Goal: Task Accomplishment & Management: Complete application form

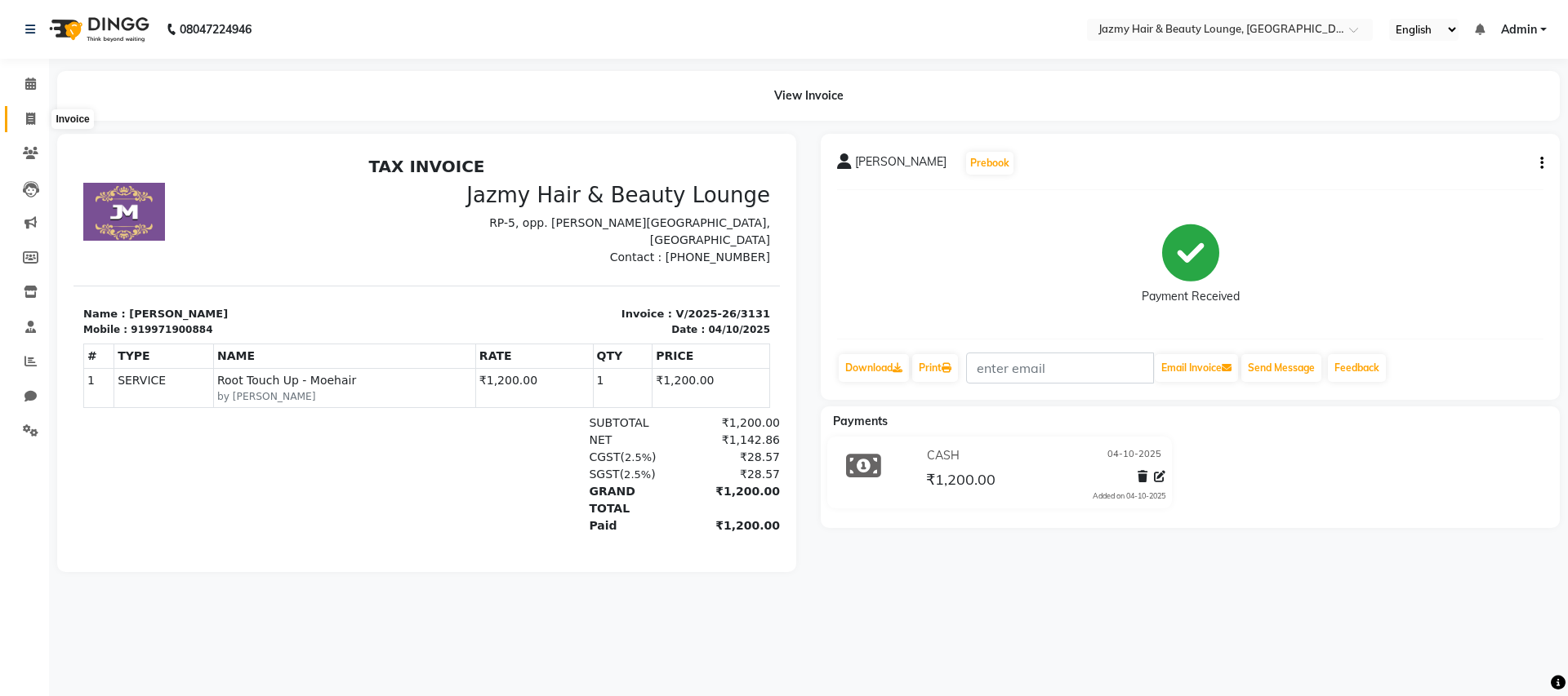
click at [39, 115] on span at bounding box center [30, 120] width 29 height 19
select select "service"
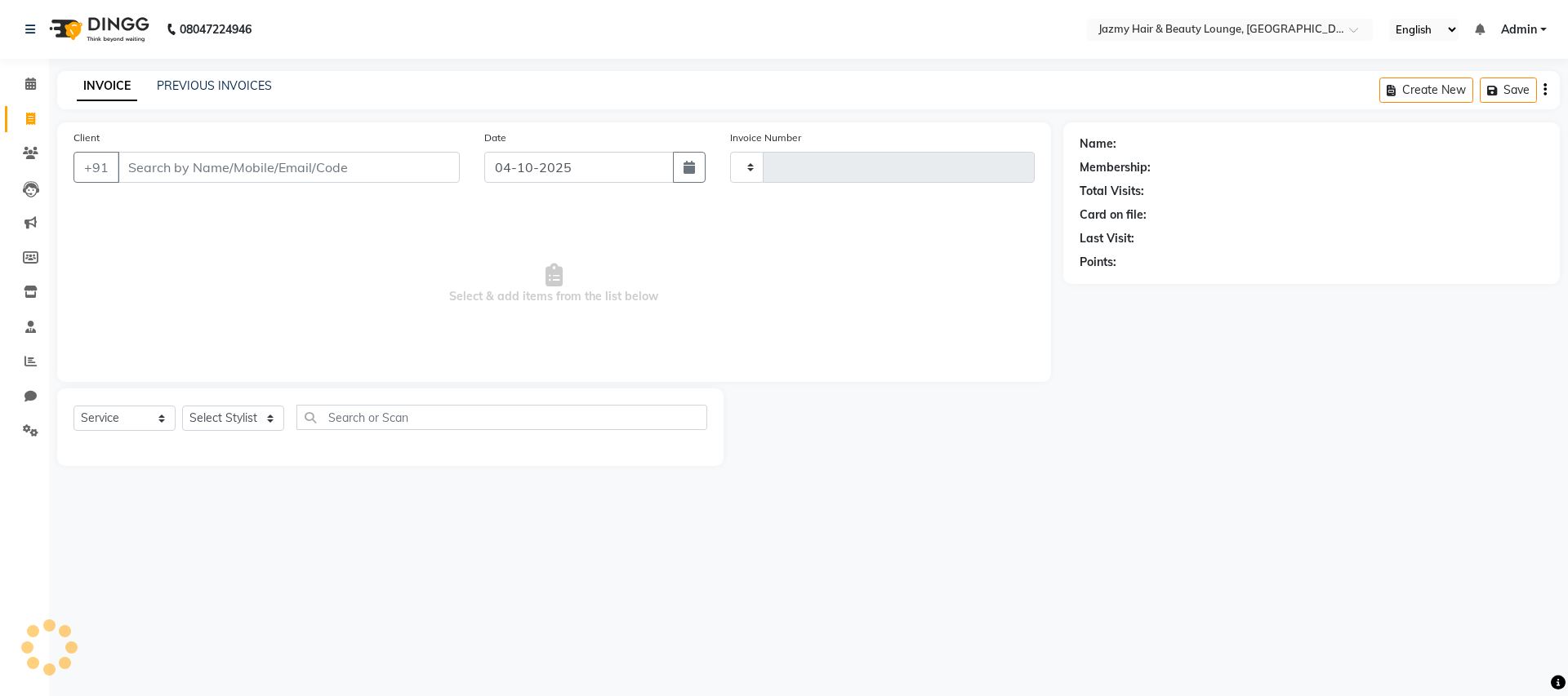
type input "3132"
select select "759"
click at [180, 166] on input "Client" at bounding box center [289, 167] width 342 height 31
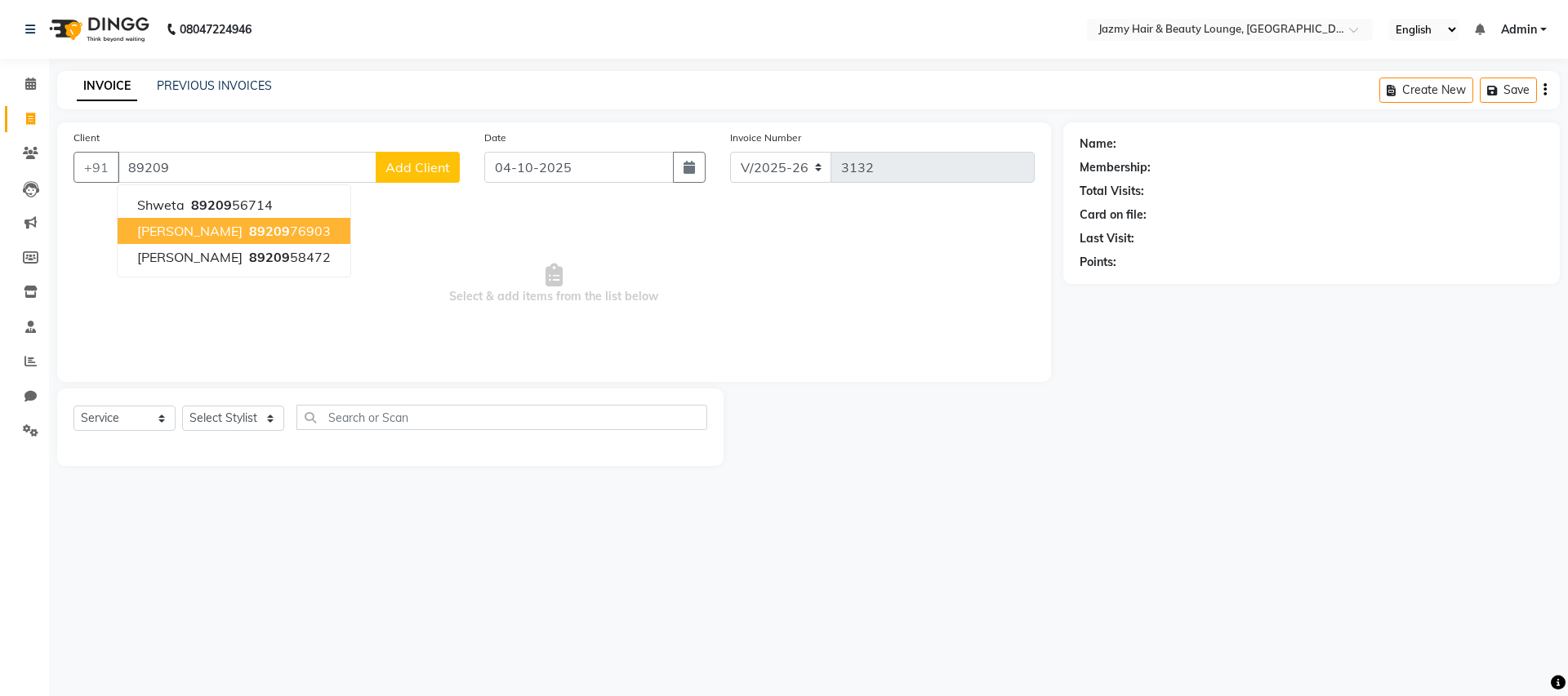
click at [172, 228] on span "[PERSON_NAME]" at bounding box center [189, 231] width 105 height 16
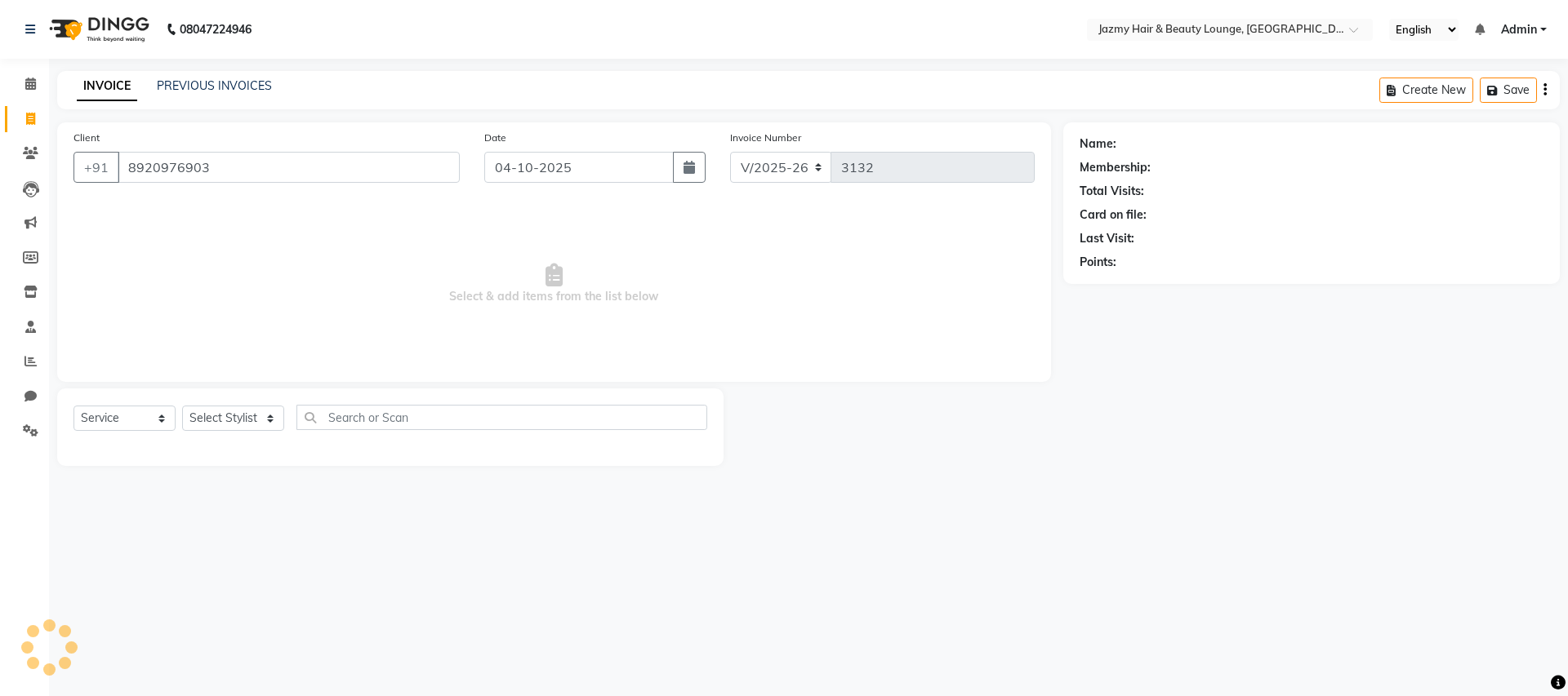
type input "8920976903"
click at [211, 419] on select "Select Stylist AMIT [PERSON_NAME] [PERSON_NAME] CHASHIKA [PERSON_NAME] [PERSON_…" at bounding box center [232, 418] width 102 height 25
select select "12167"
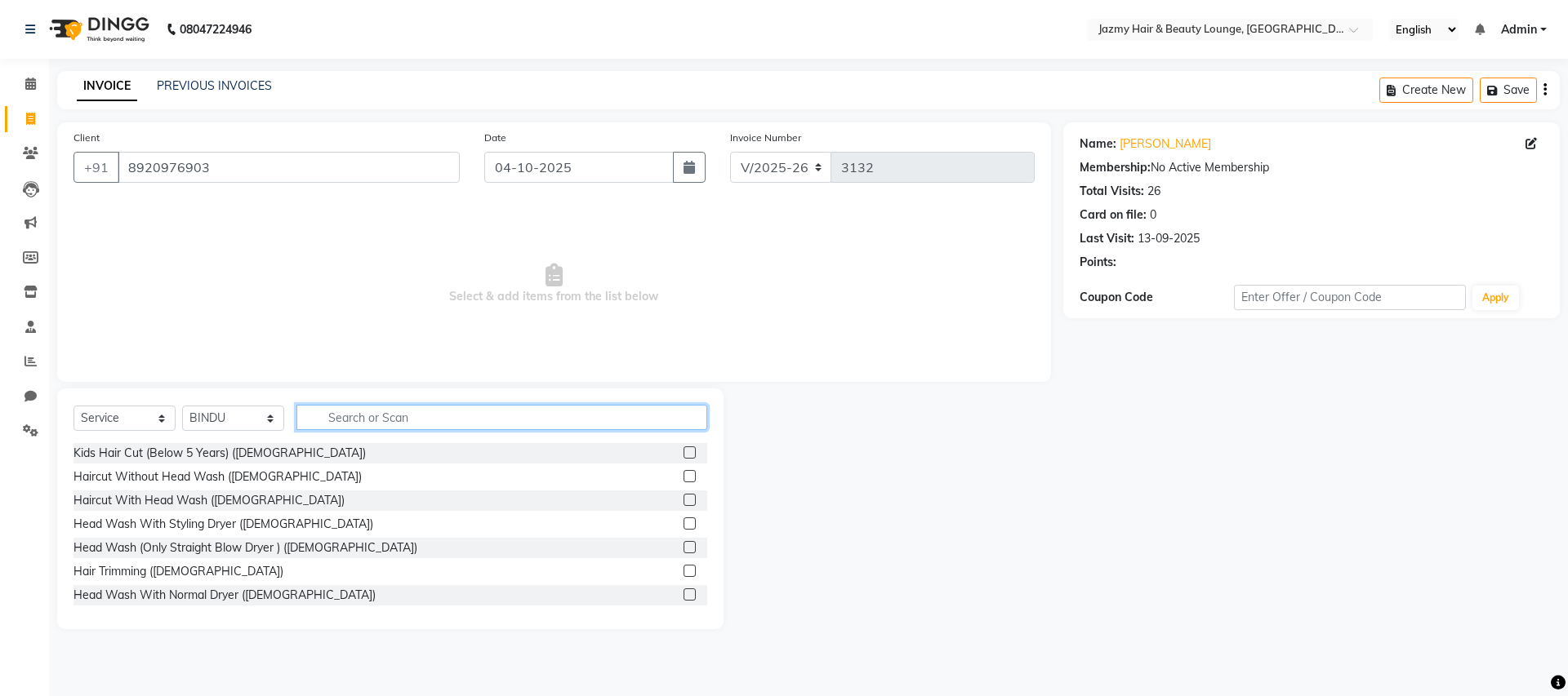
click at [342, 422] on input "text" at bounding box center [502, 417] width 411 height 25
click at [684, 543] on label at bounding box center [690, 547] width 13 height 13
click at [684, 543] on input "checkbox" at bounding box center [689, 548] width 11 height 11
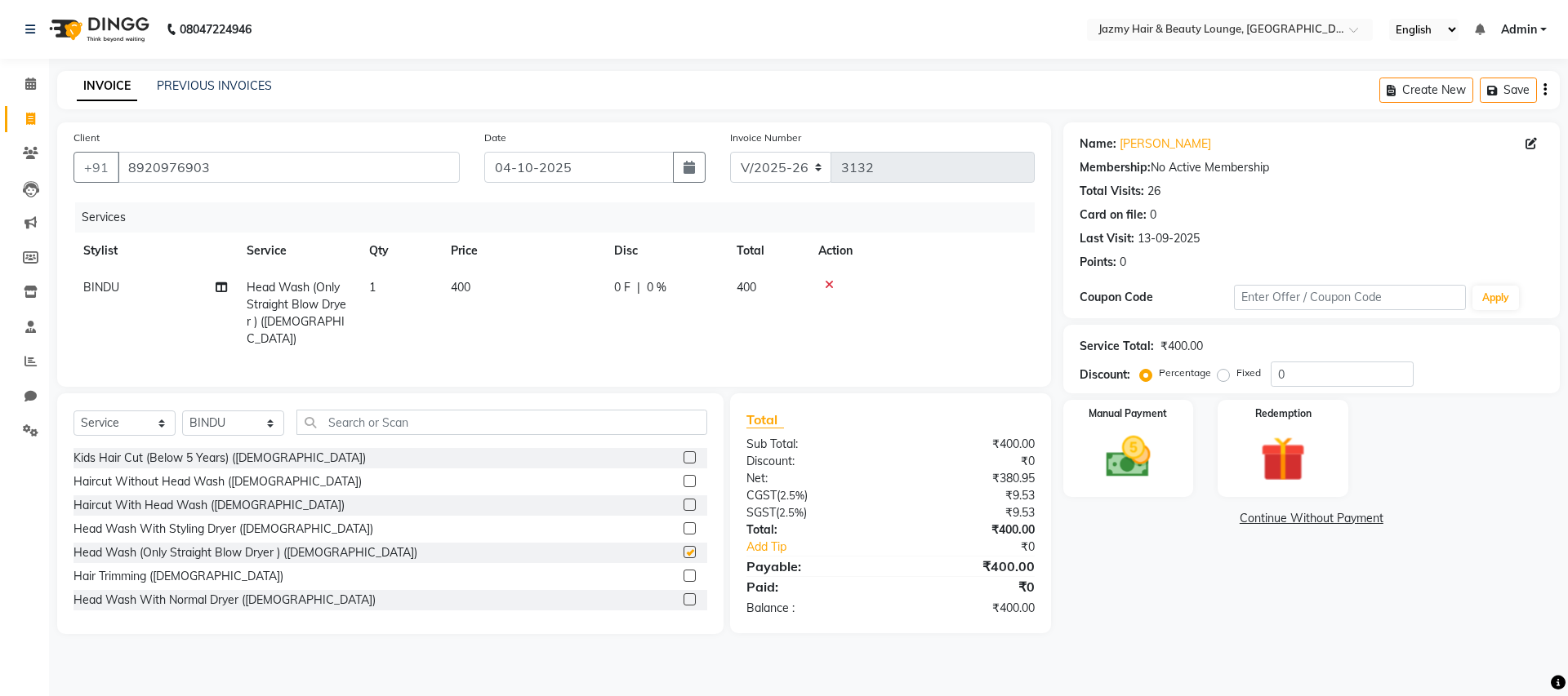
checkbox input "false"
click at [1271, 365] on input "0" at bounding box center [1342, 375] width 143 height 25
type input "20"
click at [1159, 465] on img at bounding box center [1128, 457] width 76 height 54
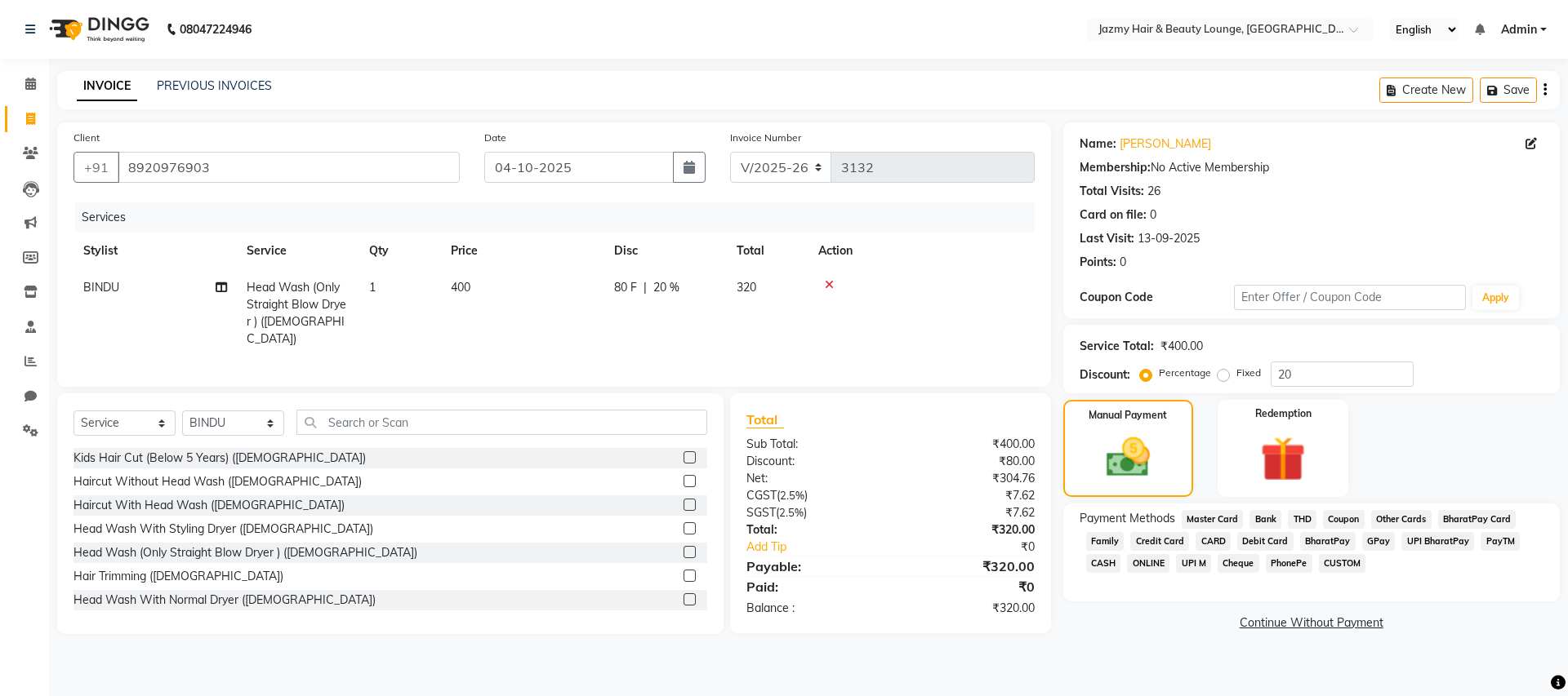
click at [1101, 555] on span "CASH" at bounding box center [1104, 564] width 35 height 19
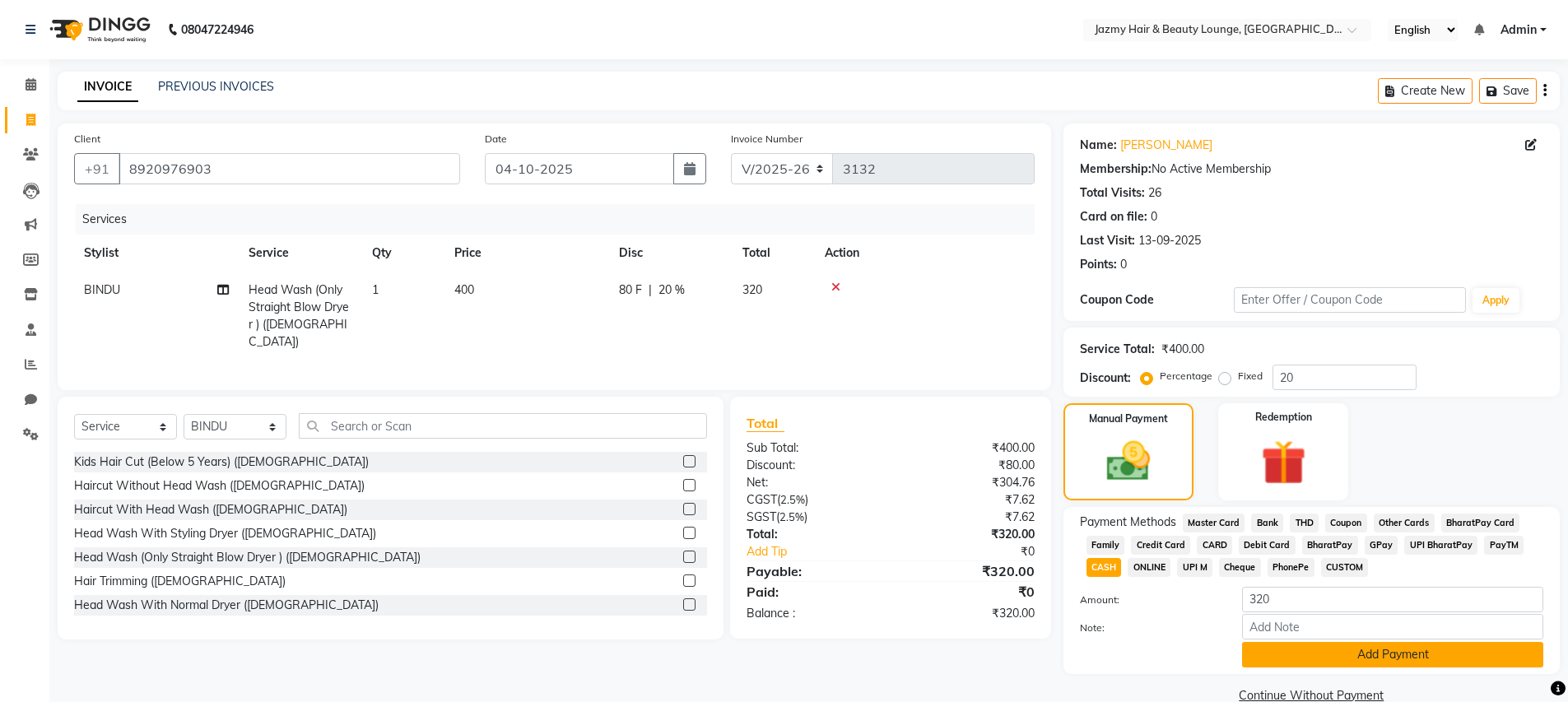
click at [1352, 660] on button "Add Payment" at bounding box center [1392, 654] width 301 height 25
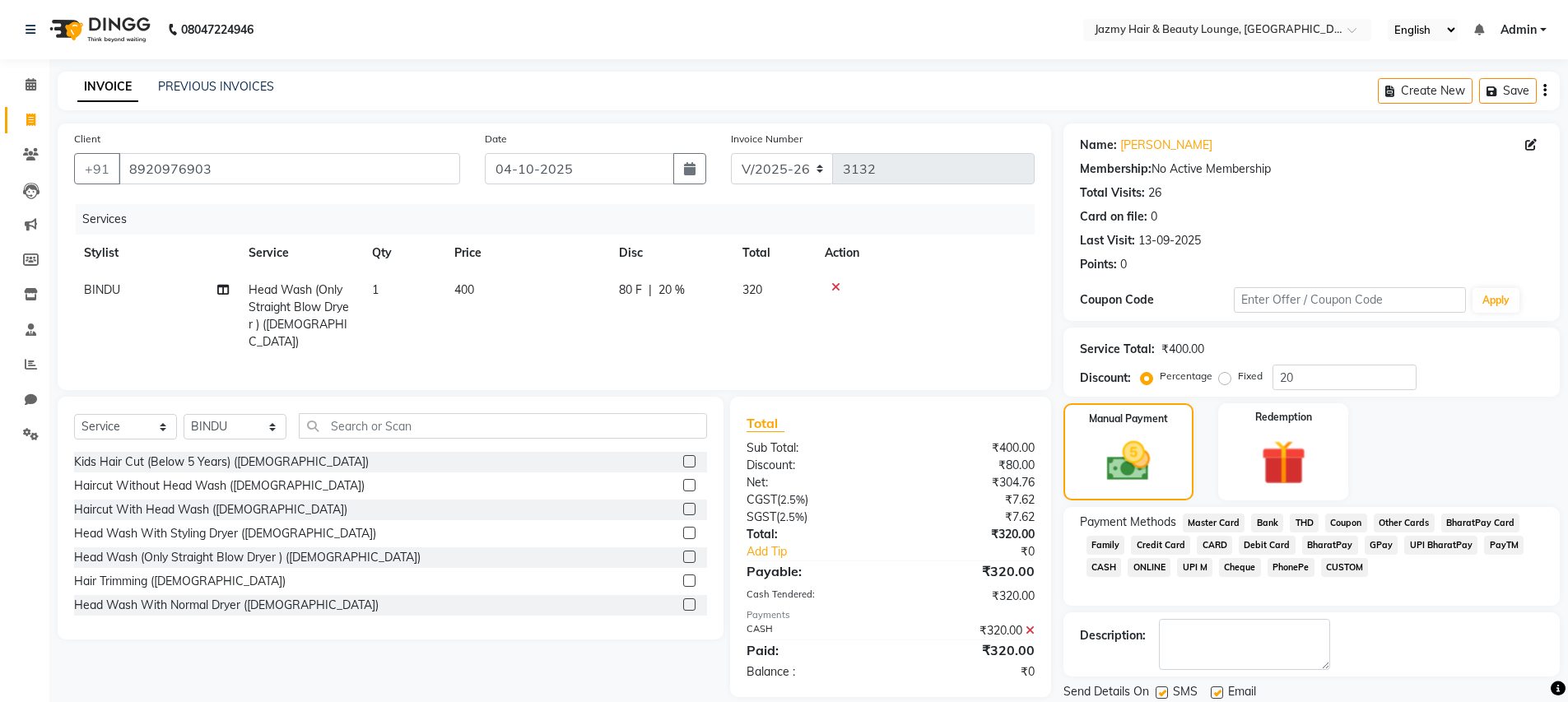
scroll to position [55, 0]
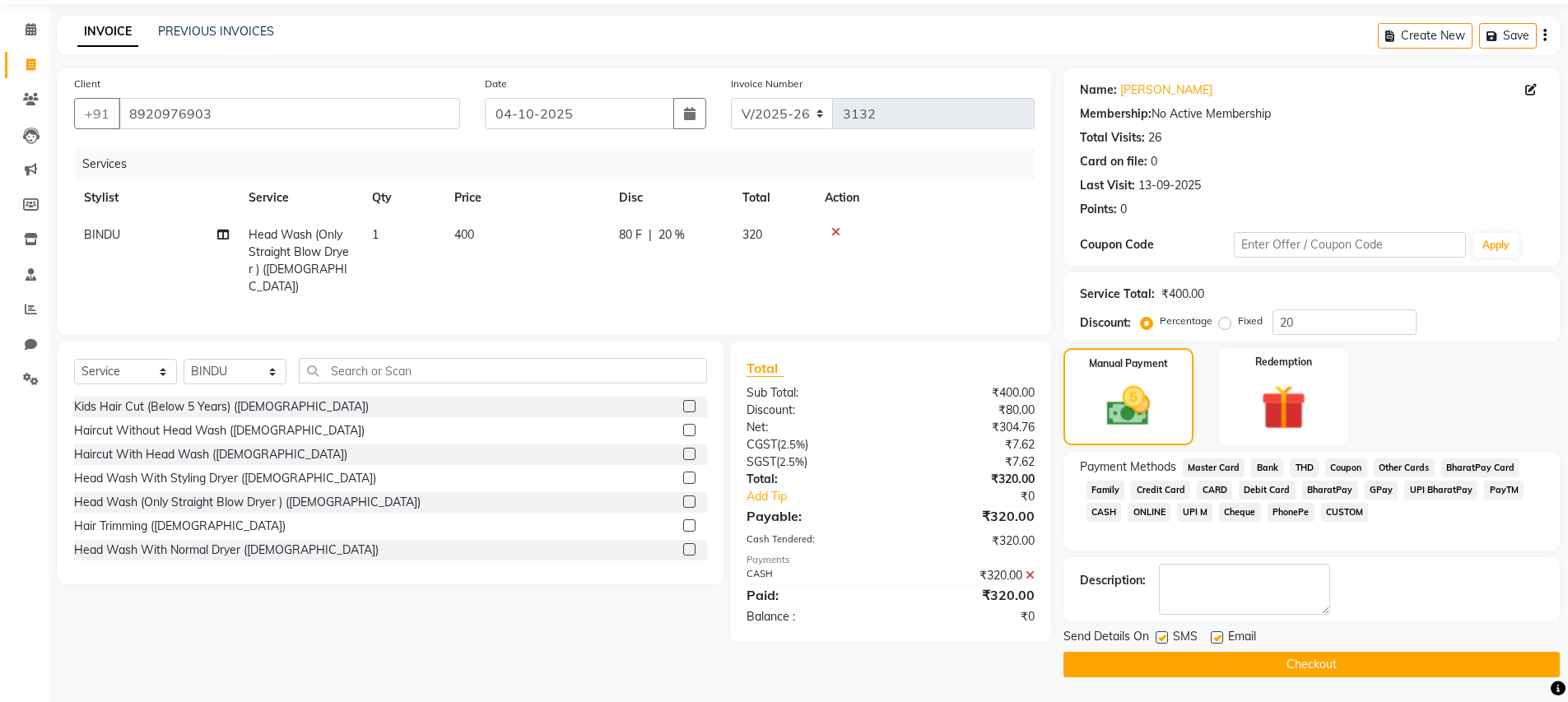
click at [1425, 665] on button "Checkout" at bounding box center [1311, 665] width 496 height 25
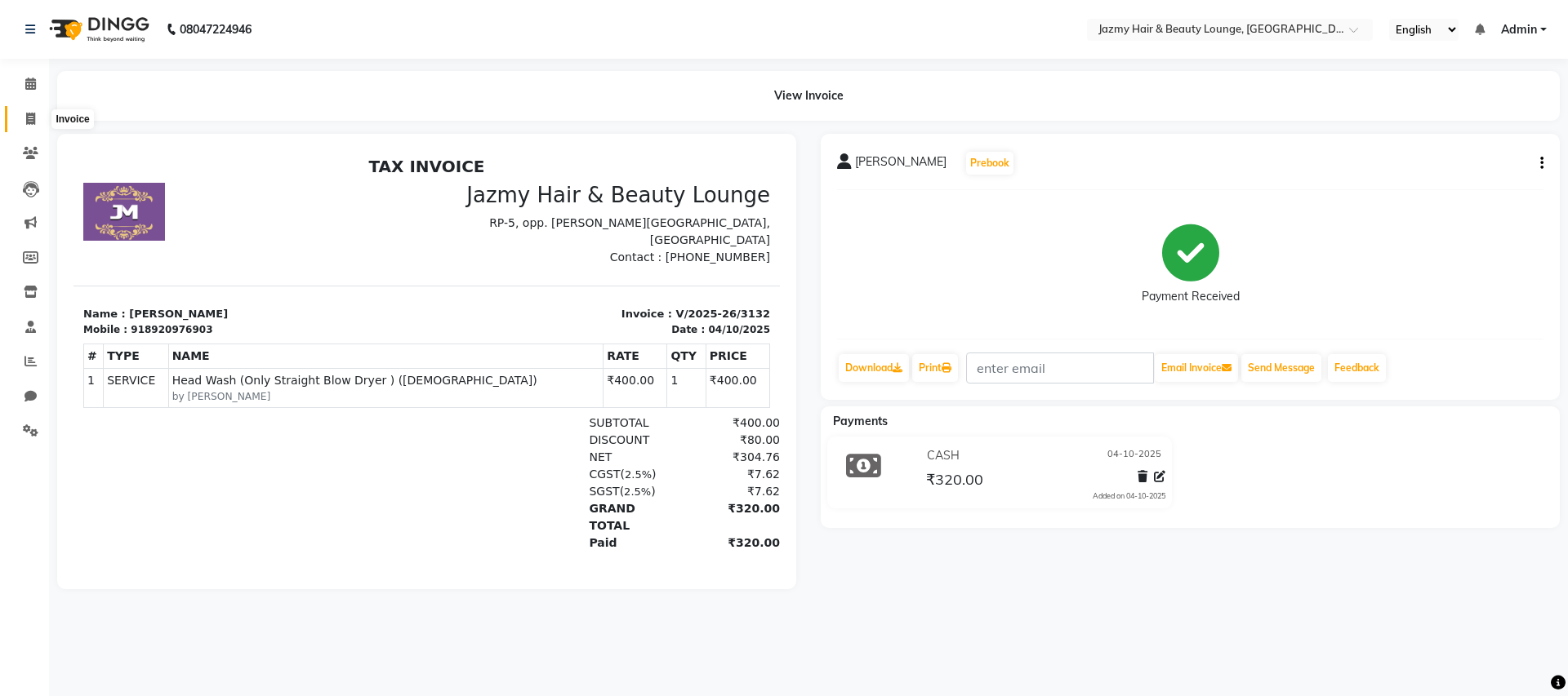
click at [29, 117] on icon at bounding box center [30, 119] width 9 height 13
select select "service"
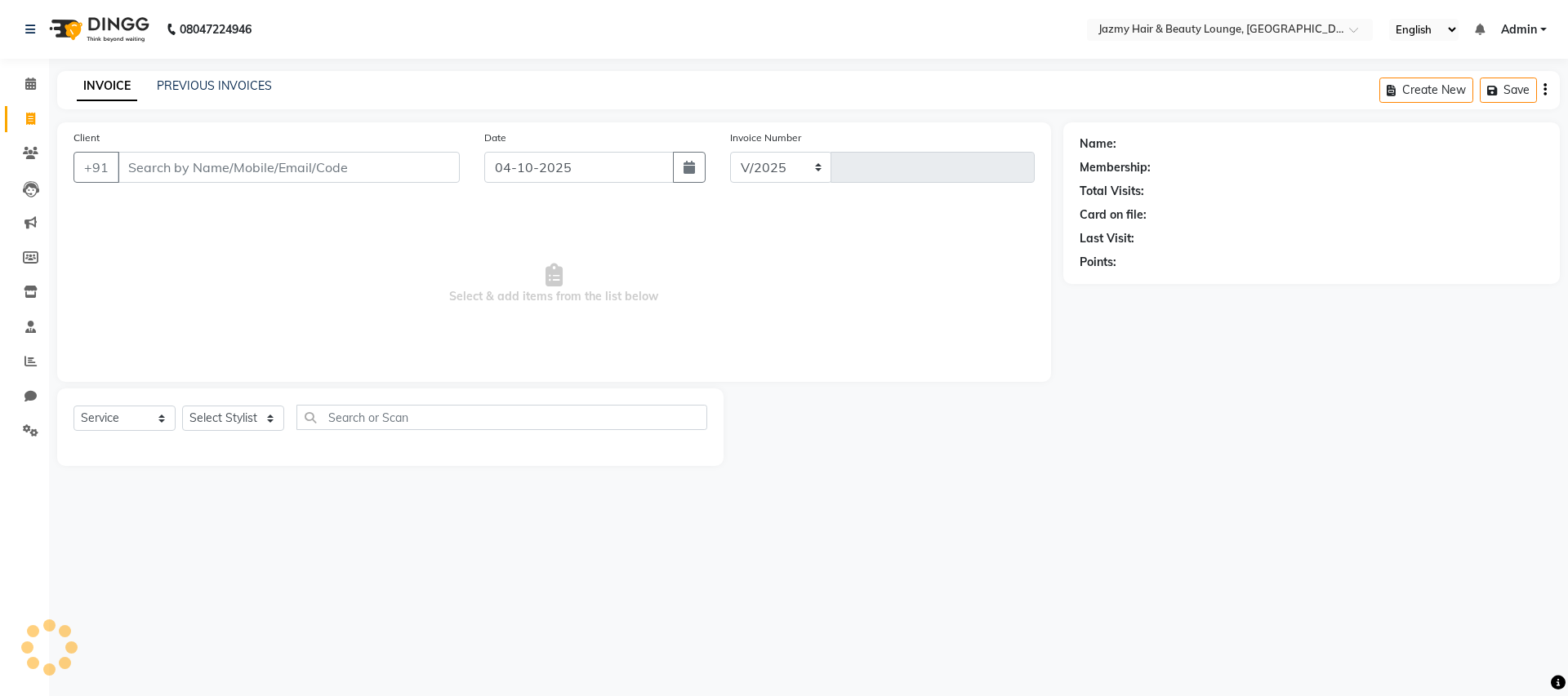
select select "759"
type input "3133"
click at [209, 164] on input "Client" at bounding box center [289, 167] width 342 height 31
click at [154, 168] on input "Client" at bounding box center [289, 167] width 342 height 31
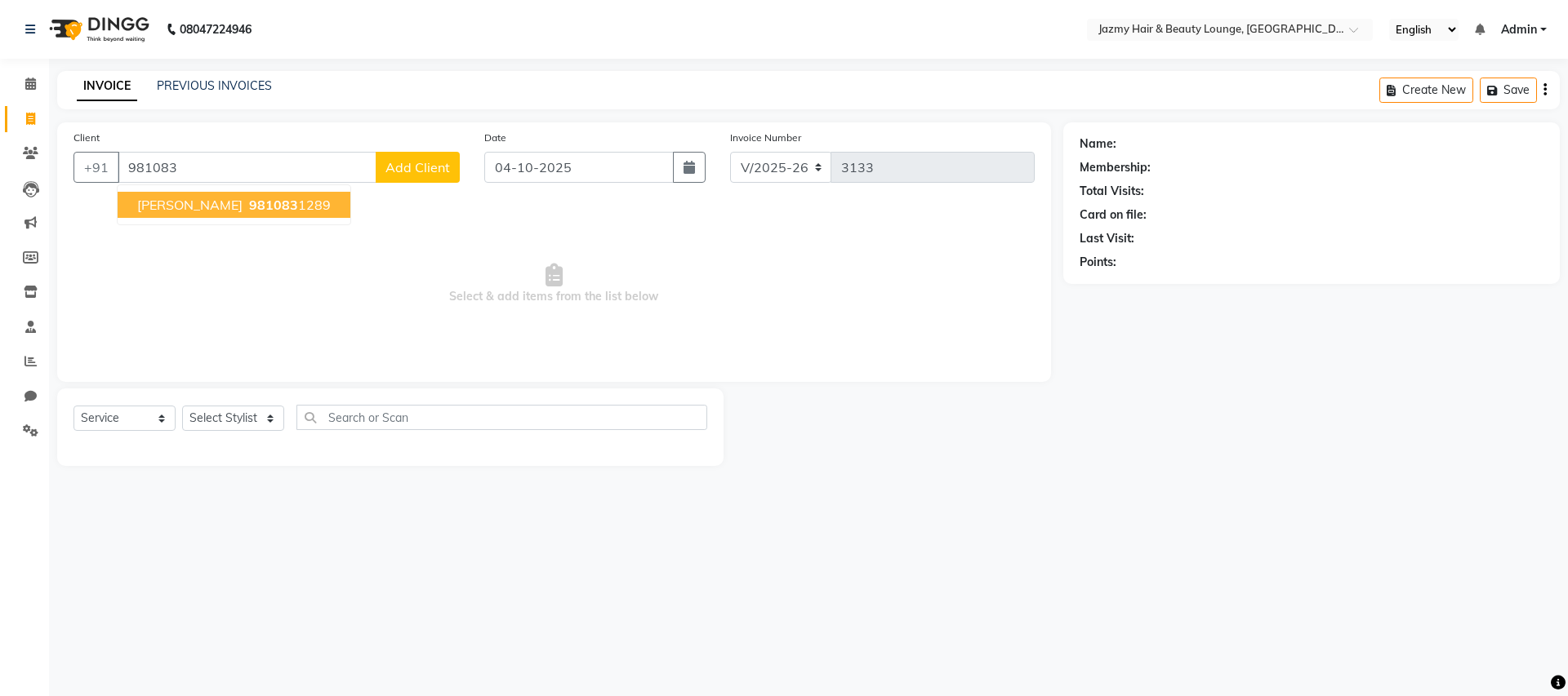
click at [249, 205] on span "981083" at bounding box center [274, 205] width 49 height 16
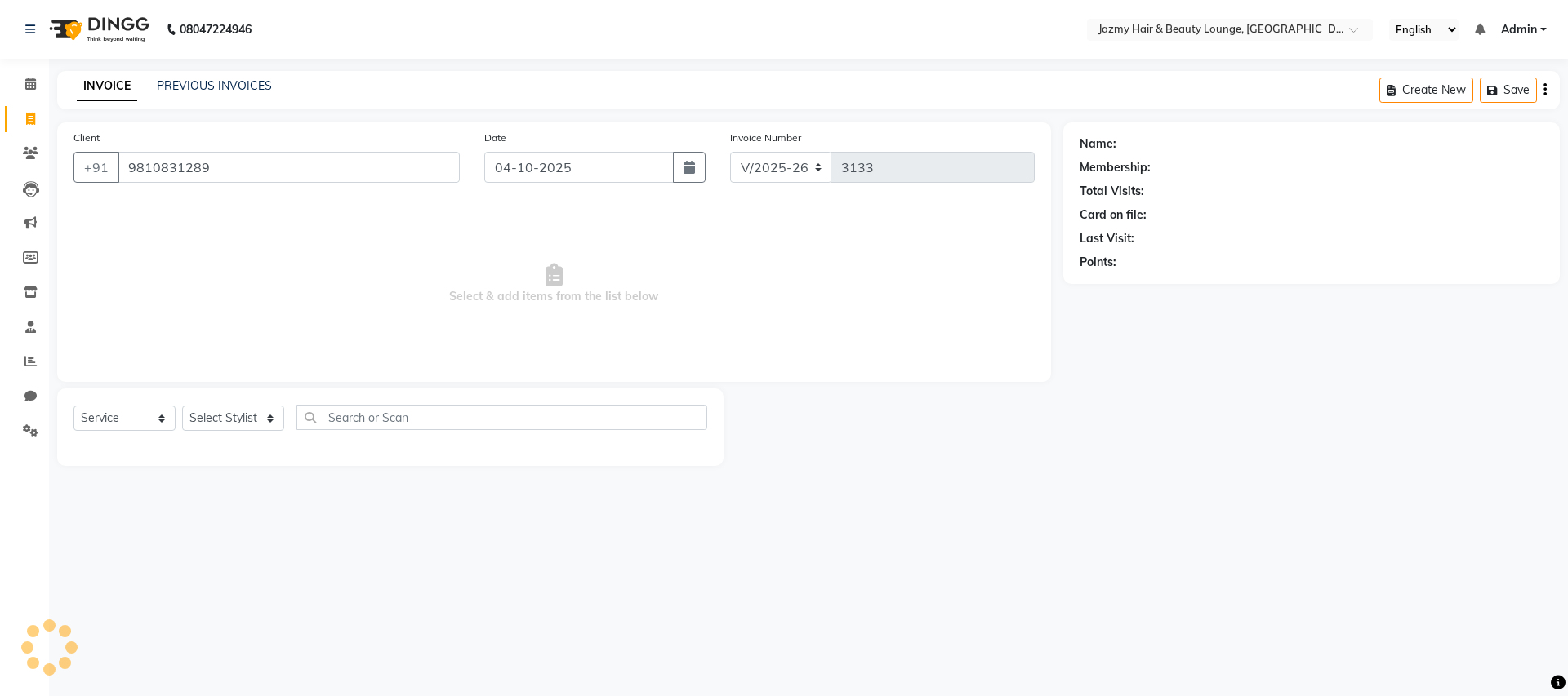
type input "9810831289"
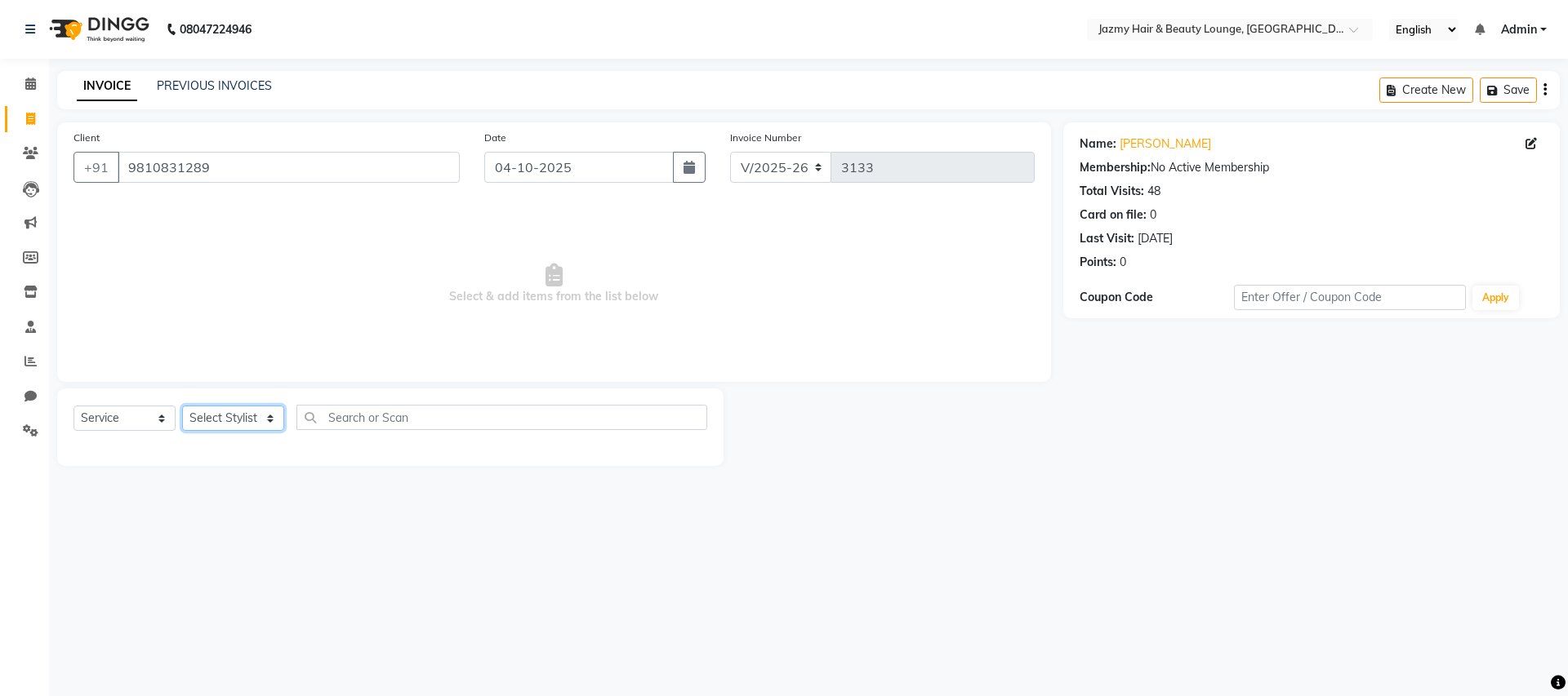
click at [248, 415] on select "Select Stylist AMIT [PERSON_NAME] [PERSON_NAME] CHASHIKA [PERSON_NAME] [PERSON_…" at bounding box center [232, 418] width 102 height 25
select select "51399"
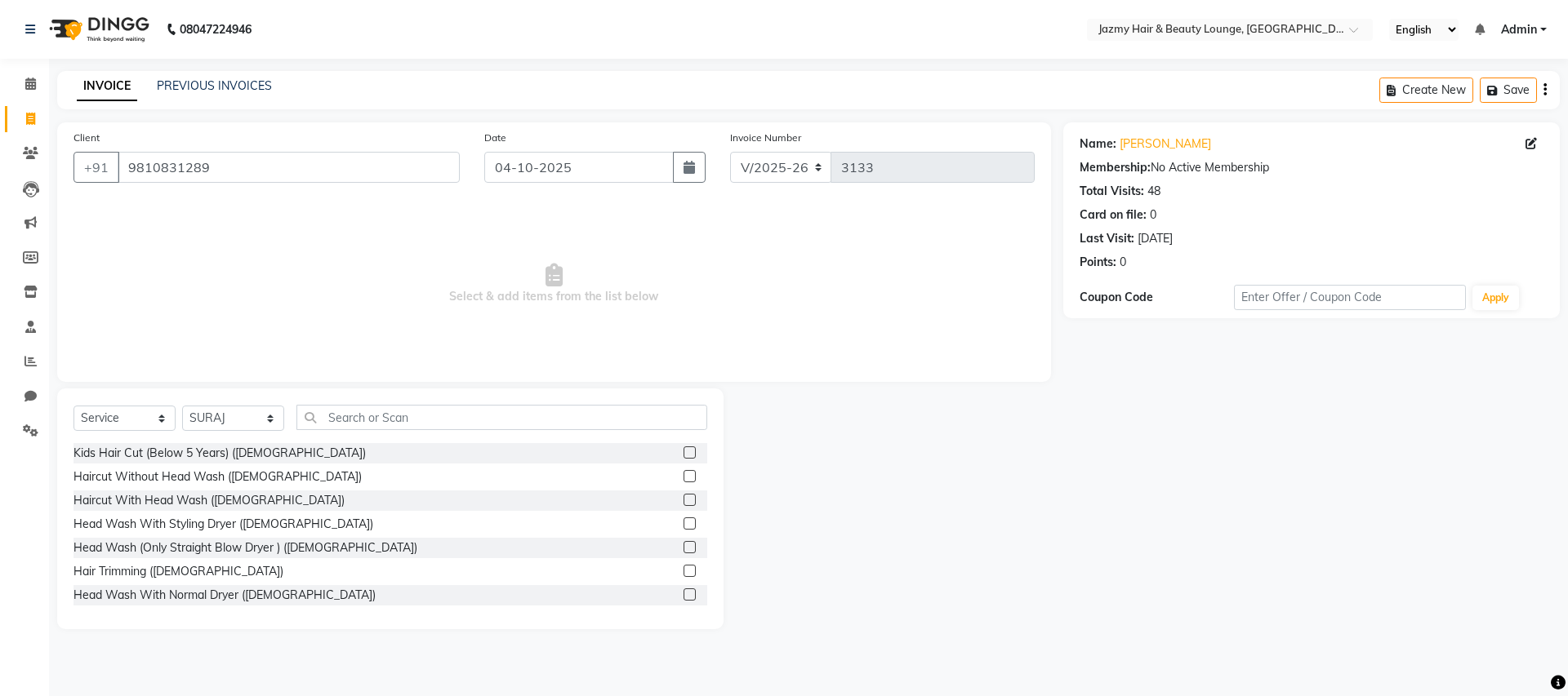
click at [684, 547] on label at bounding box center [690, 547] width 13 height 13
click at [684, 547] on input "checkbox" at bounding box center [689, 548] width 11 height 11
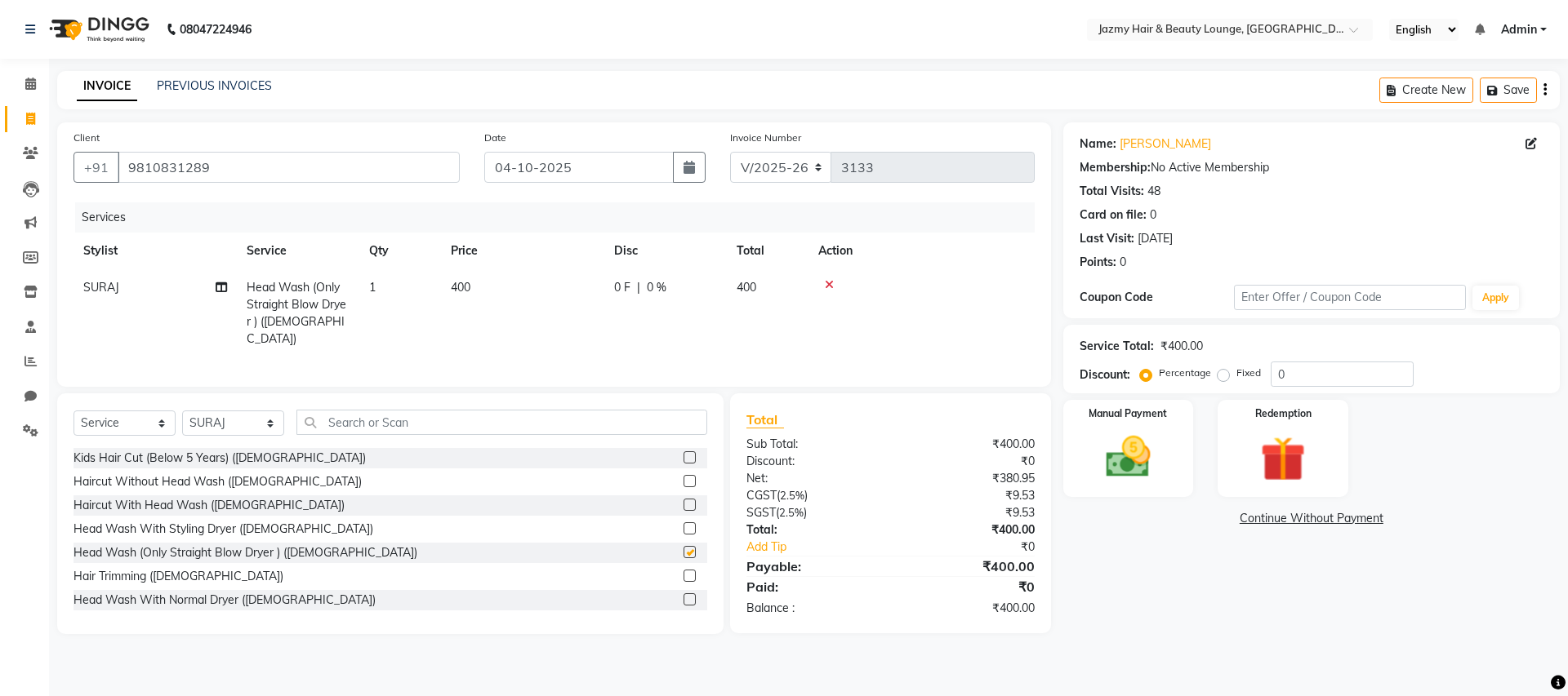
checkbox input "false"
click at [259, 420] on select "Select Stylist AMIT [PERSON_NAME] [PERSON_NAME] CHASHIKA [PERSON_NAME] [PERSON_…" at bounding box center [232, 423] width 102 height 25
select select "44181"
click at [329, 415] on input "text" at bounding box center [502, 422] width 411 height 25
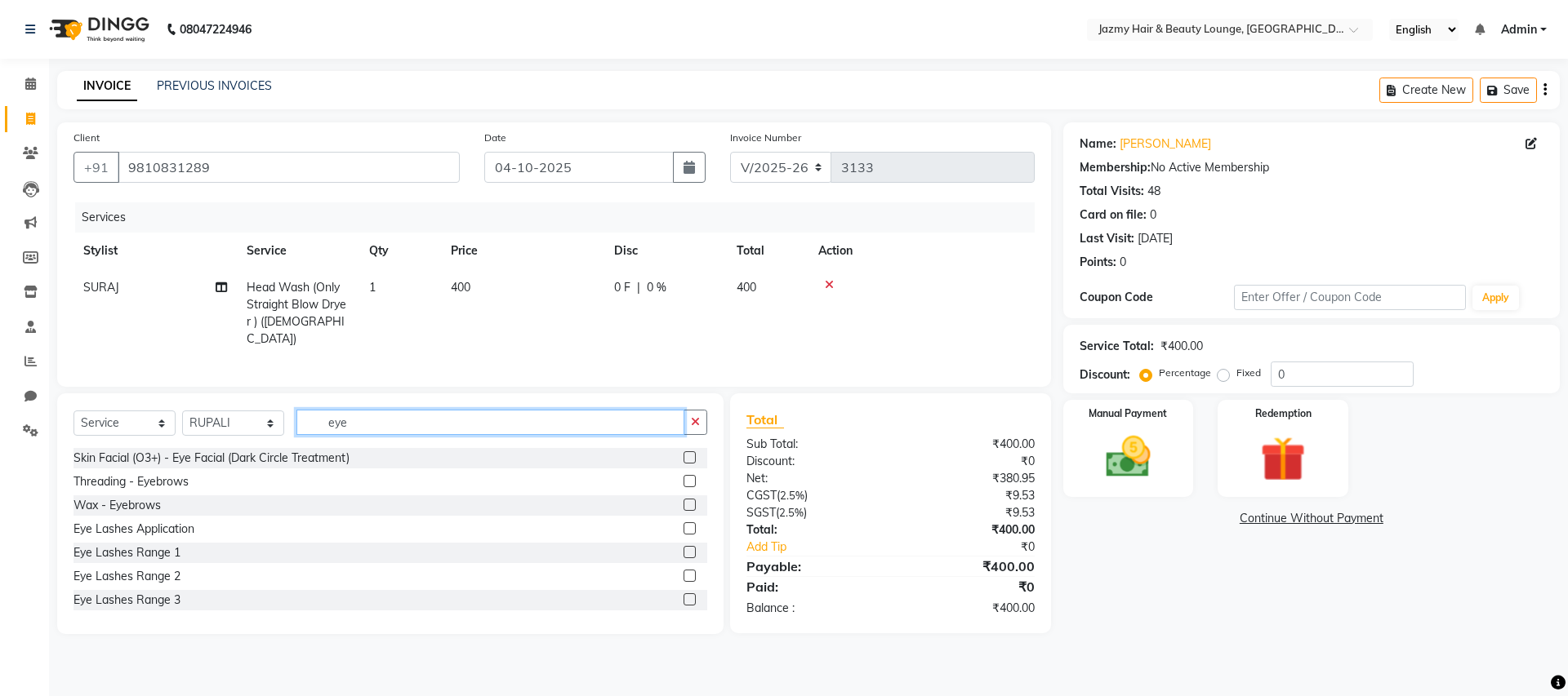
type input "eye"
click at [684, 476] on label at bounding box center [690, 481] width 13 height 13
click at [684, 476] on input "checkbox" at bounding box center [689, 481] width 11 height 11
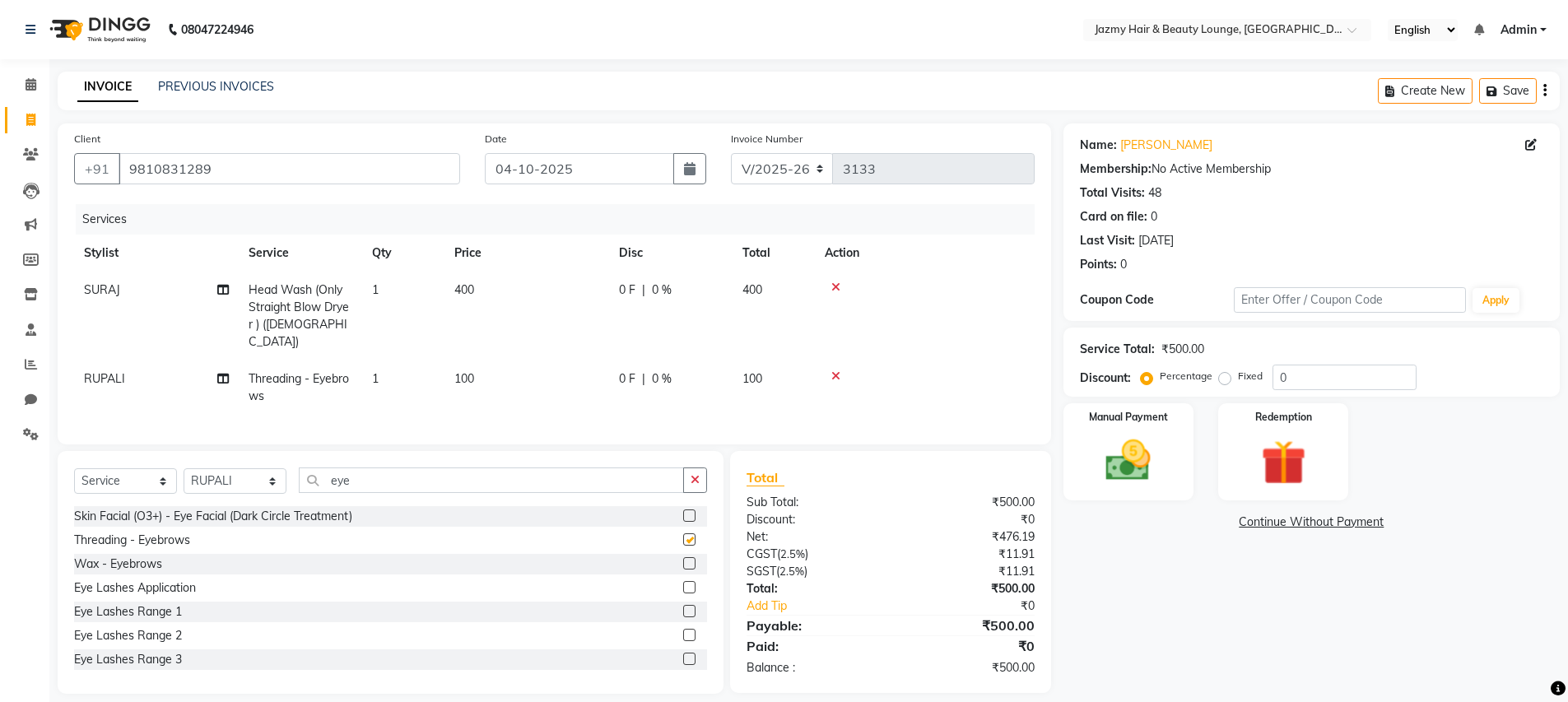
checkbox input "false"
click at [654, 289] on span "0 %" at bounding box center [661, 290] width 20 height 17
select select "51399"
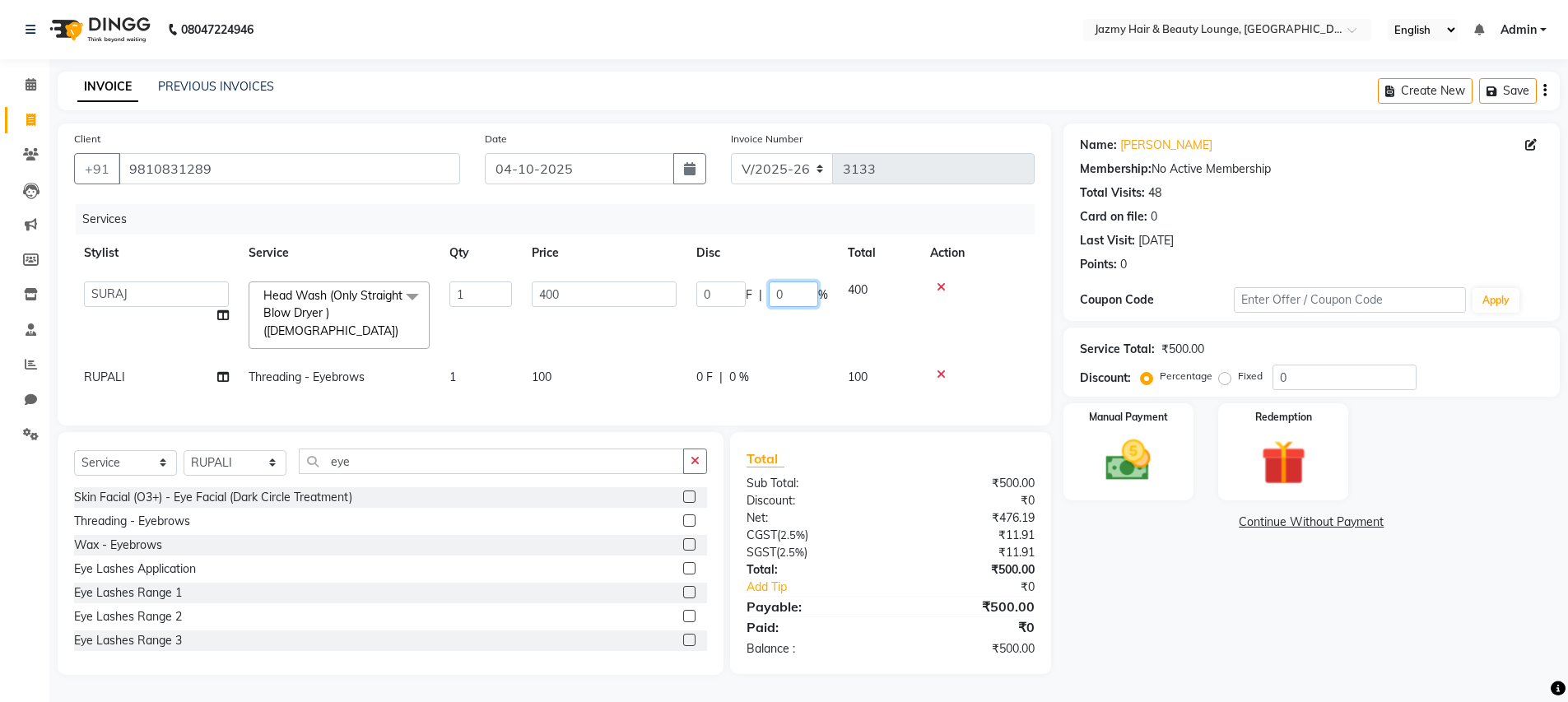
click at [776, 296] on input "0" at bounding box center [793, 295] width 49 height 25
type input "20"
click at [1116, 442] on img at bounding box center [1128, 460] width 76 height 53
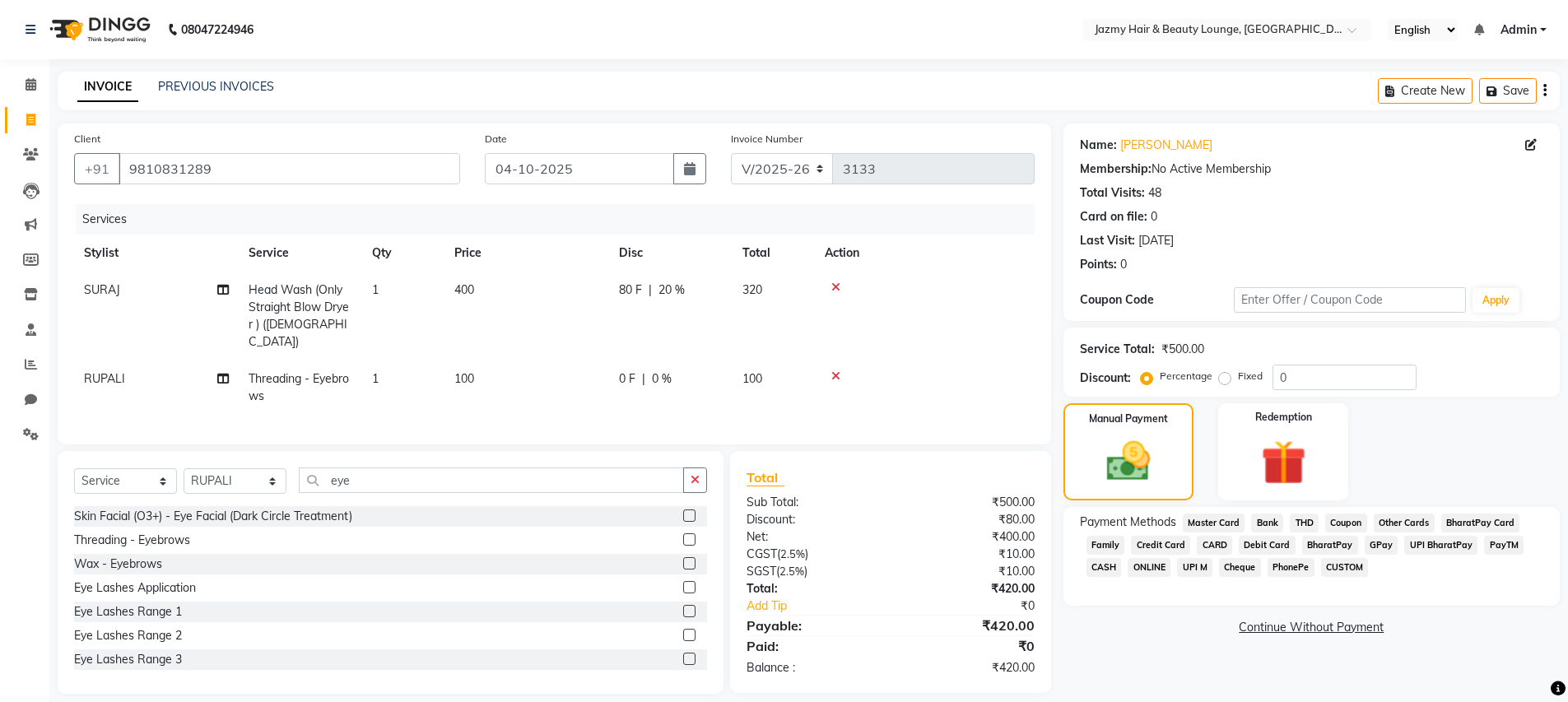
click at [1106, 560] on span "CASH" at bounding box center [1104, 568] width 36 height 19
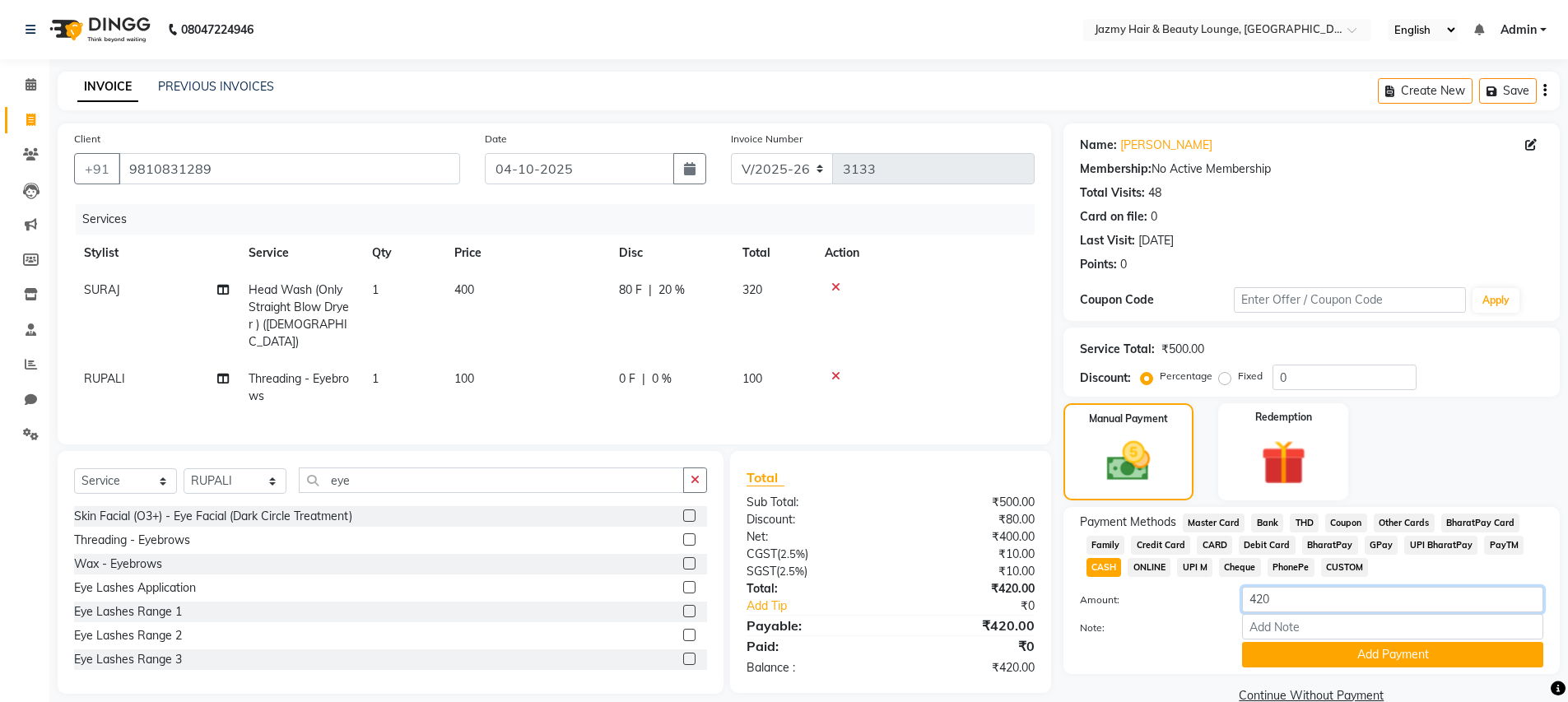
click at [1324, 608] on input "420" at bounding box center [1392, 600] width 301 height 25
type input "400"
click at [1445, 657] on button "Add Payment" at bounding box center [1392, 654] width 301 height 25
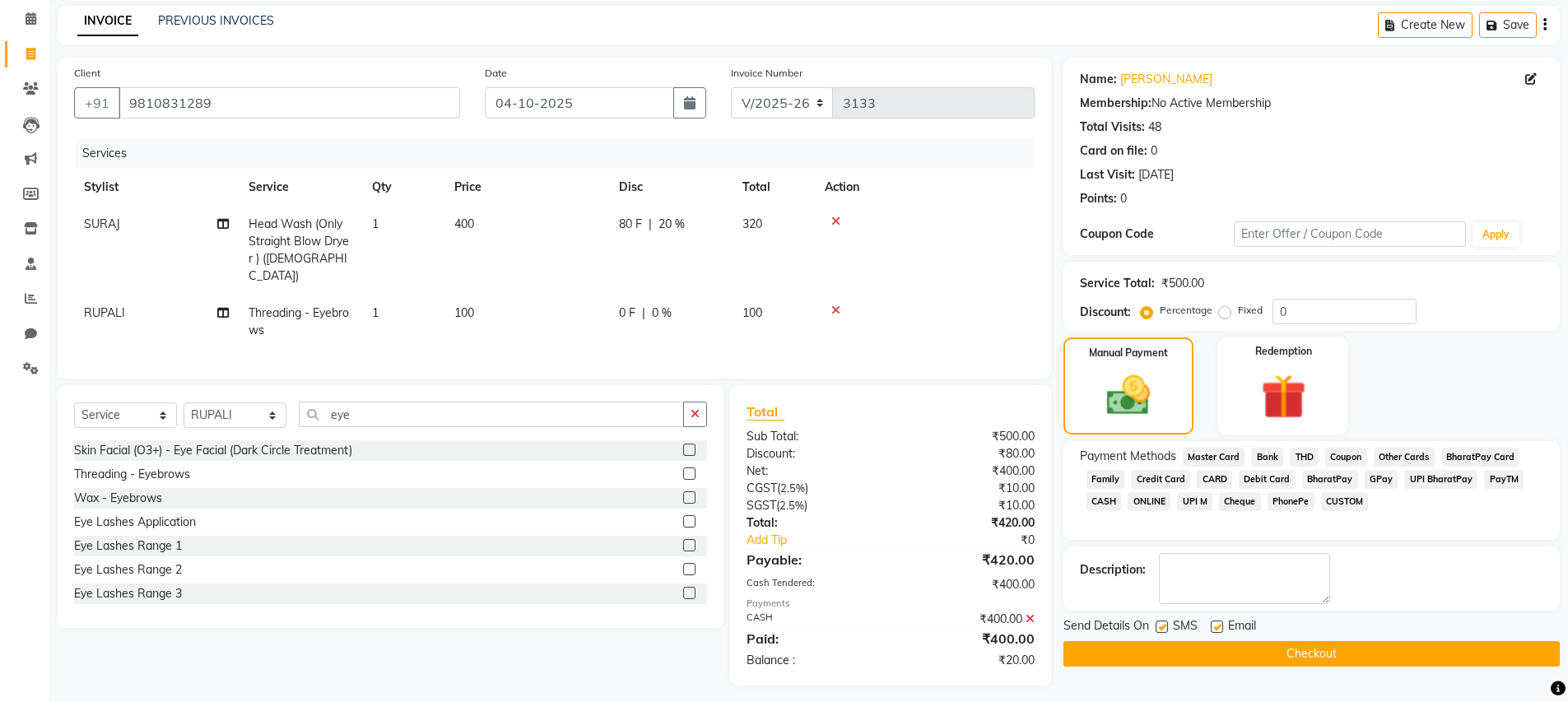
scroll to position [69, 0]
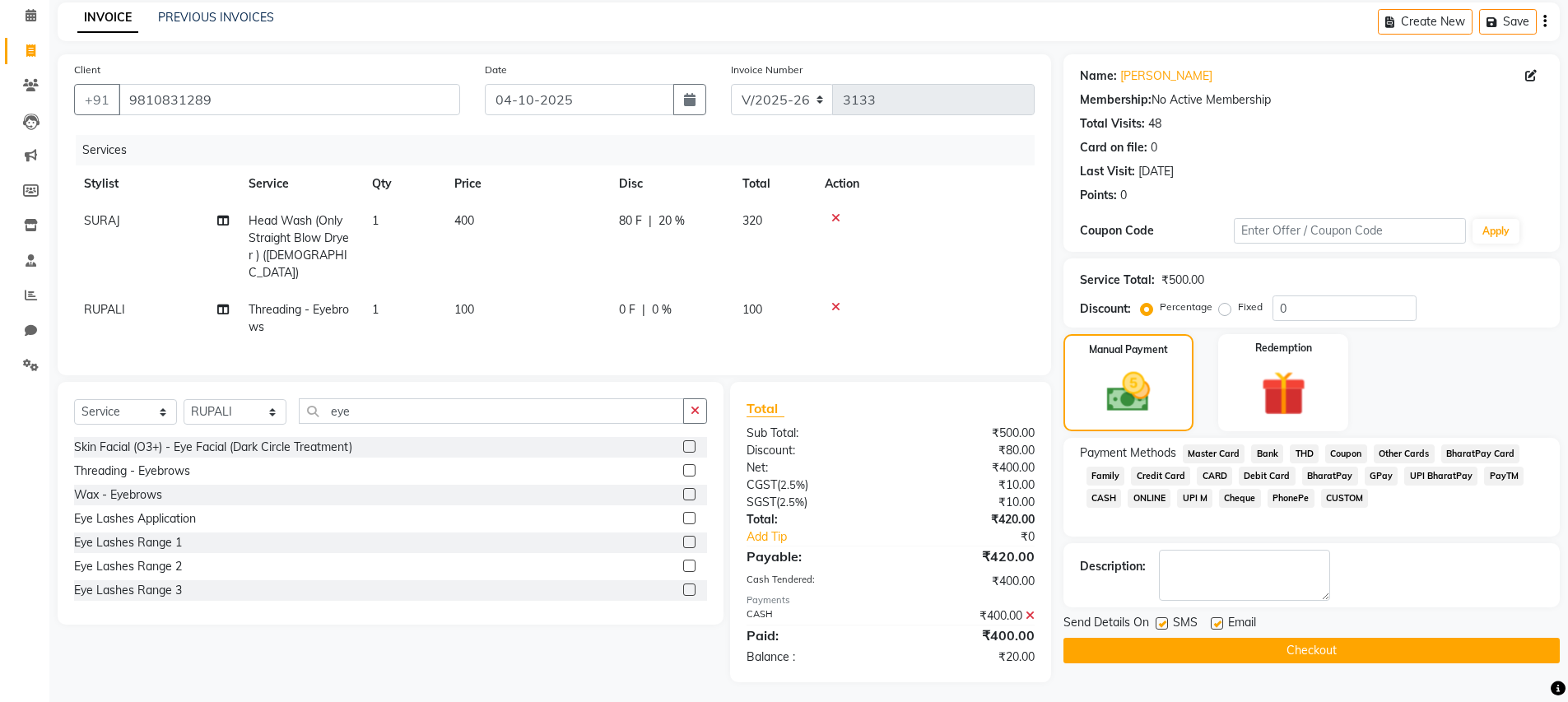
click at [1024, 651] on div "₹20.00" at bounding box center [968, 657] width 156 height 17
click at [1028, 610] on icon at bounding box center [1029, 616] width 9 height 12
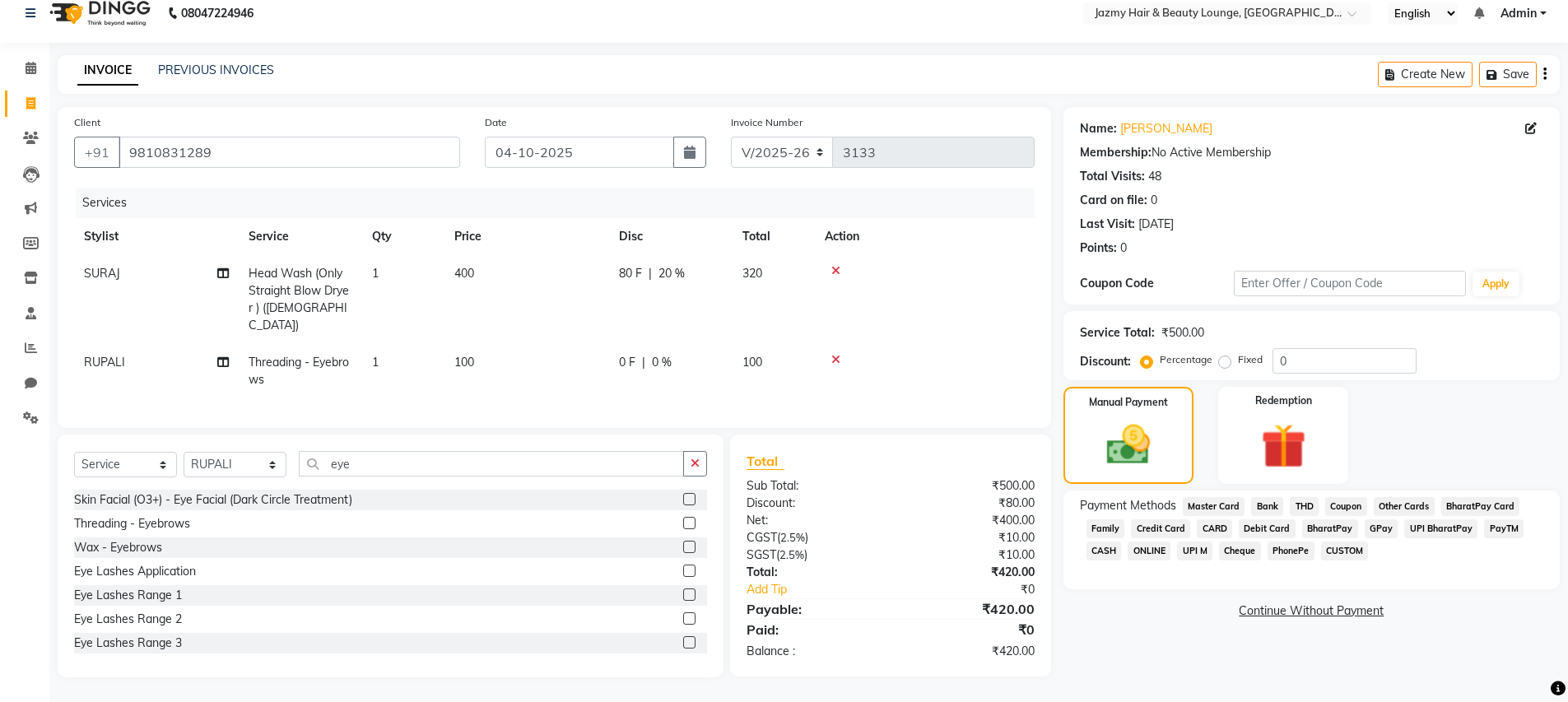
scroll to position [12, 0]
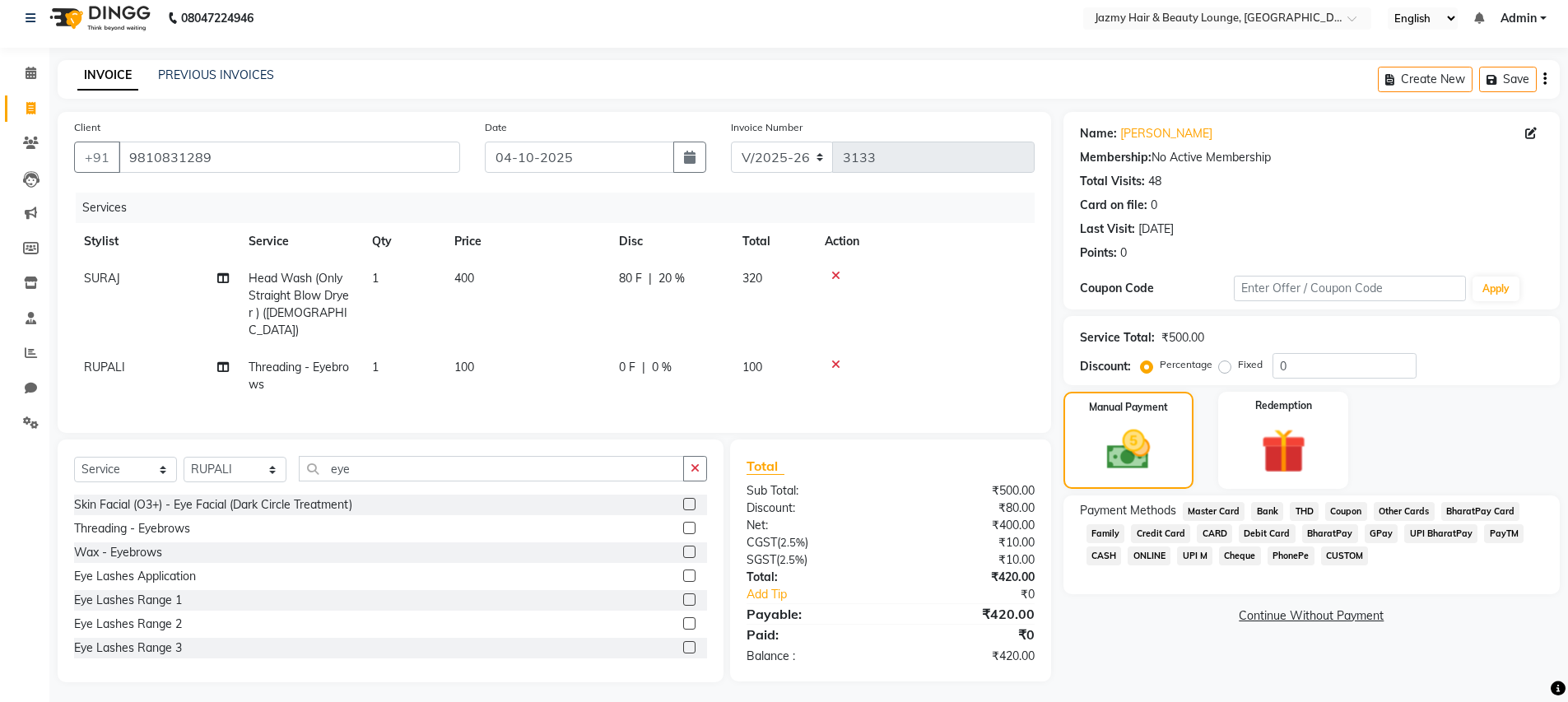
click at [1111, 554] on span "CASH" at bounding box center [1104, 556] width 36 height 19
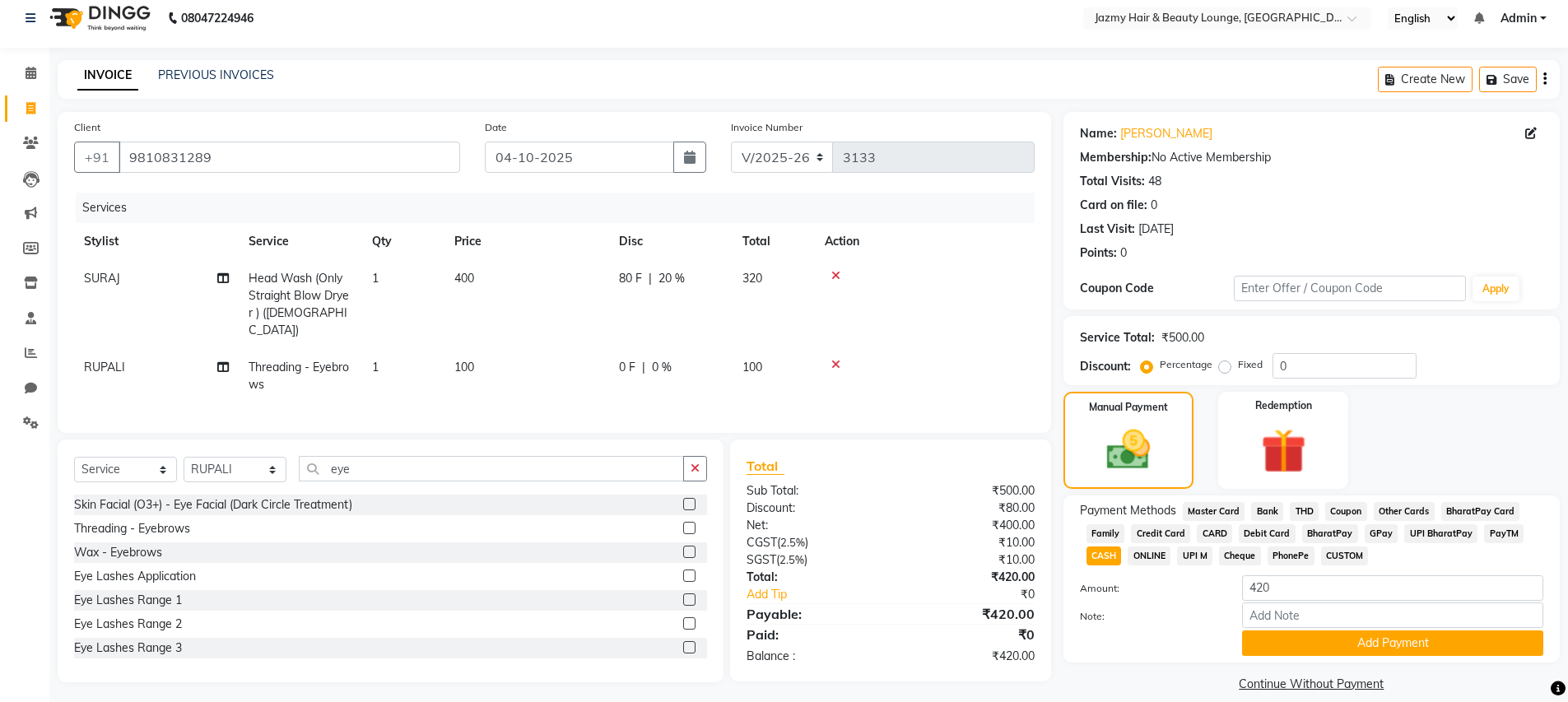
scroll to position [31, 0]
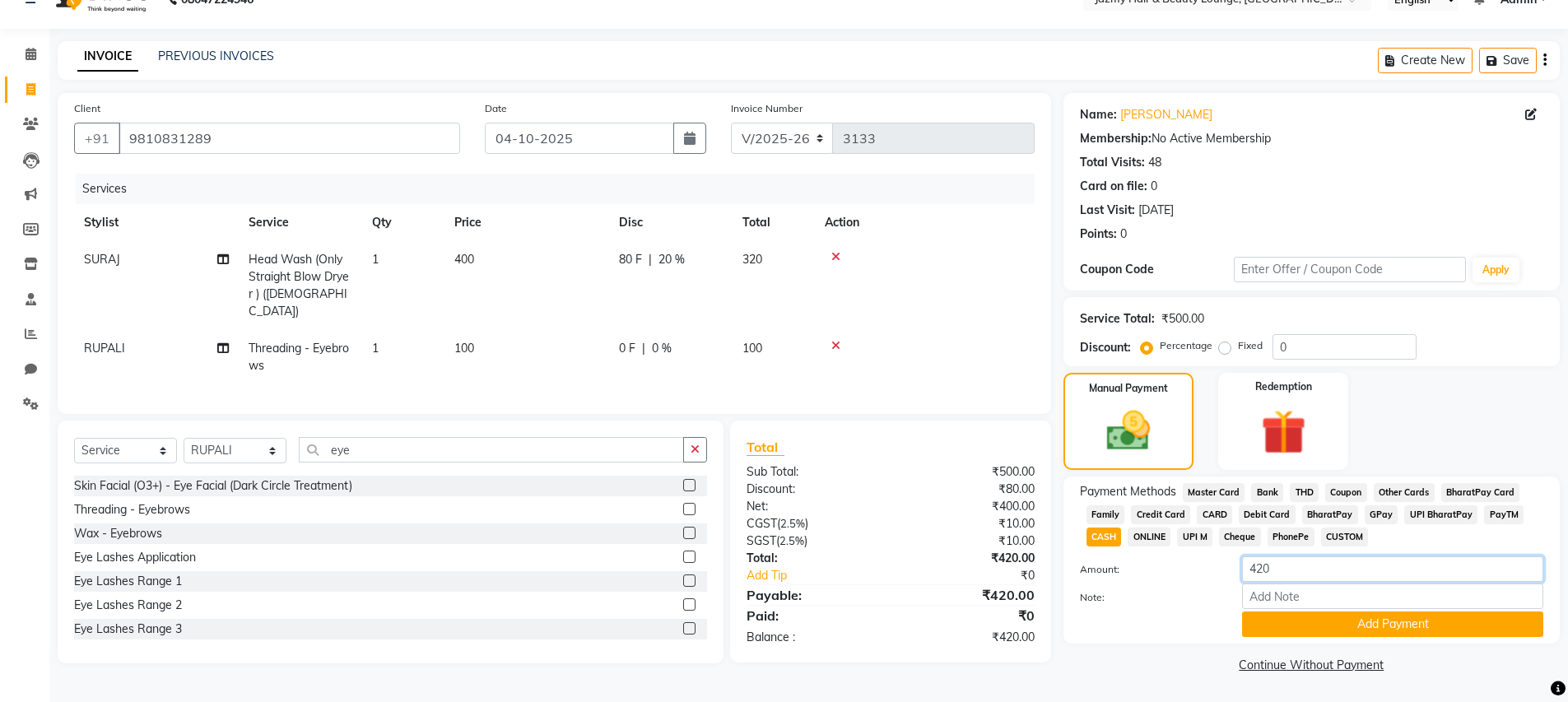
click at [1336, 563] on input "420" at bounding box center [1392, 570] width 301 height 25
type input "400"
click at [1345, 615] on button "Add Payment" at bounding box center [1392, 625] width 301 height 25
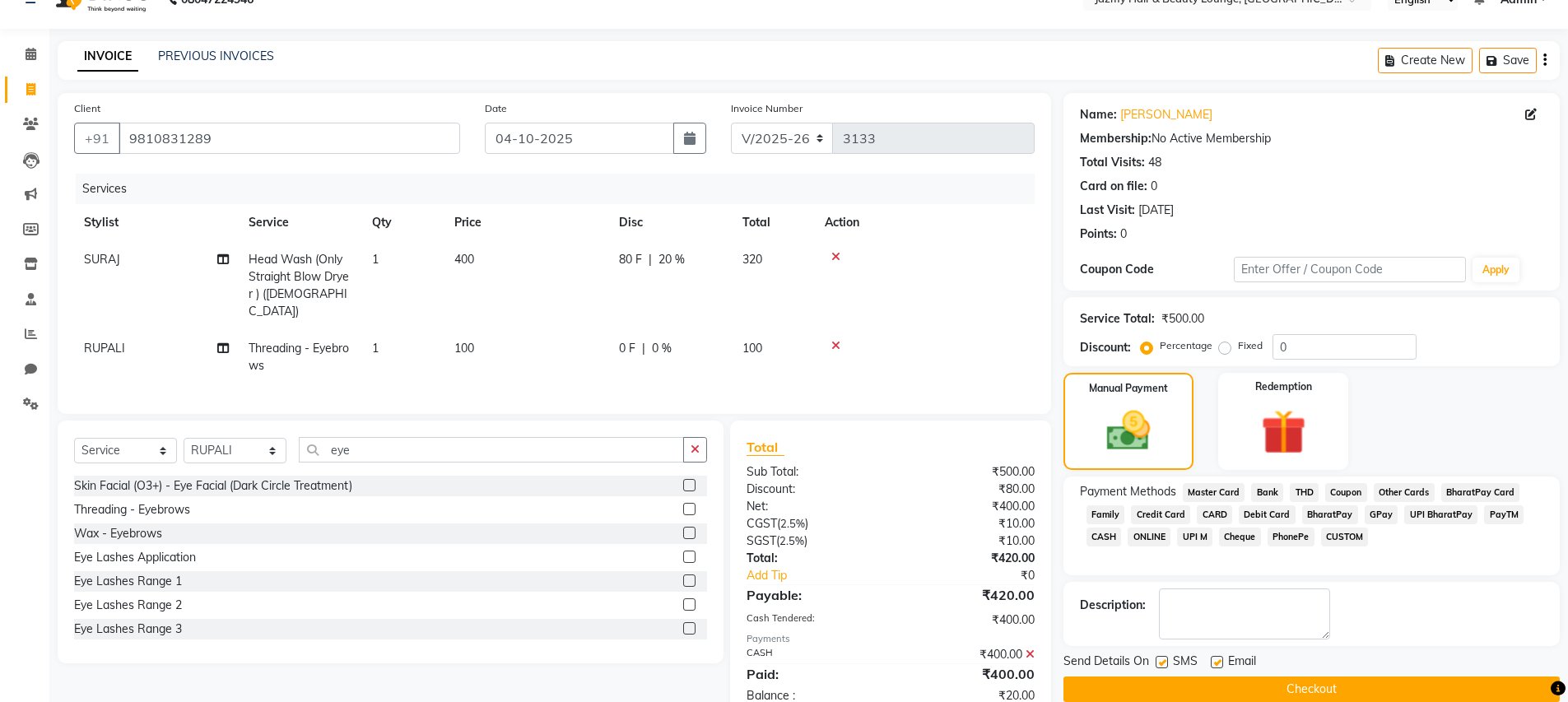
click at [1341, 537] on span "CUSTOM" at bounding box center [1345, 537] width 48 height 19
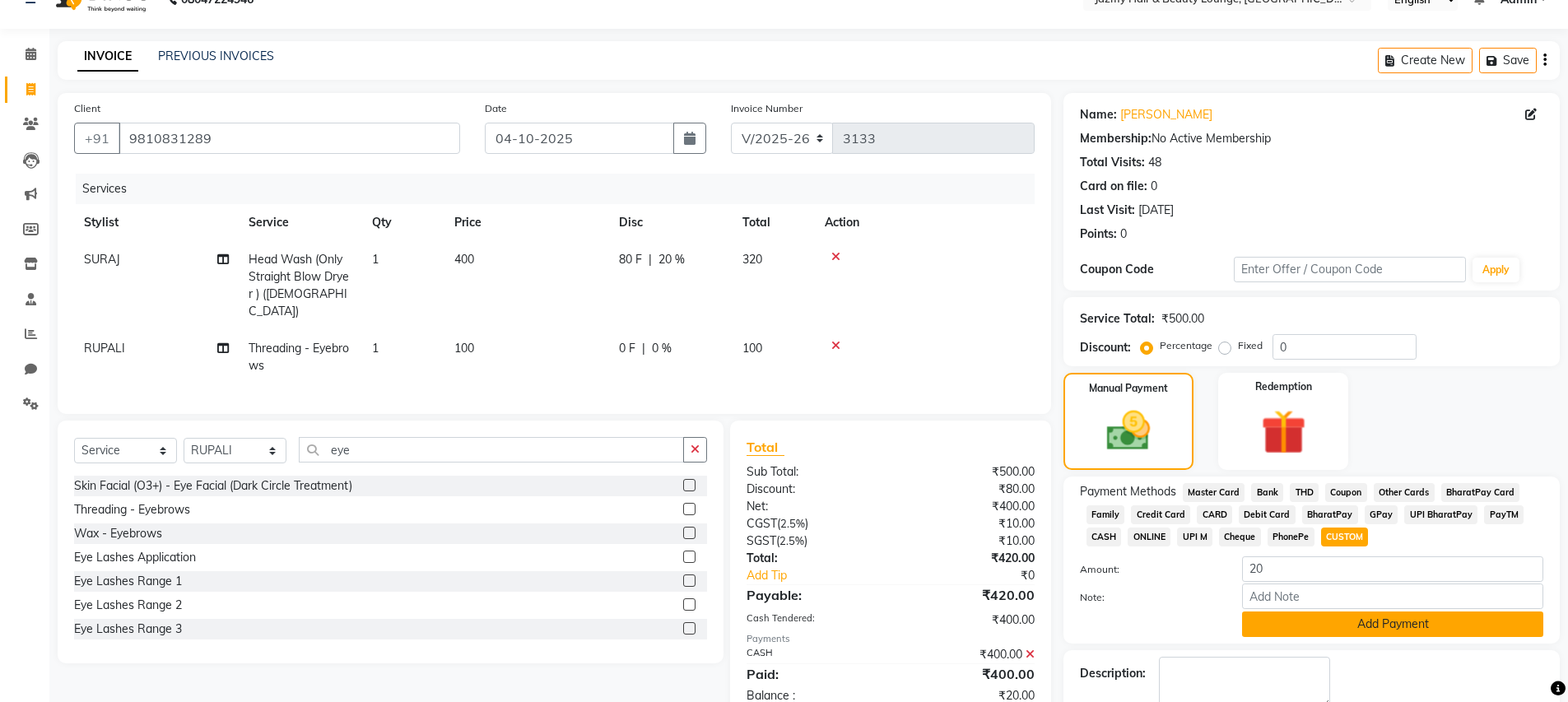
click at [1344, 628] on button "Add Payment" at bounding box center [1392, 625] width 301 height 25
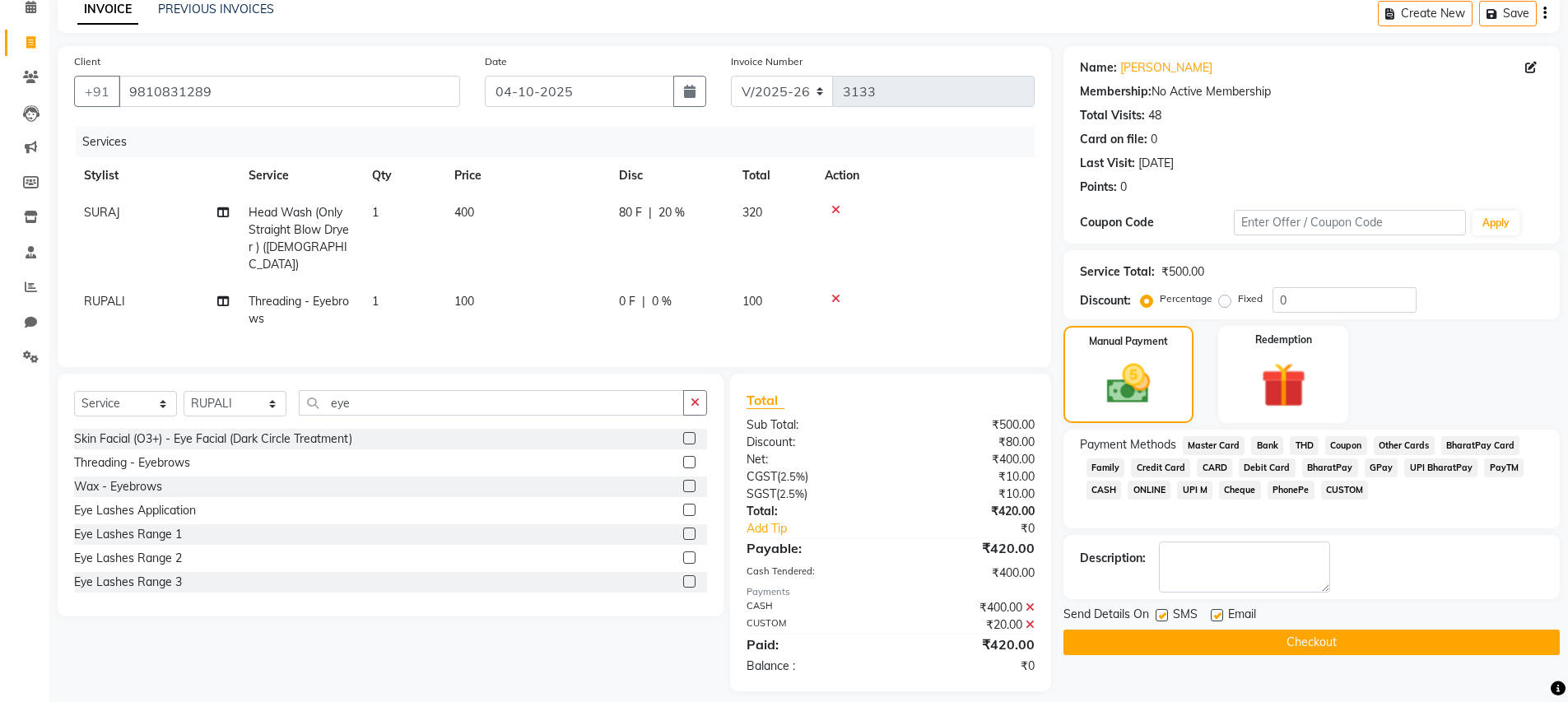
scroll to position [85, 0]
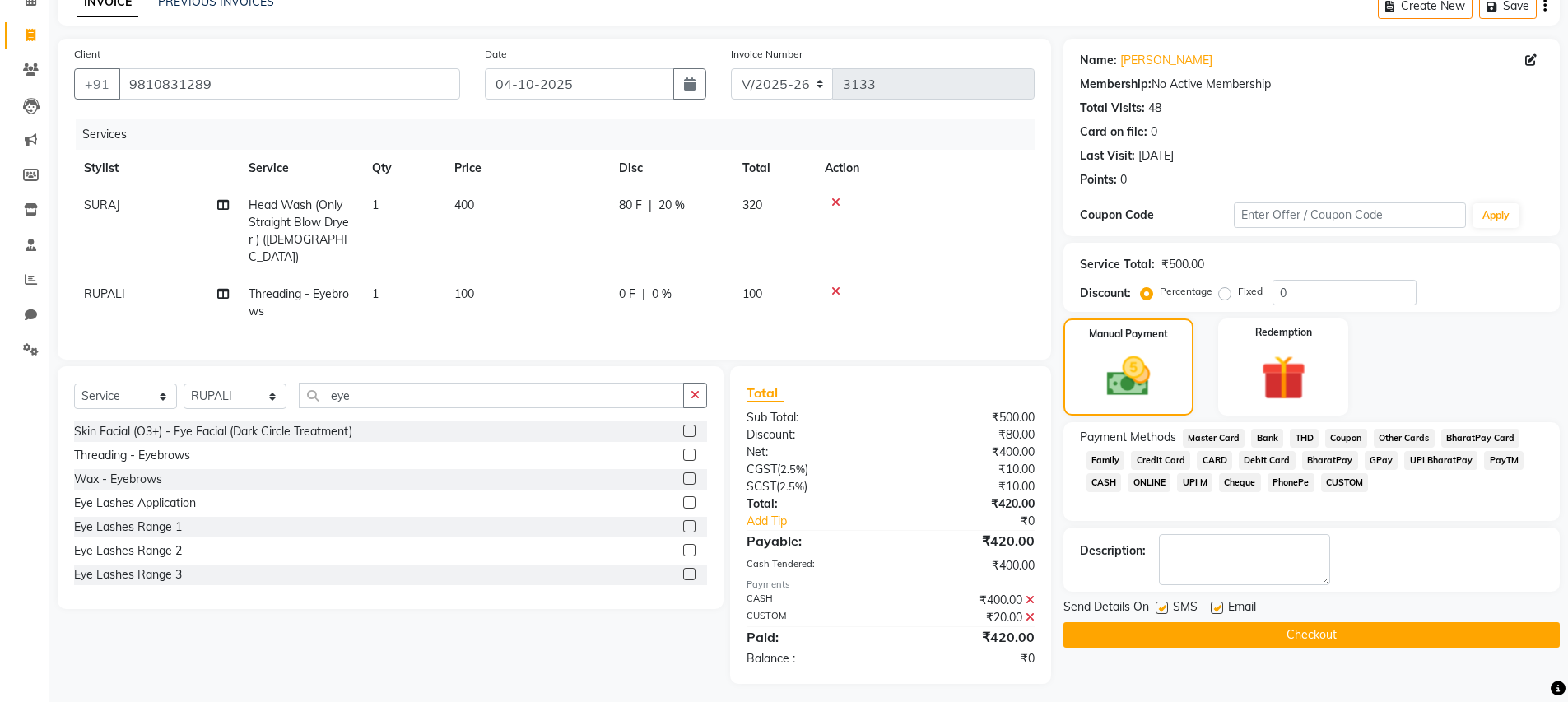
click at [1289, 631] on button "Checkout" at bounding box center [1311, 635] width 496 height 25
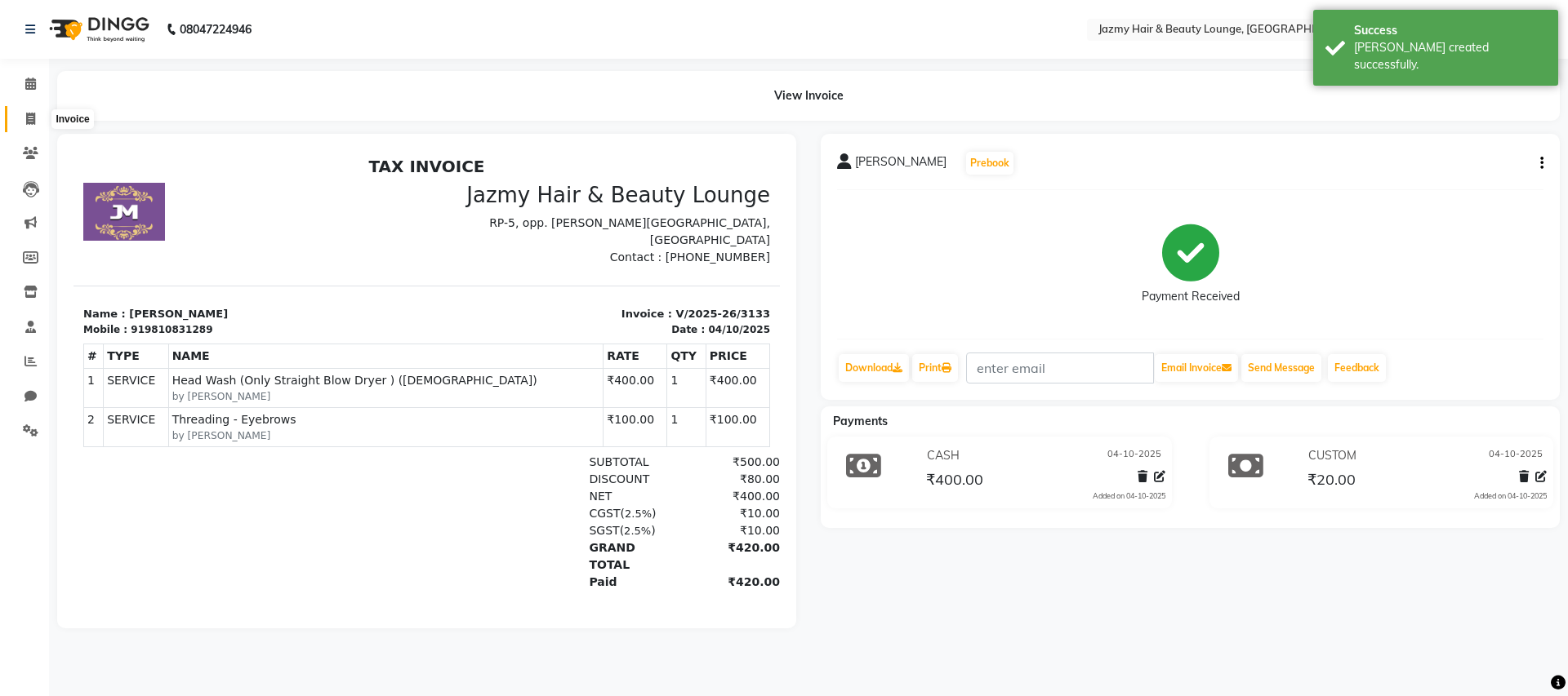
click at [22, 117] on span at bounding box center [30, 120] width 29 height 19
select select "service"
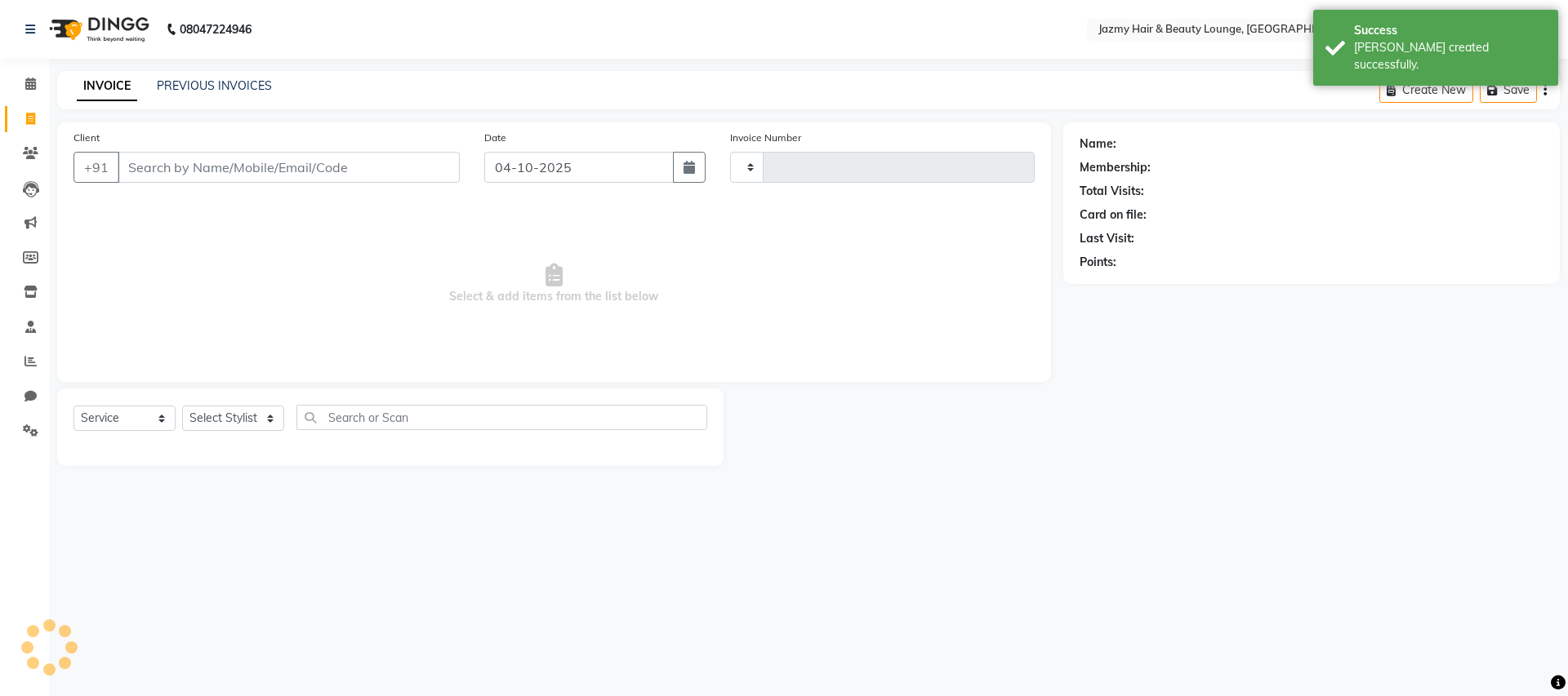
type input "3134"
select select "759"
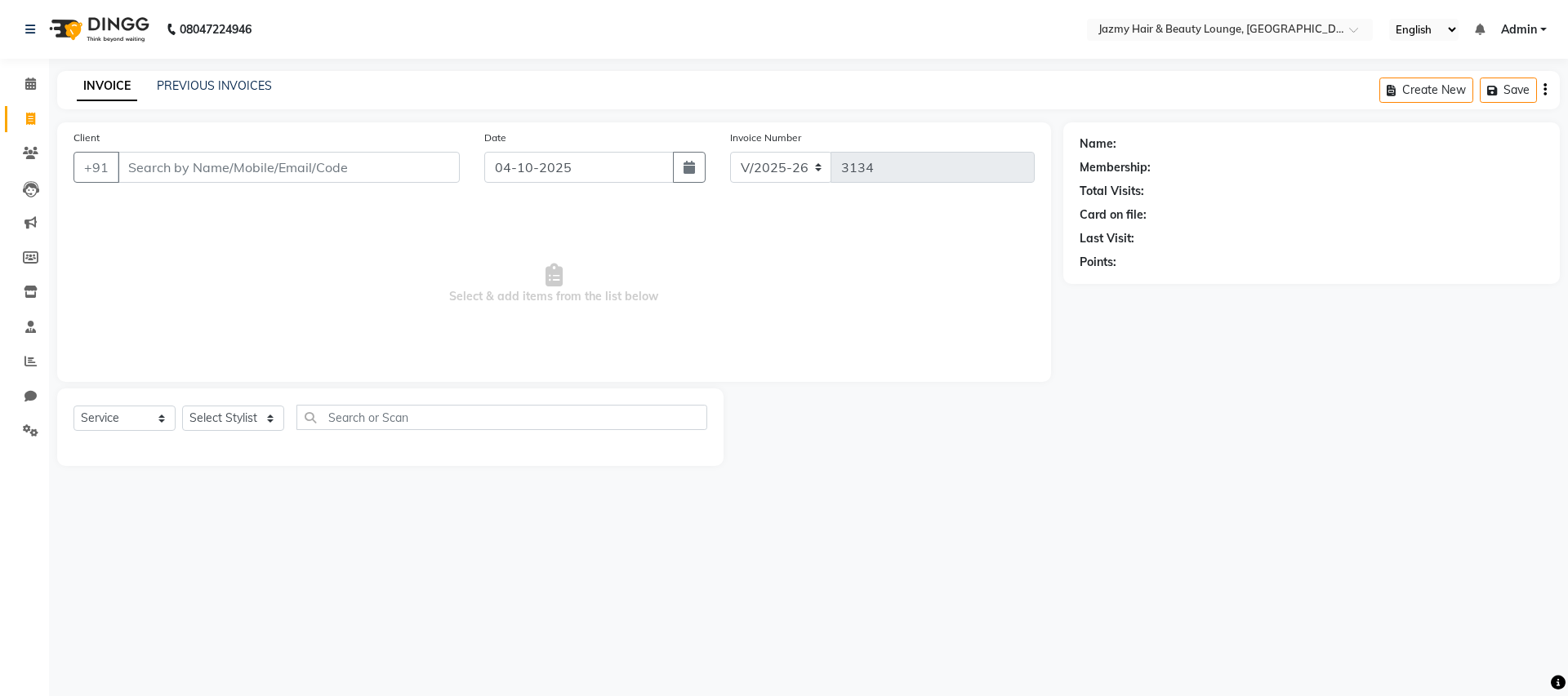
click at [120, 168] on input "Client" at bounding box center [289, 167] width 342 height 31
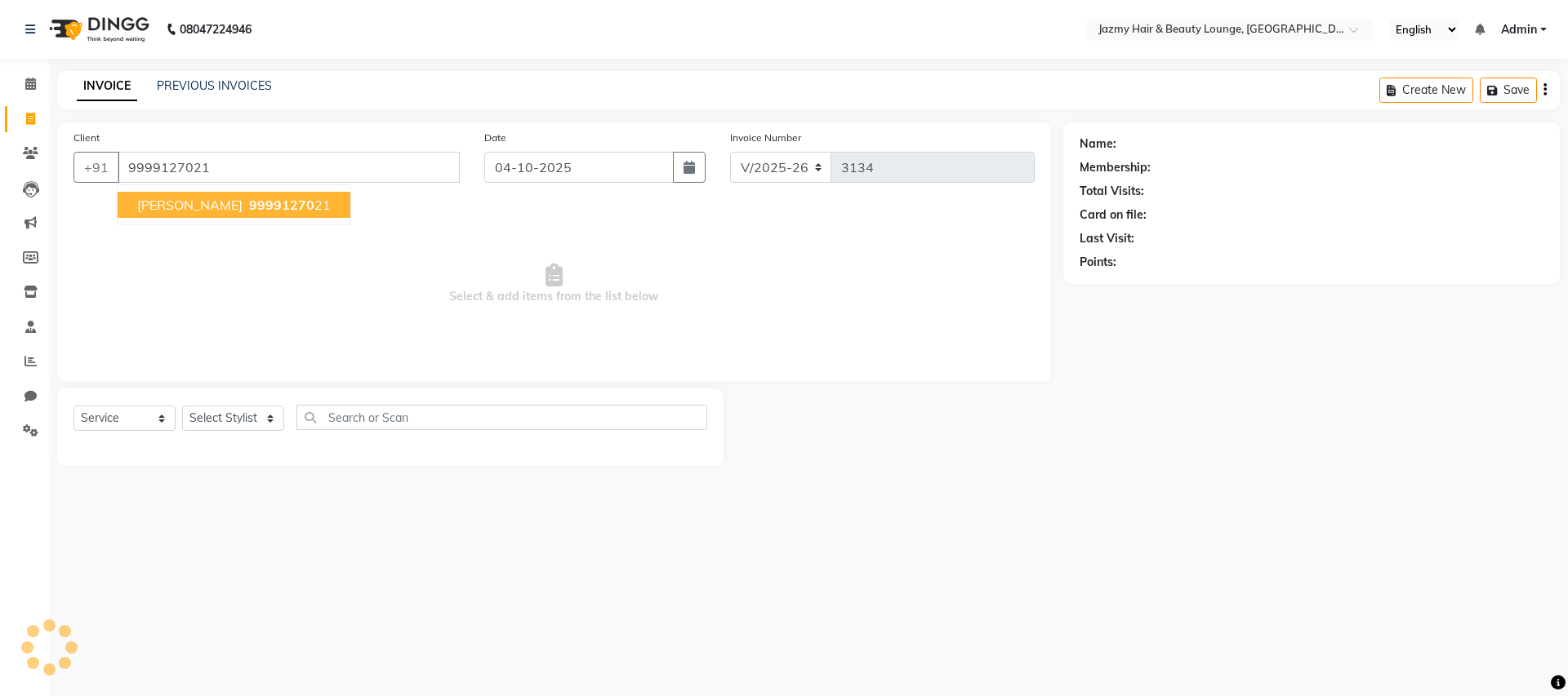
type input "9999127021"
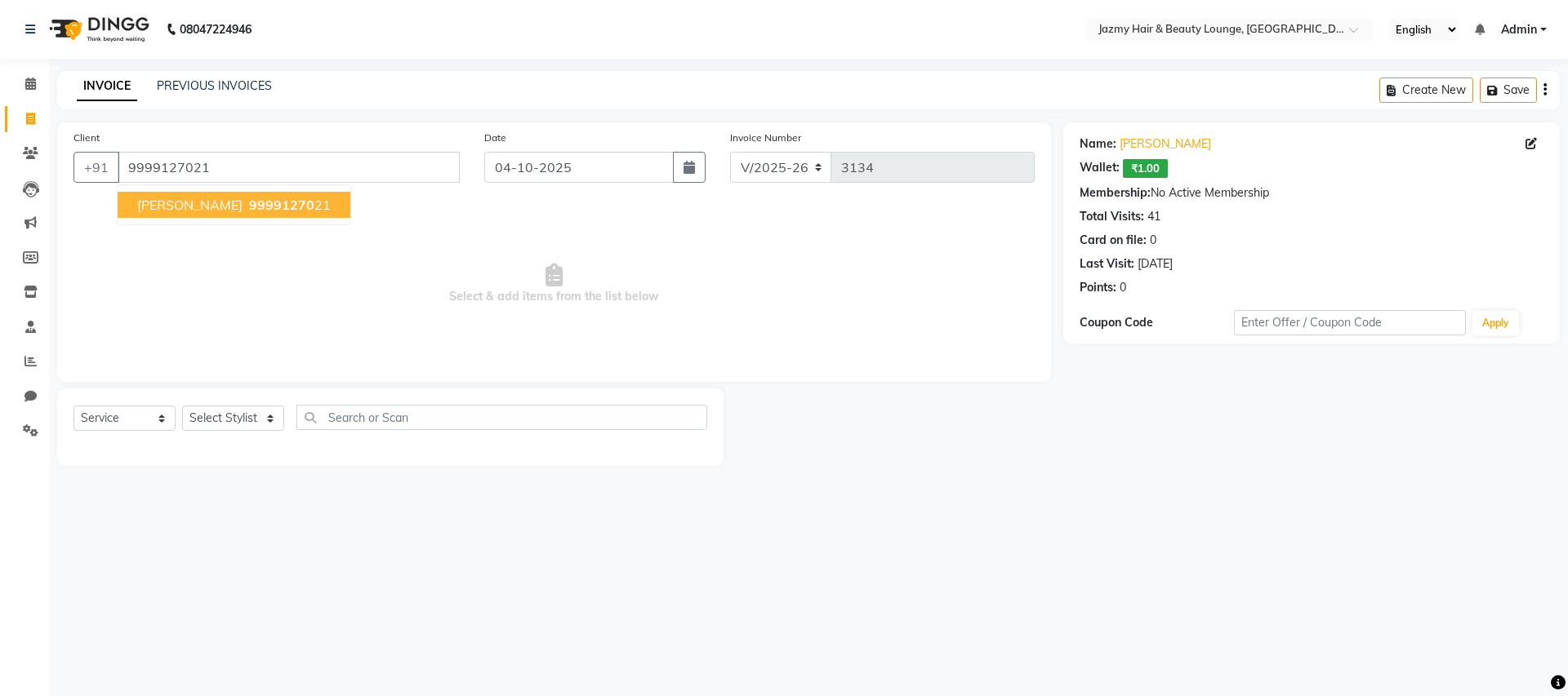
click at [212, 203] on span "[PERSON_NAME]" at bounding box center [189, 205] width 105 height 16
click at [240, 416] on select "Select Stylist AMIT [PERSON_NAME] [PERSON_NAME] CHASHIKA [PERSON_NAME] [PERSON_…" at bounding box center [232, 418] width 102 height 25
select select "13443"
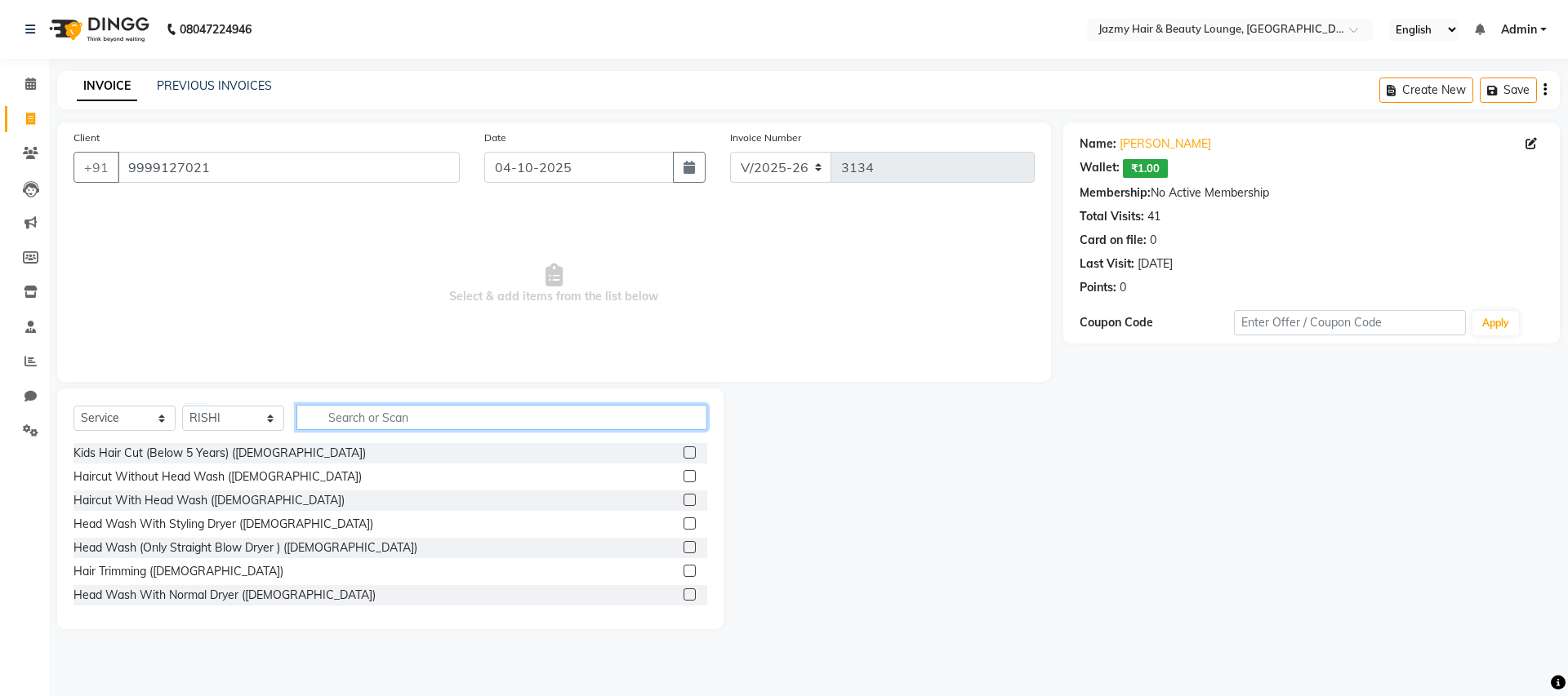
click at [333, 425] on input "text" at bounding box center [502, 417] width 411 height 25
type input "moe"
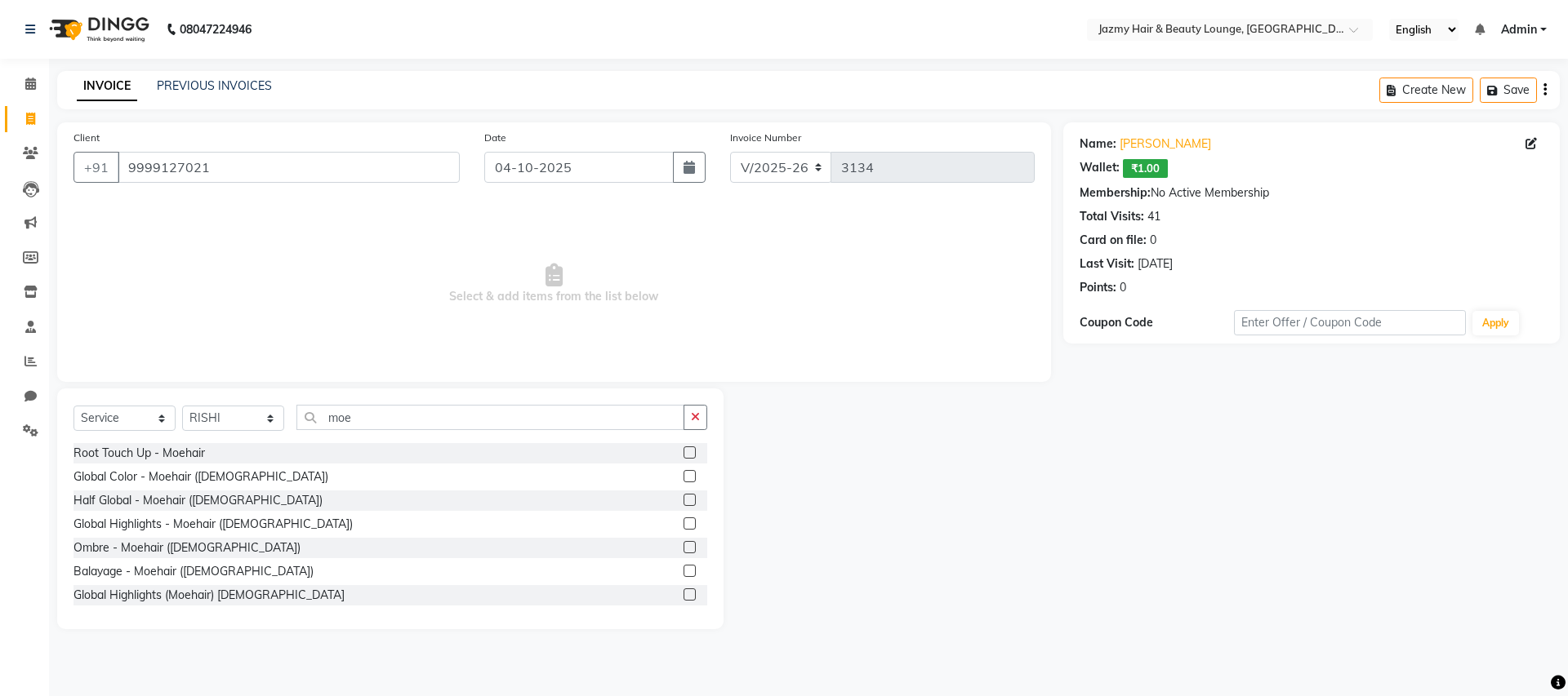
click at [684, 454] on label at bounding box center [690, 453] width 13 height 13
click at [684, 454] on input "checkbox" at bounding box center [689, 453] width 11 height 11
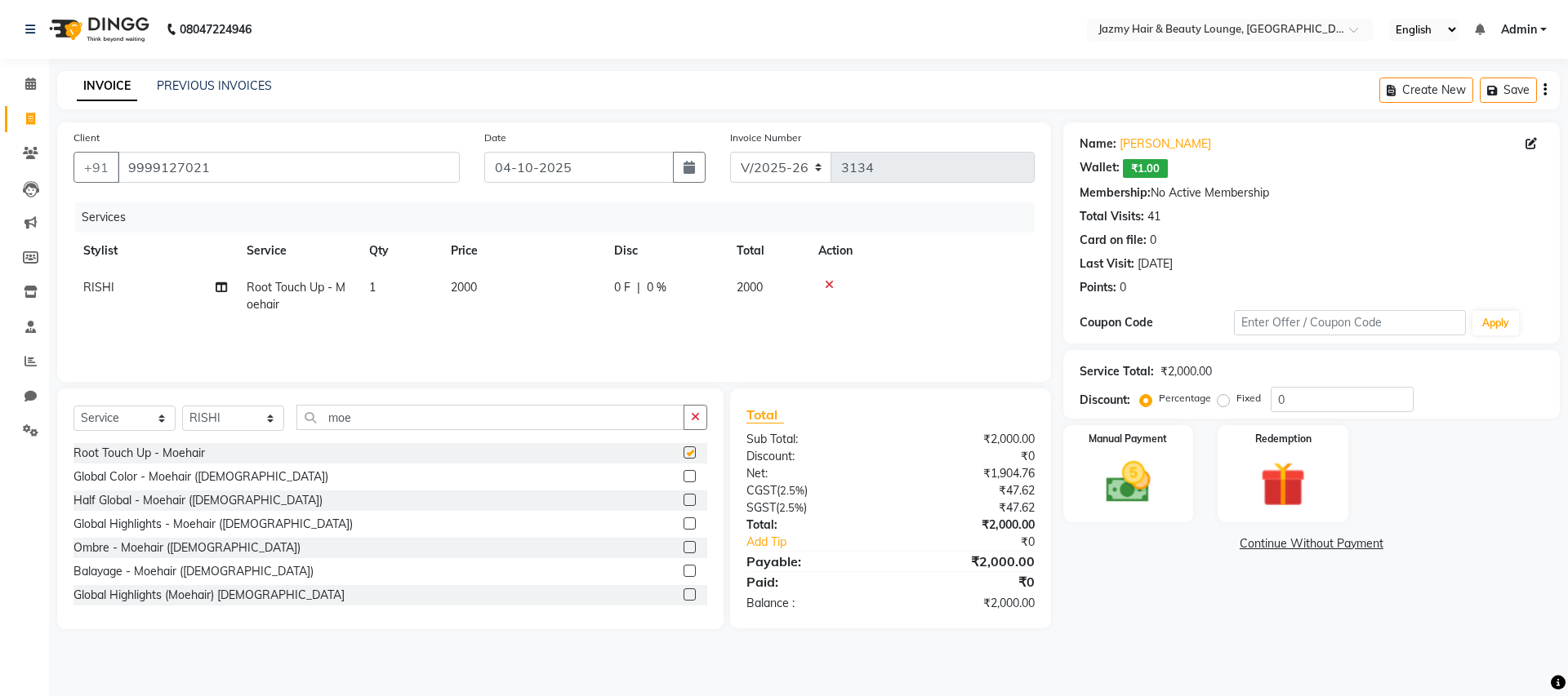
checkbox input "false"
click at [262, 416] on select "Select Stylist AMIT [PERSON_NAME] [PERSON_NAME] CHASHIKA [PERSON_NAME] [PERSON_…" at bounding box center [232, 418] width 102 height 25
select select "12167"
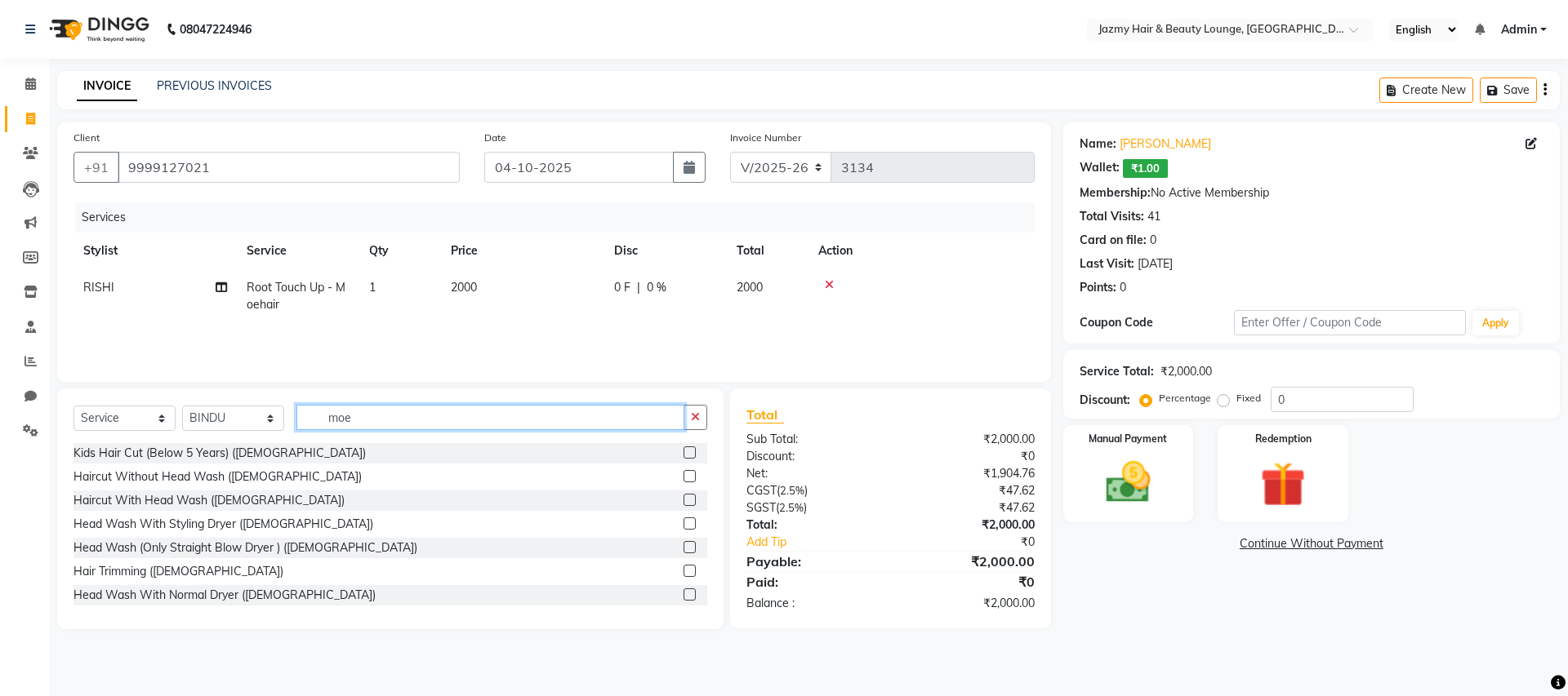
click at [381, 421] on input "moe" at bounding box center [490, 417] width 388 height 25
type input "m"
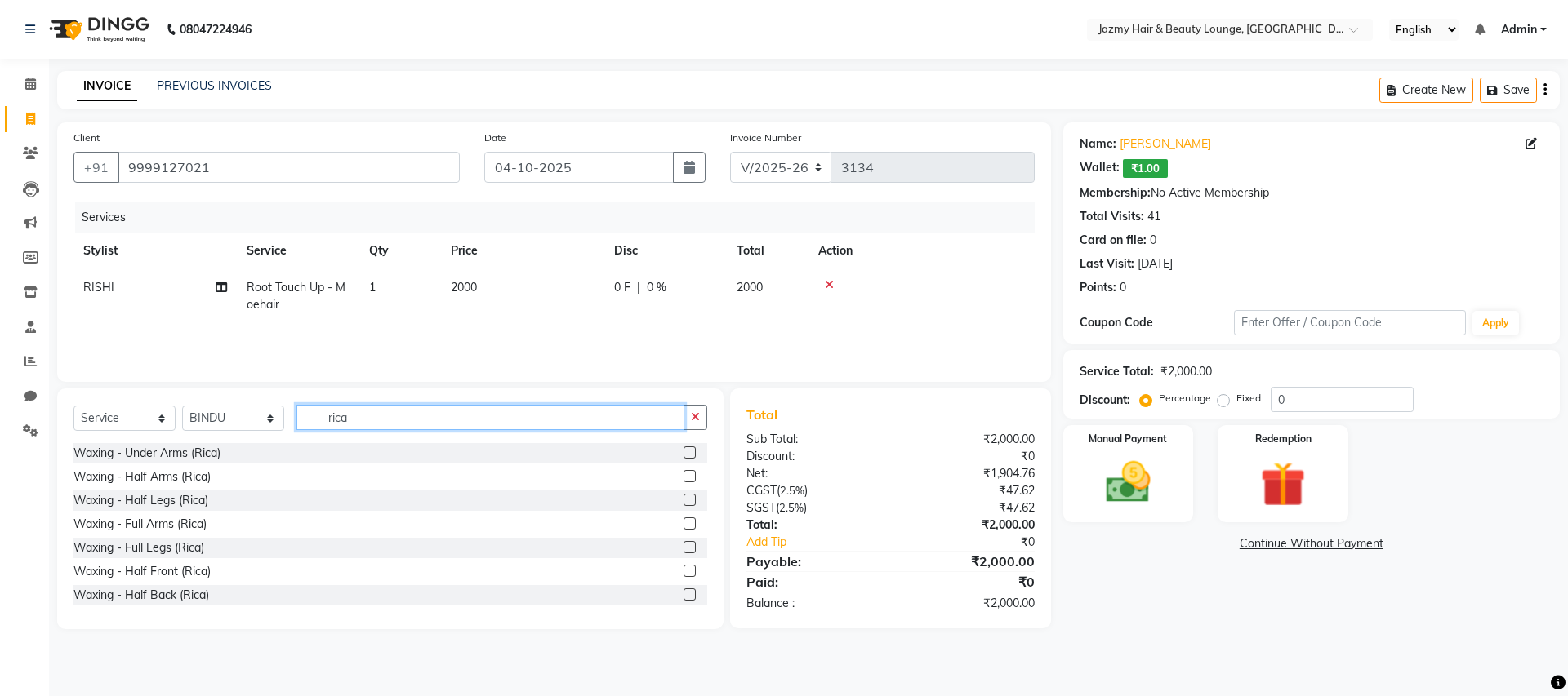
type input "rica"
click at [684, 545] on label at bounding box center [690, 547] width 13 height 13
click at [684, 545] on input "checkbox" at bounding box center [689, 548] width 11 height 11
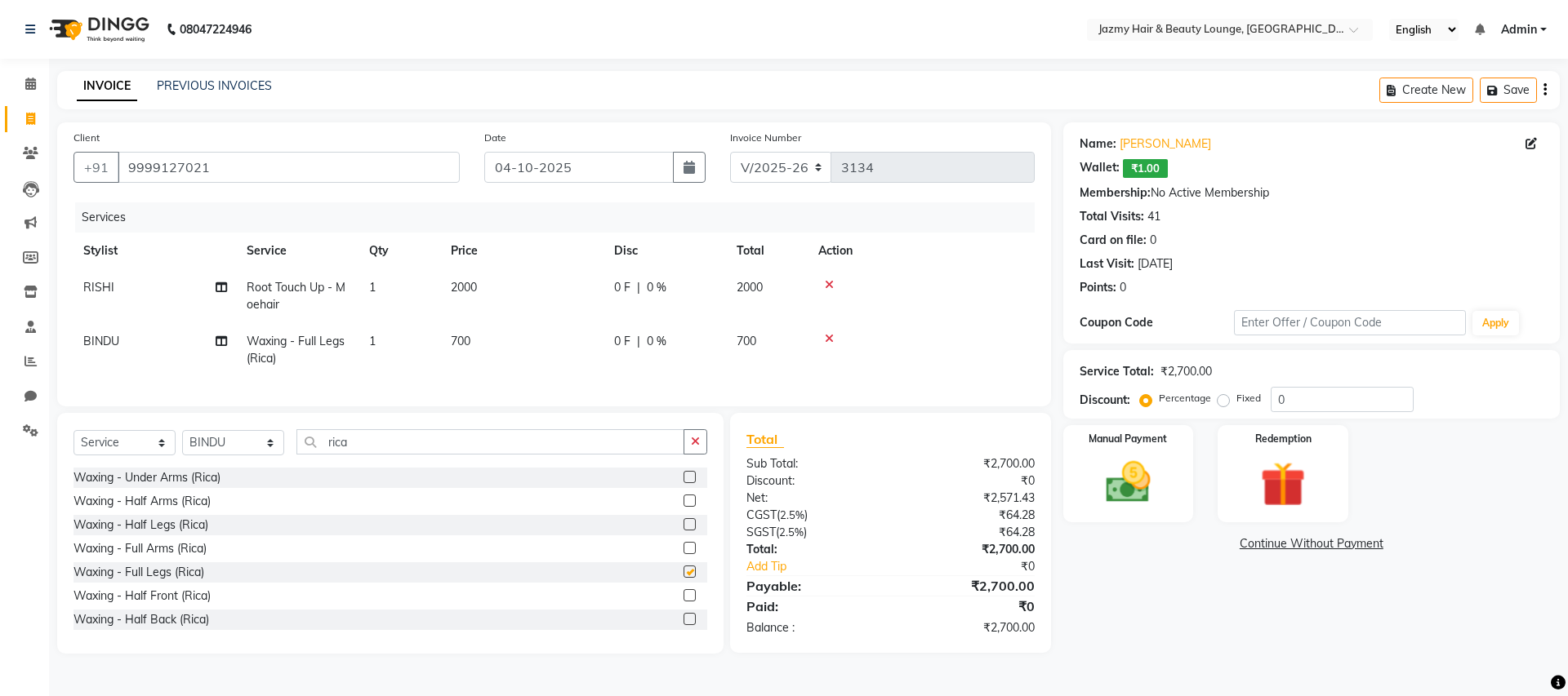
checkbox input "false"
click at [205, 455] on select "Select Stylist AMIT [PERSON_NAME] [PERSON_NAME] CHASHIKA [PERSON_NAME] [PERSON_…" at bounding box center [232, 443] width 102 height 25
select select "44181"
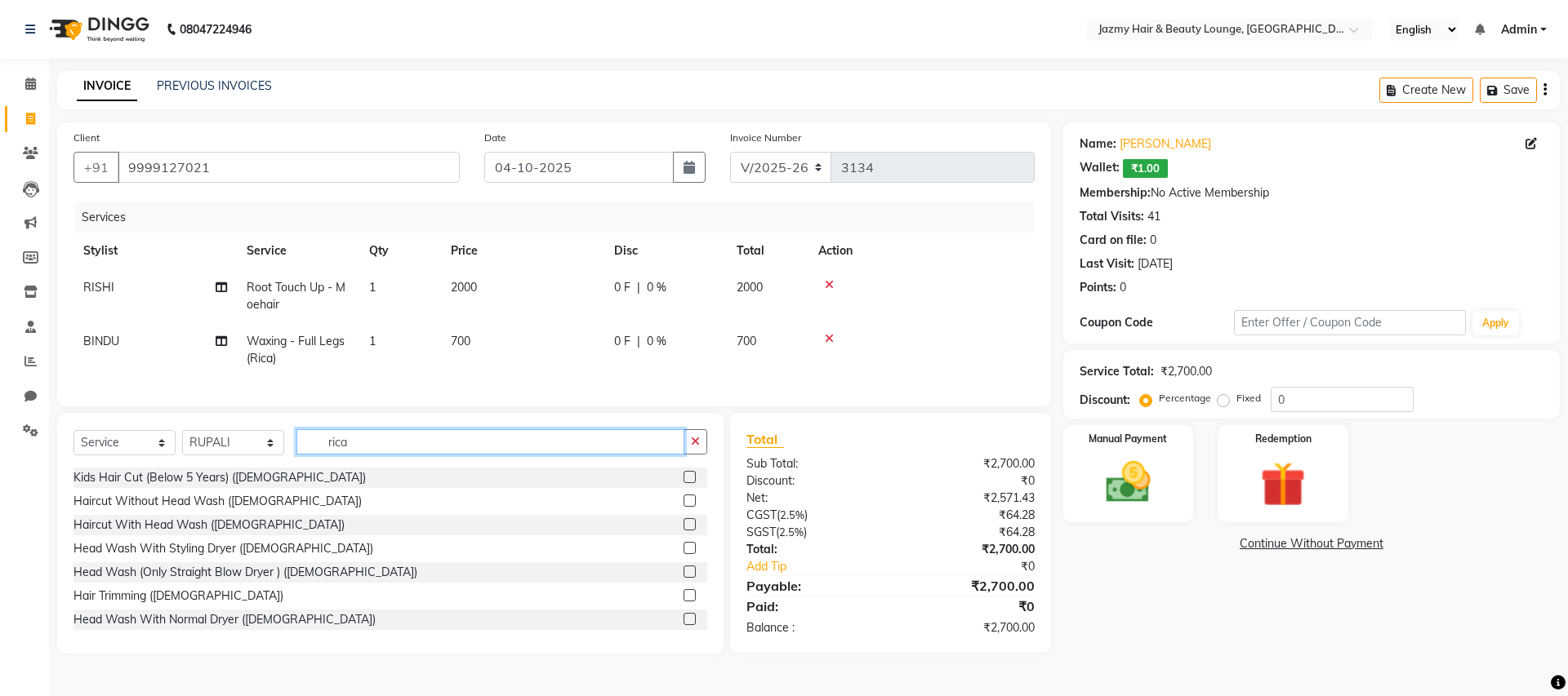
click at [356, 454] on input "rica" at bounding box center [490, 442] width 388 height 25
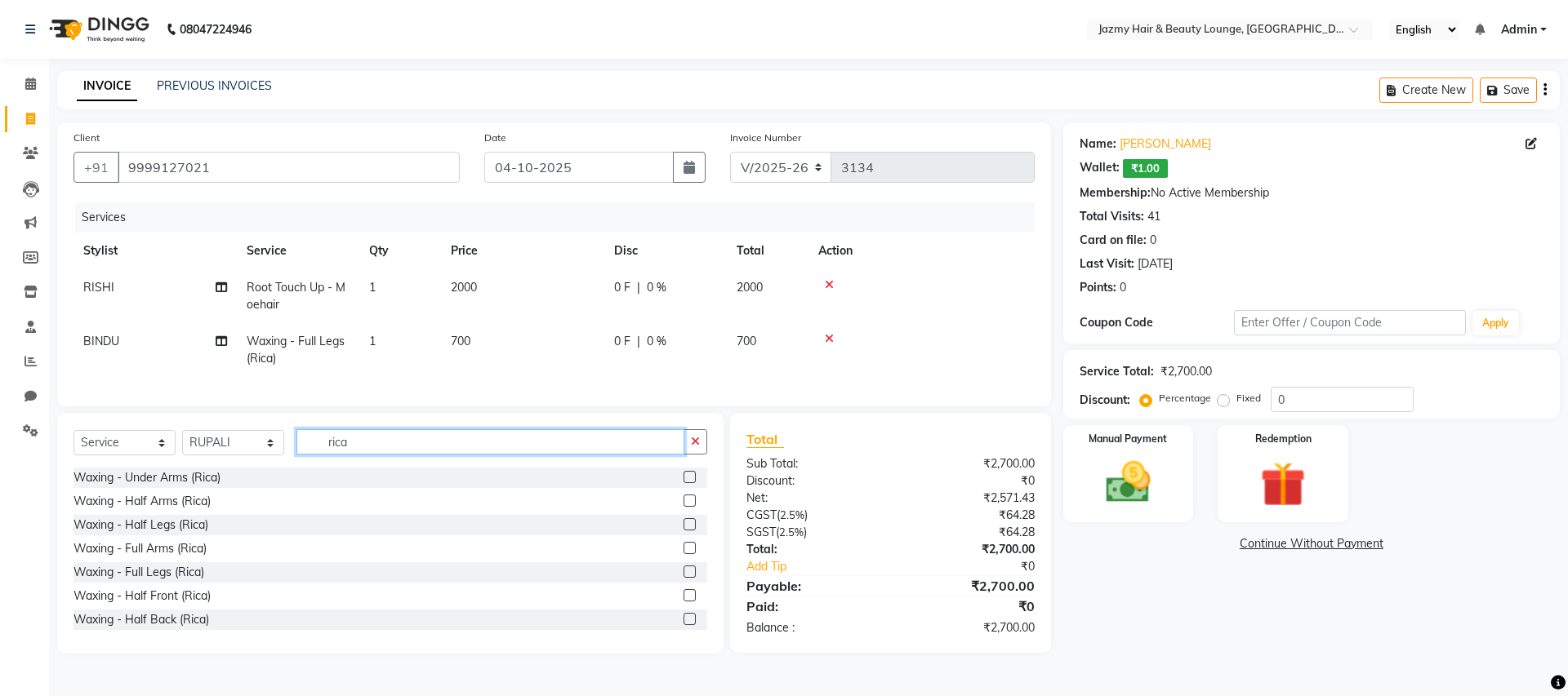
type input "rica"
click at [684, 555] on label at bounding box center [690, 548] width 13 height 13
click at [684, 555] on input "checkbox" at bounding box center [689, 549] width 11 height 11
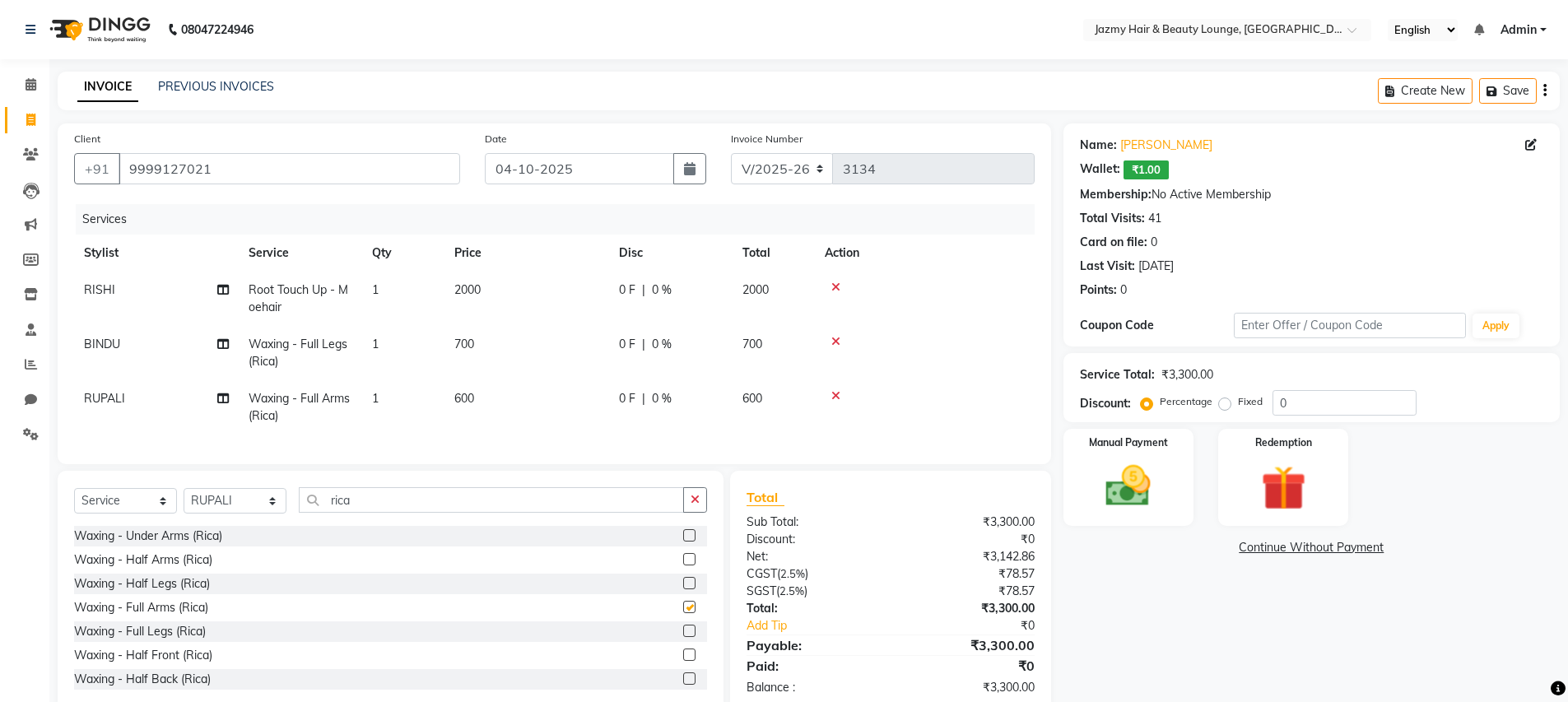
checkbox input "false"
click at [223, 509] on select "Select Stylist AMIT [PERSON_NAME] [PERSON_NAME] CHASHIKA [PERSON_NAME] [PERSON_…" at bounding box center [234, 501] width 103 height 25
select select "12167"
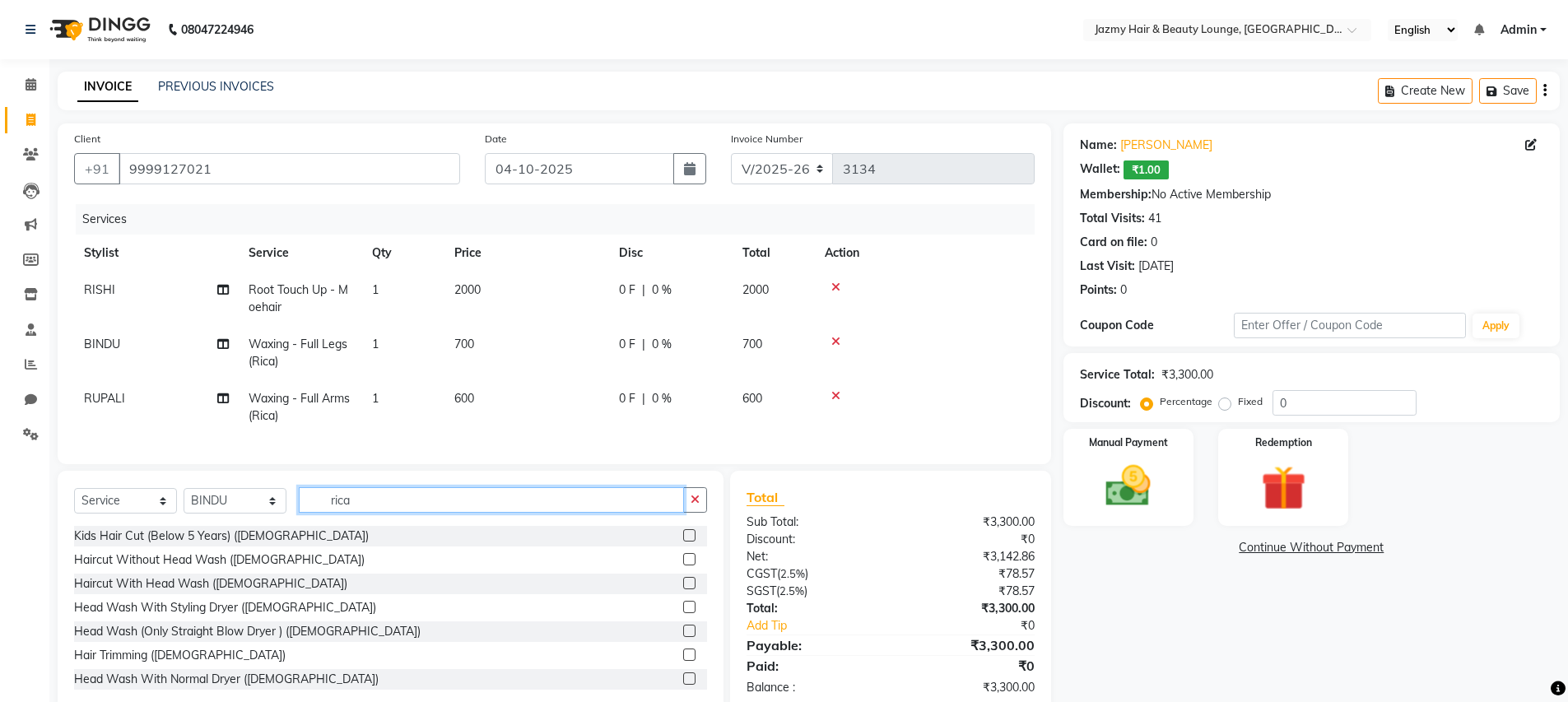
click at [378, 513] on input "rica" at bounding box center [491, 500] width 385 height 25
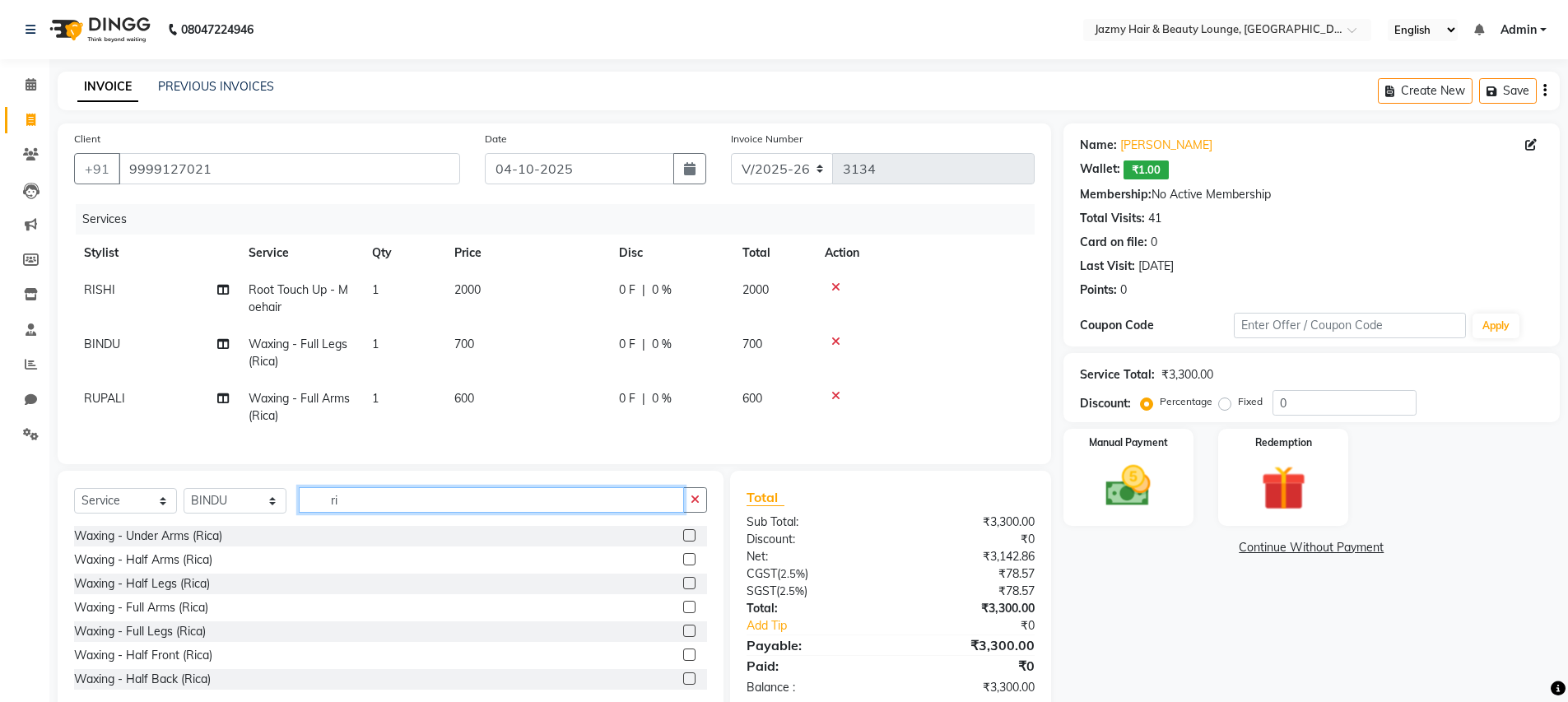
type input "r"
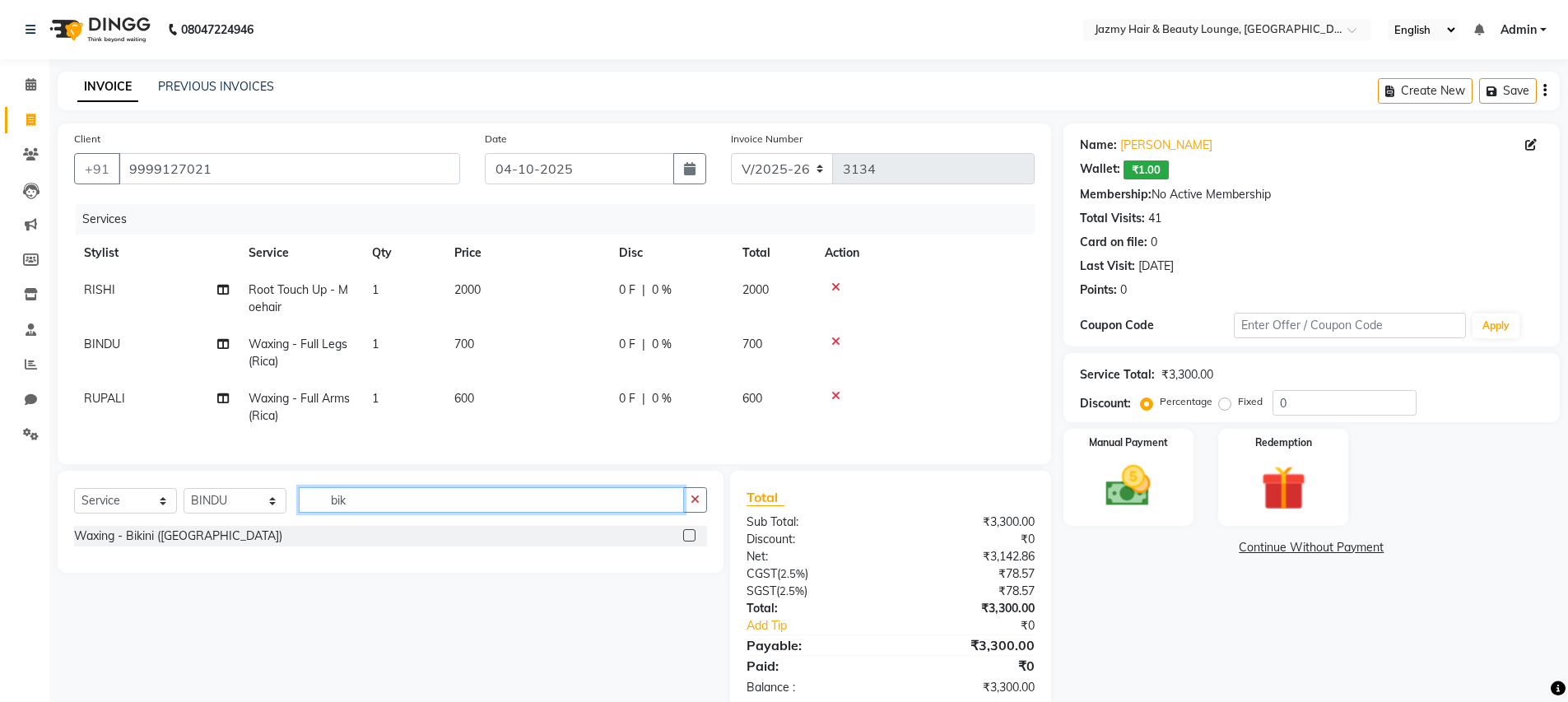
type input "bik"
click at [691, 542] on label at bounding box center [689, 536] width 13 height 13
click at [691, 542] on input "checkbox" at bounding box center [688, 536] width 11 height 11
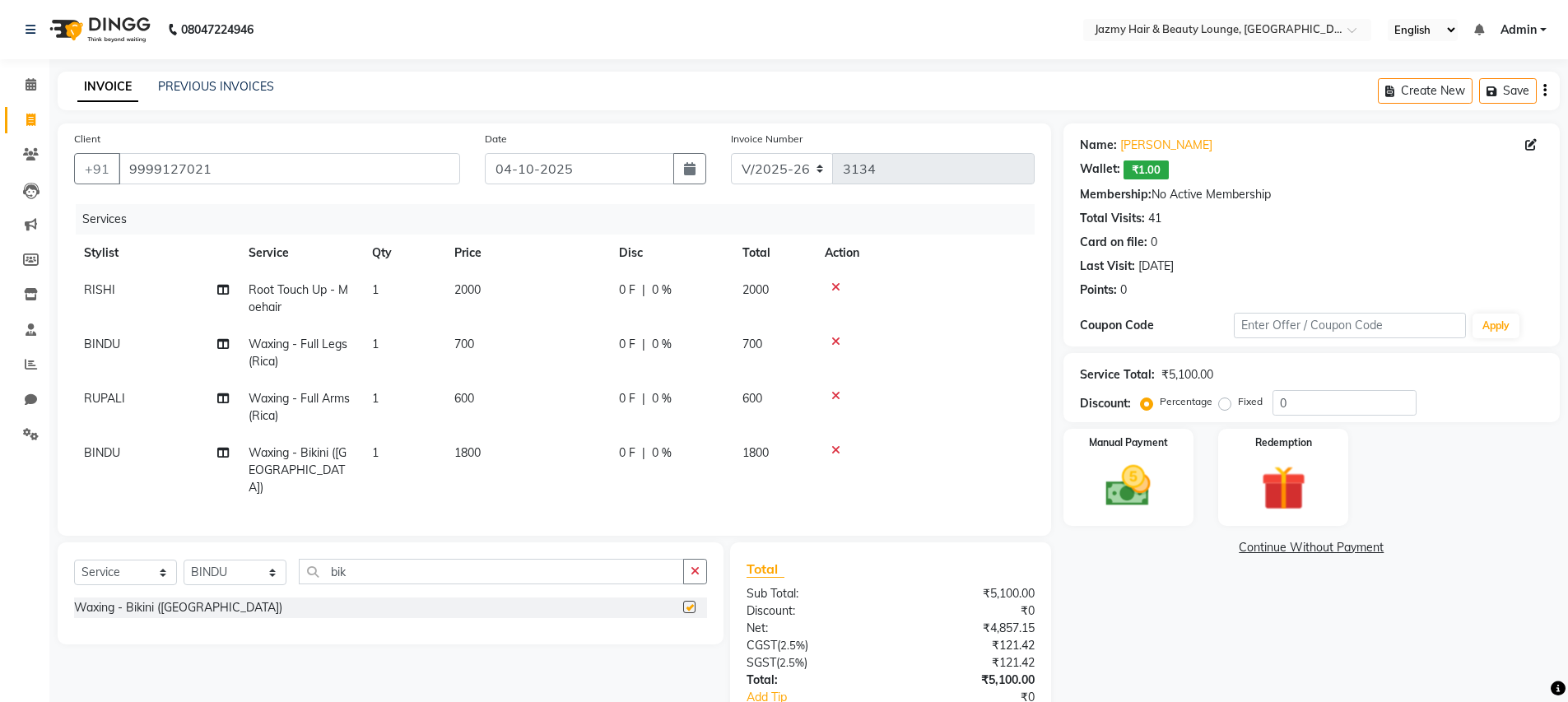
checkbox input "false"
click at [1279, 405] on input "0" at bounding box center [1344, 403] width 144 height 25
type input "20"
click at [1111, 472] on img at bounding box center [1128, 486] width 76 height 53
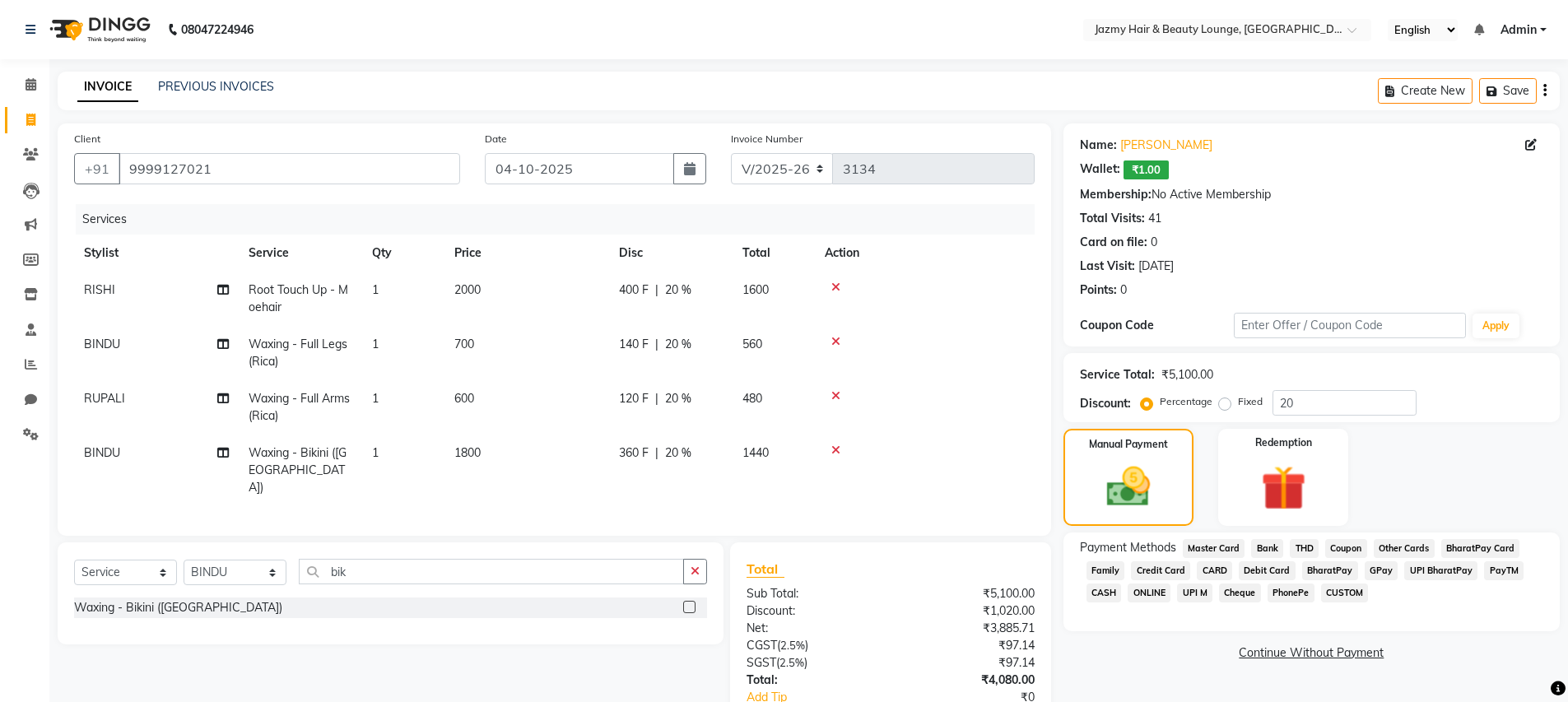
click at [1199, 592] on span "UPI M" at bounding box center [1195, 593] width 36 height 19
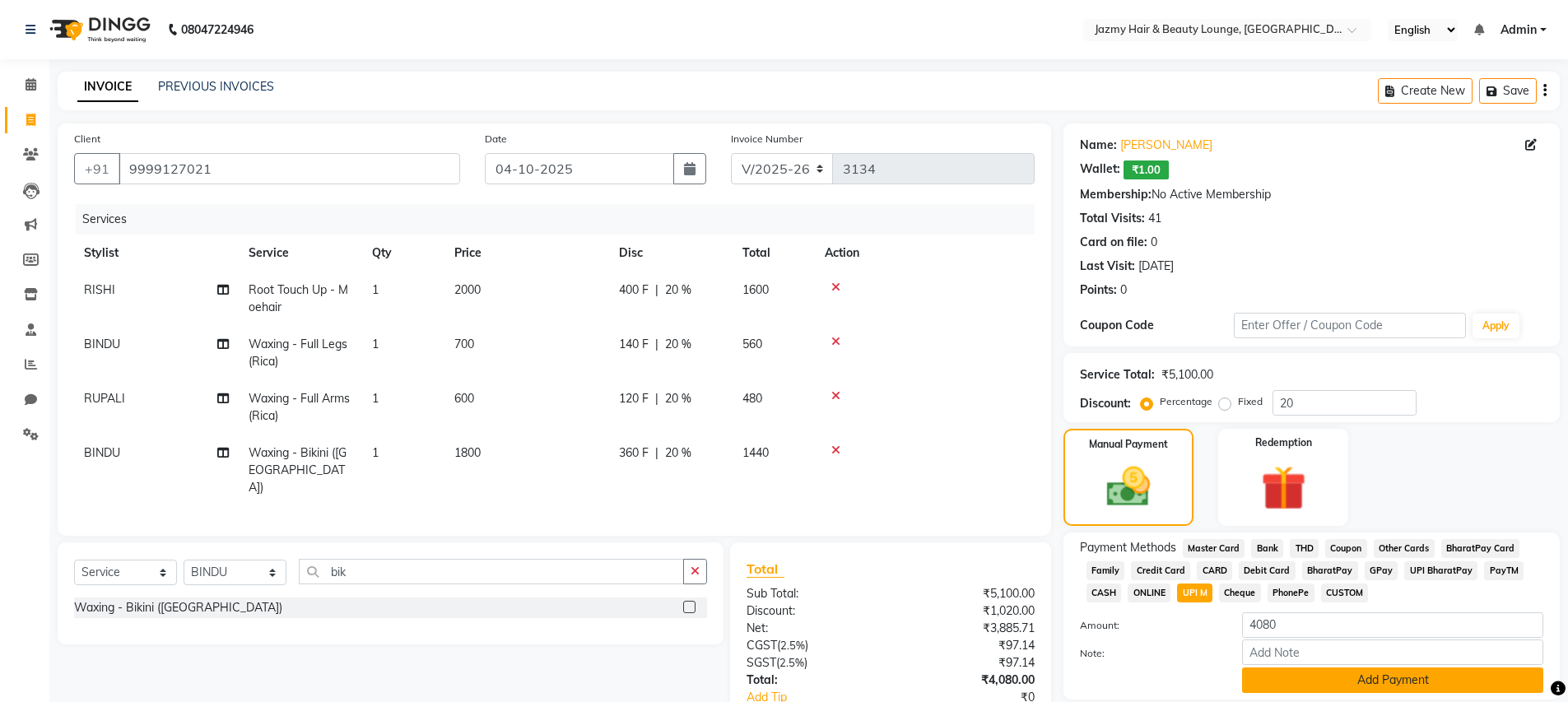
click at [1294, 682] on button "Add Payment" at bounding box center [1392, 681] width 301 height 25
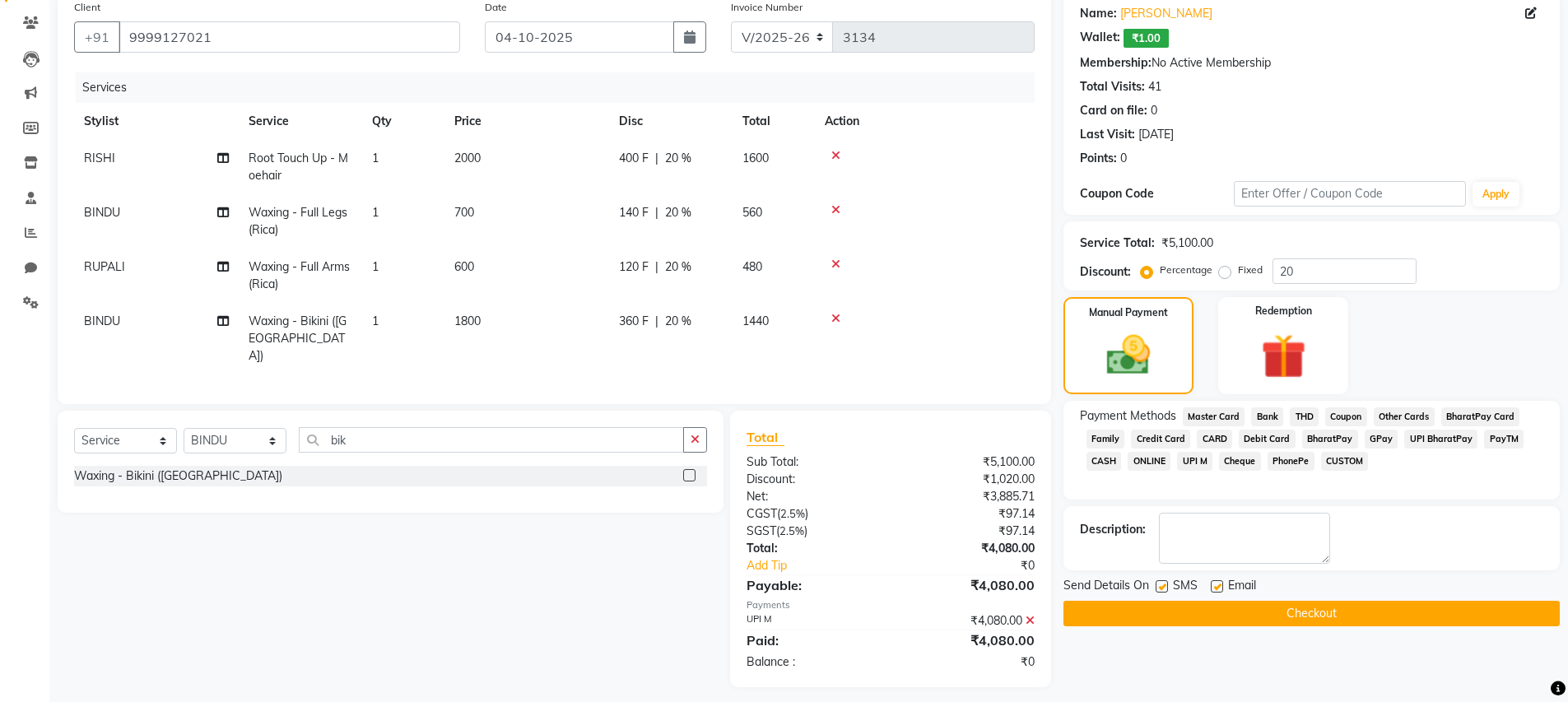
scroll to position [137, 0]
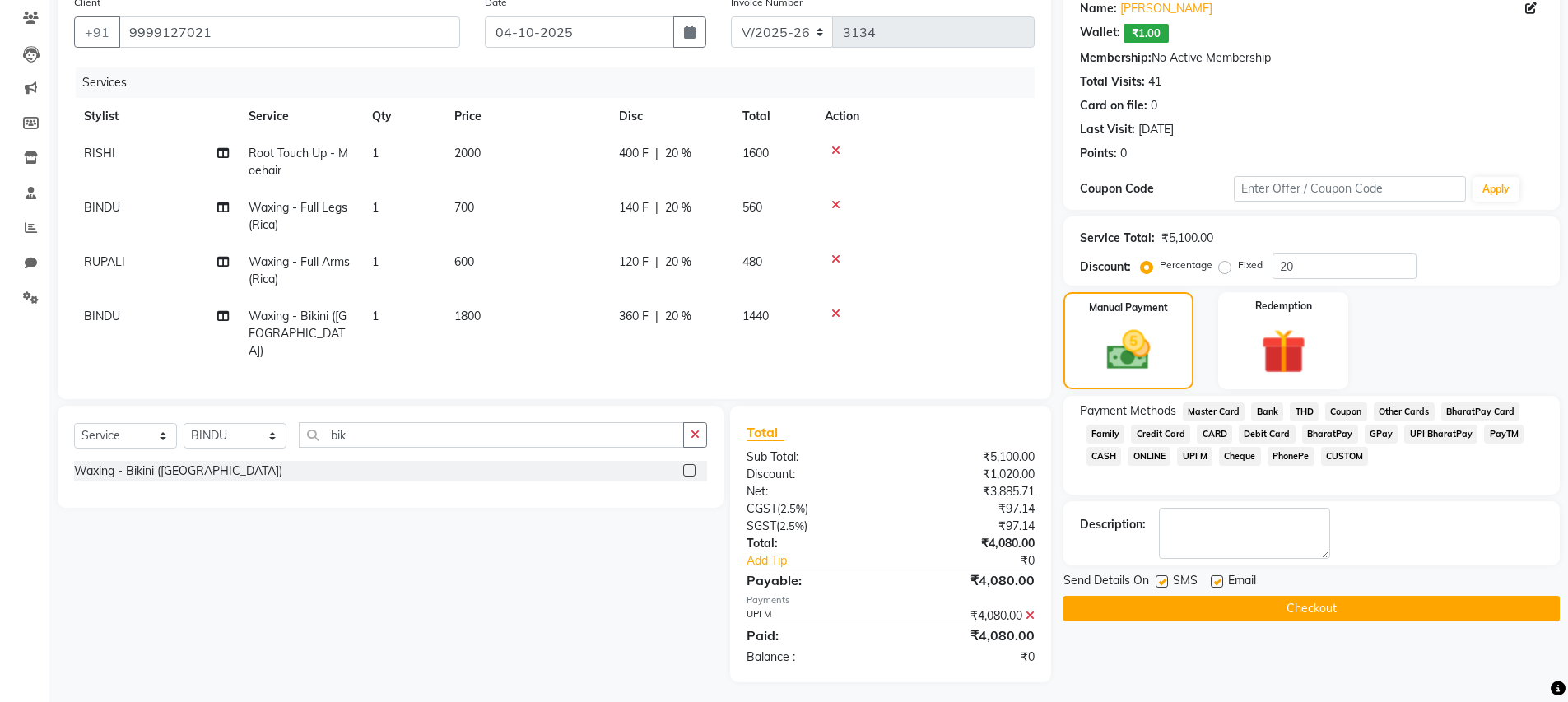
click at [1224, 611] on button "Checkout" at bounding box center [1311, 609] width 496 height 25
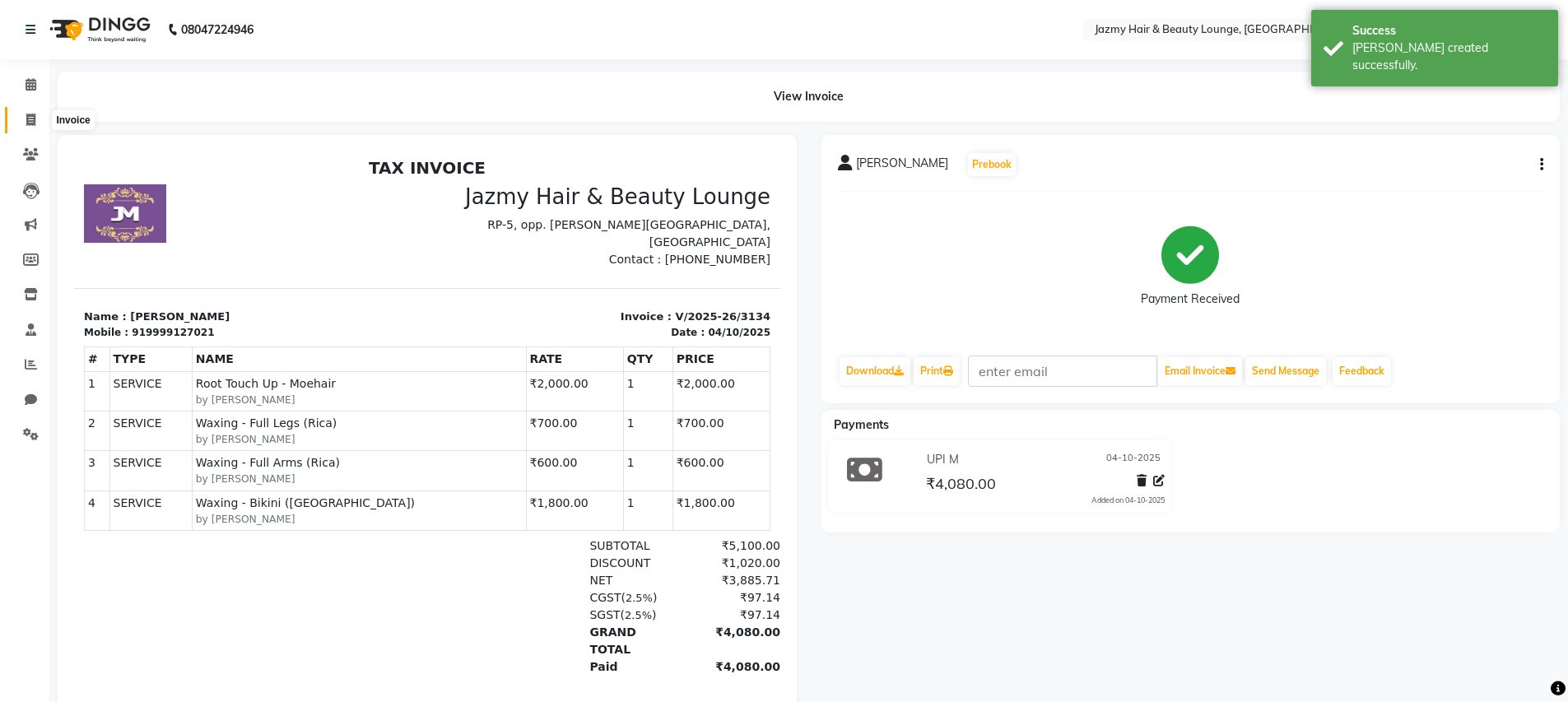
click at [35, 122] on icon at bounding box center [31, 120] width 9 height 13
select select "759"
select select "service"
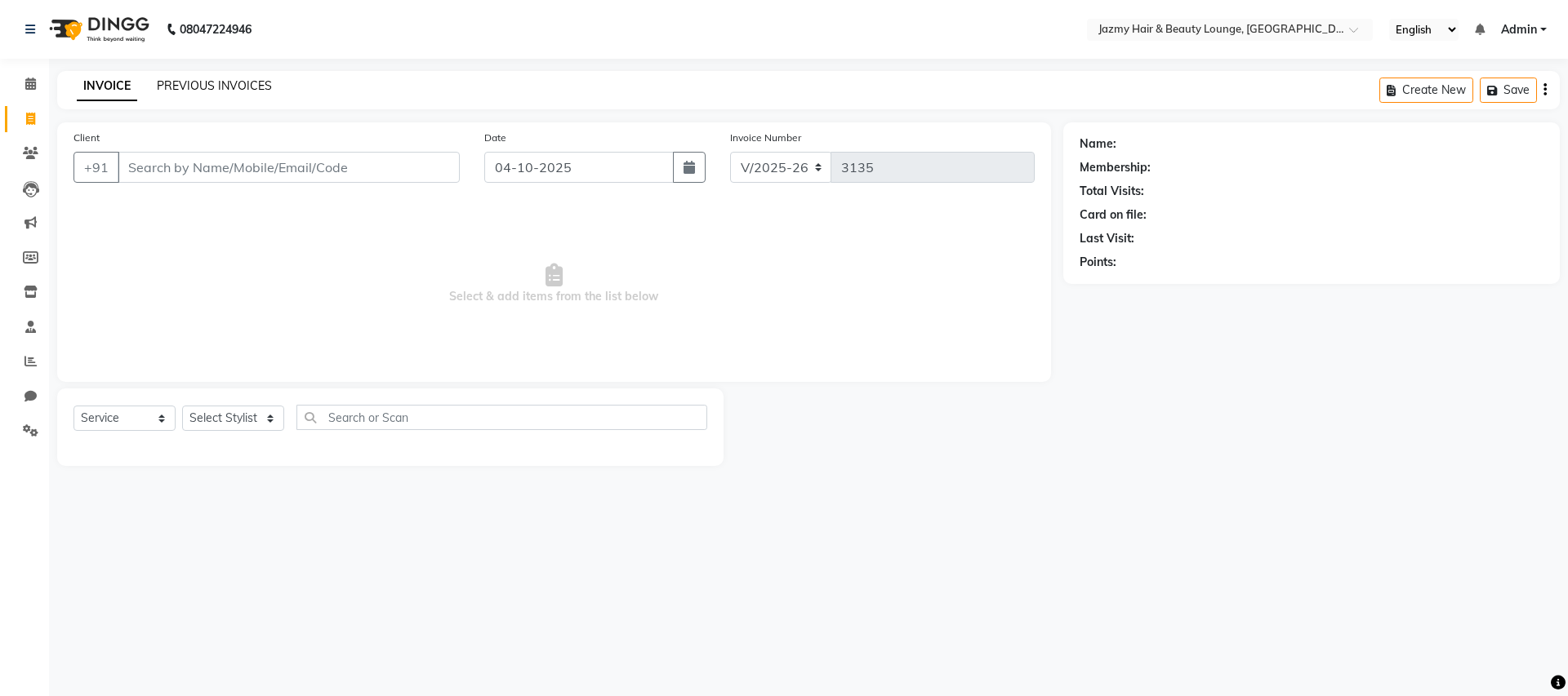
click at [232, 88] on link "PREVIOUS INVOICES" at bounding box center [214, 85] width 115 height 14
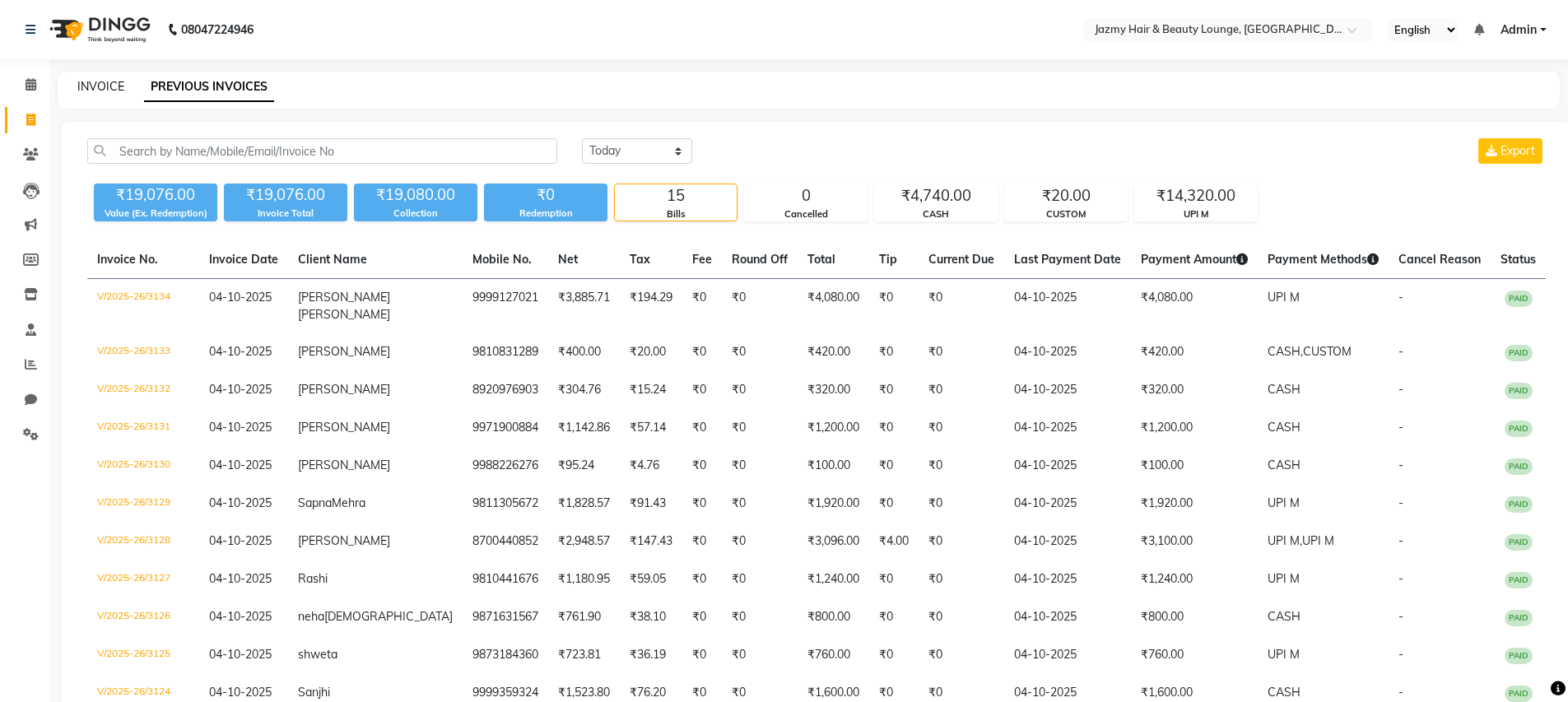
click at [100, 92] on link "INVOICE" at bounding box center [100, 86] width 47 height 14
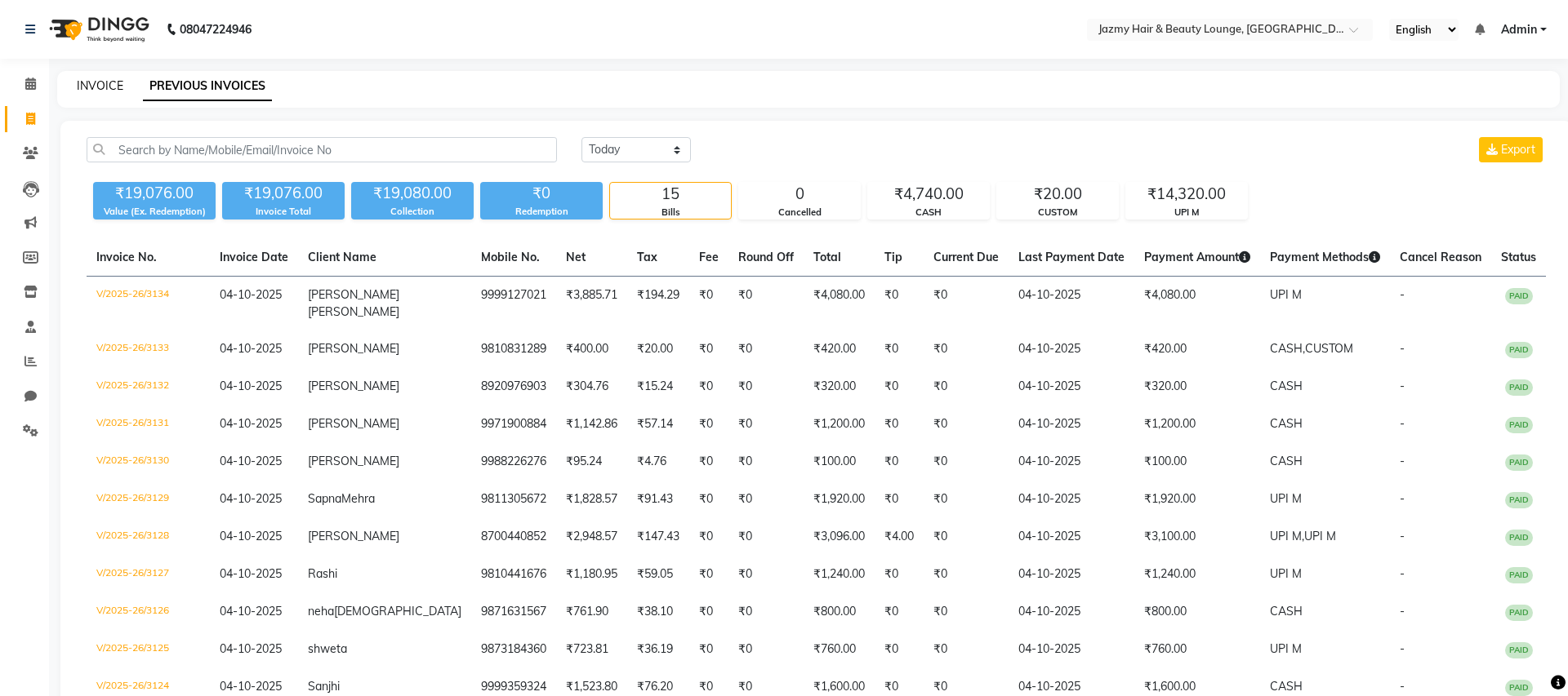
select select "service"
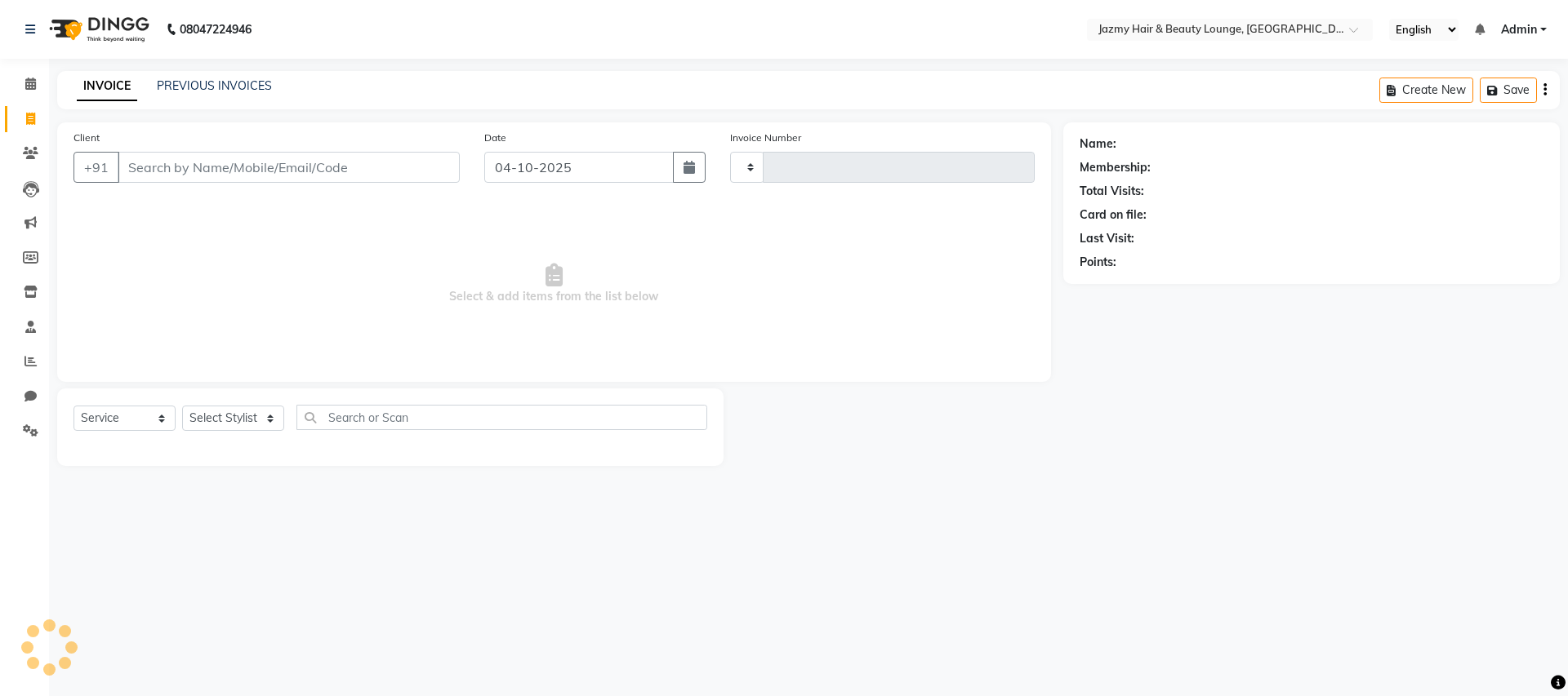
type input "3135"
select select "759"
click at [27, 84] on icon at bounding box center [30, 83] width 11 height 13
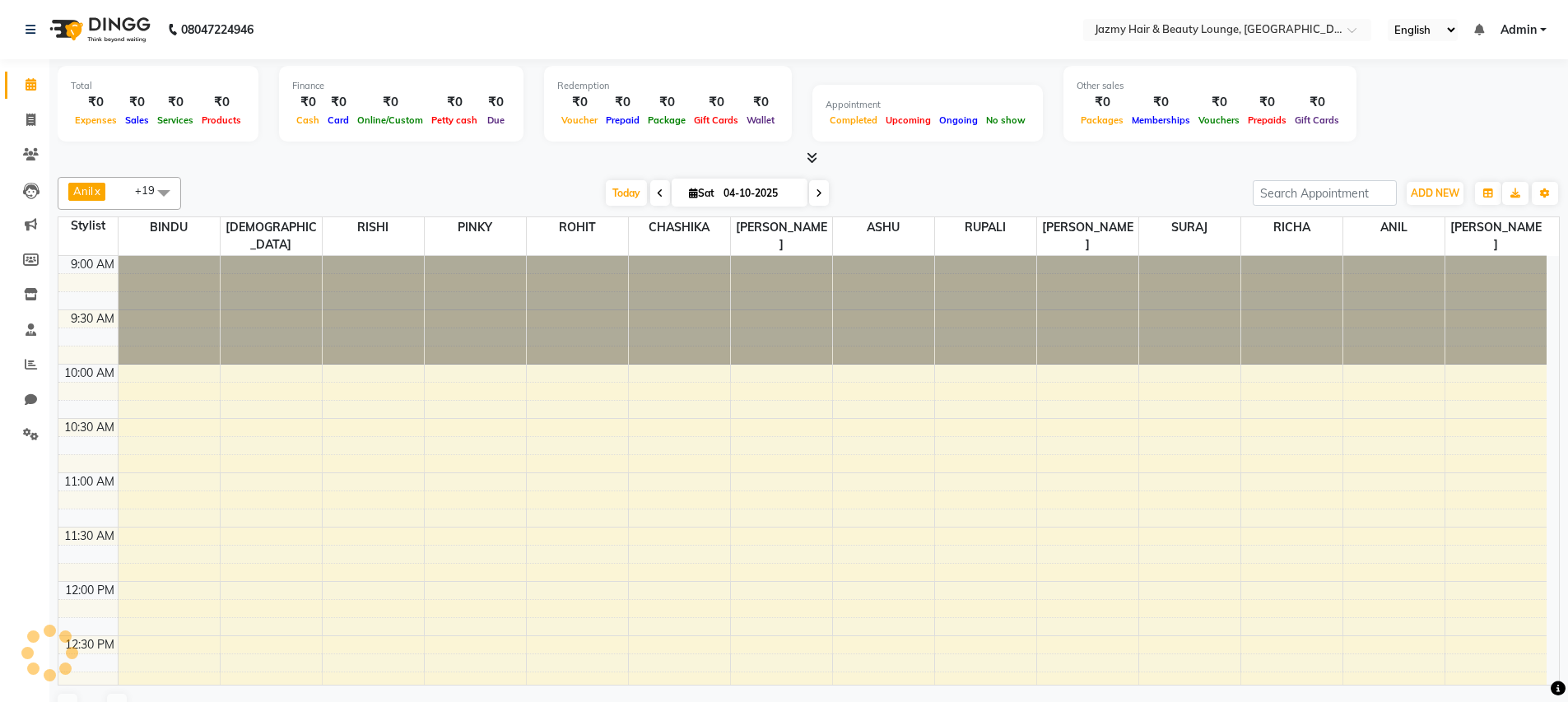
scroll to position [857, 0]
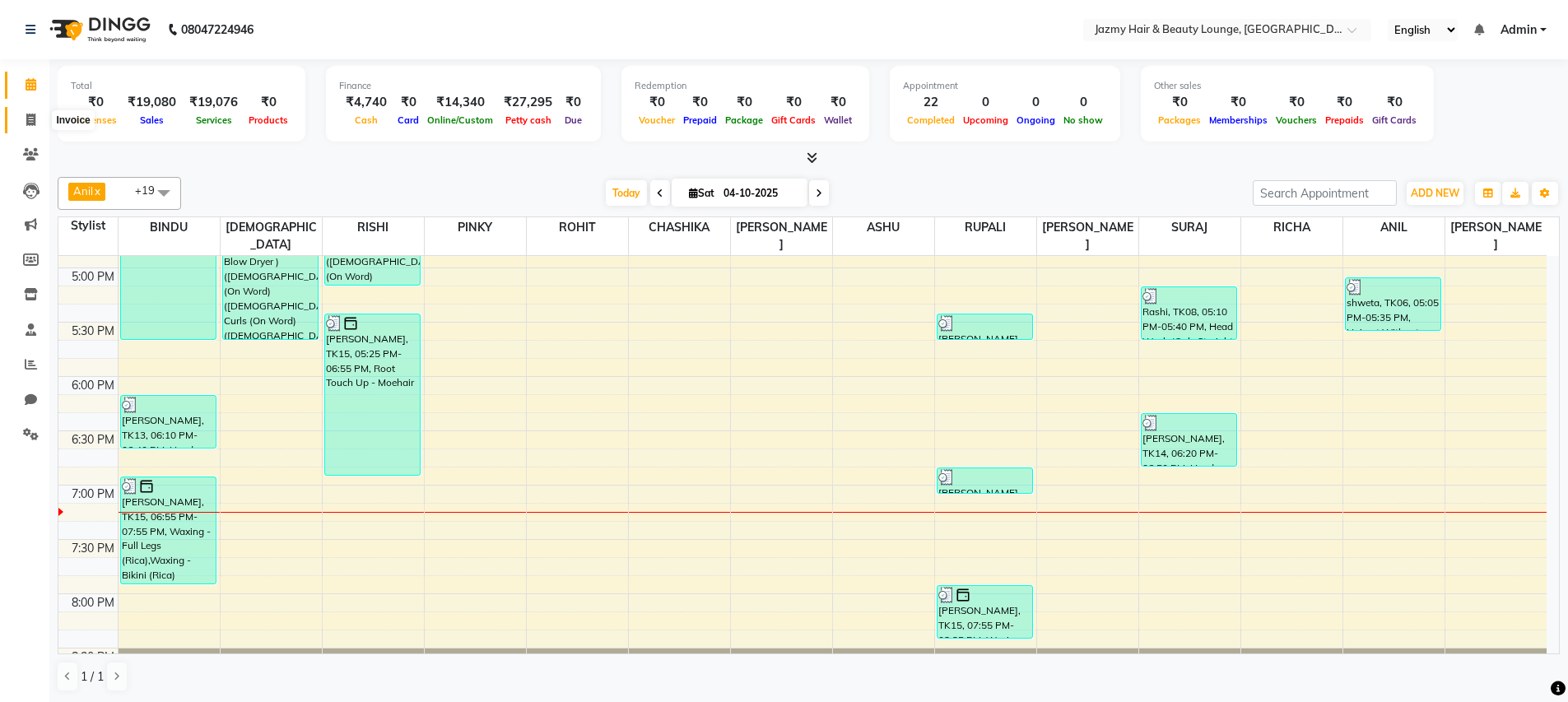
click at [36, 115] on span at bounding box center [31, 121] width 29 height 19
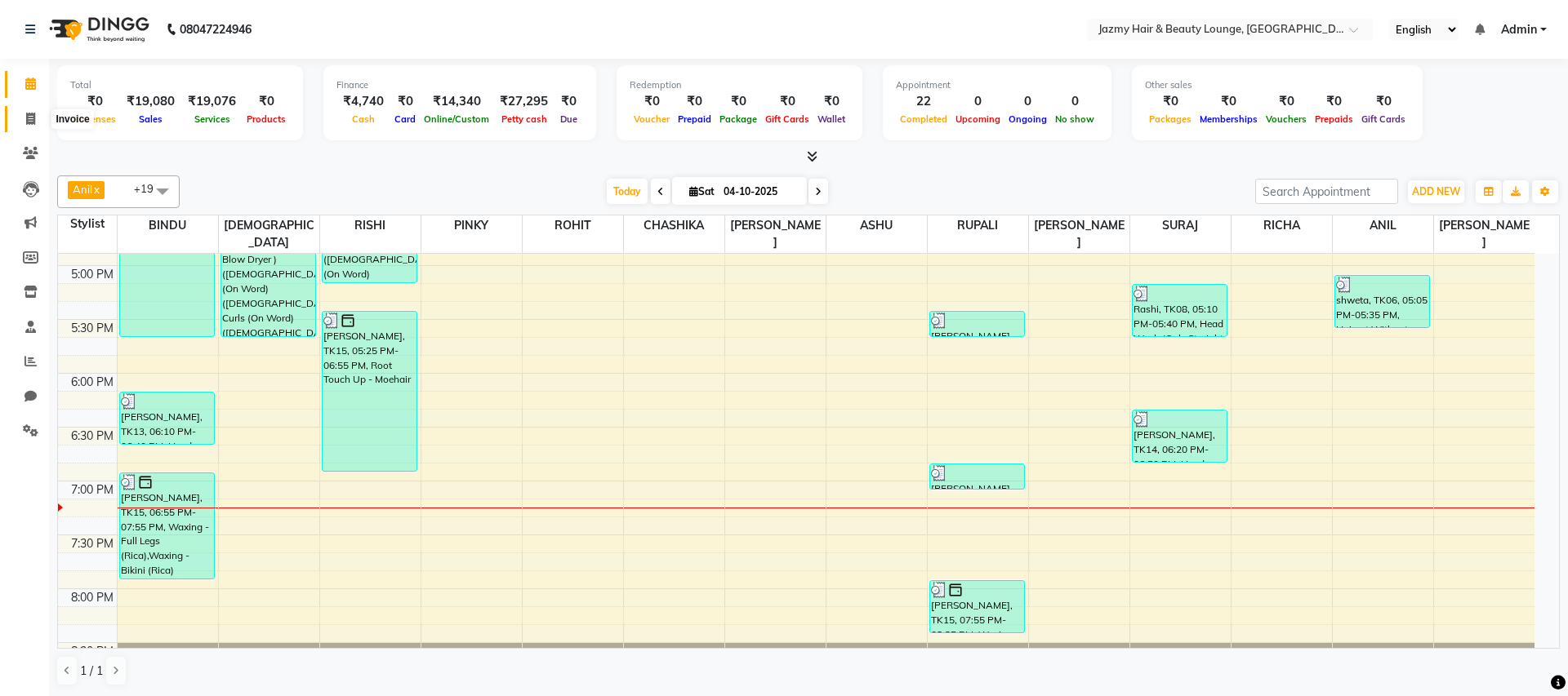
select select "service"
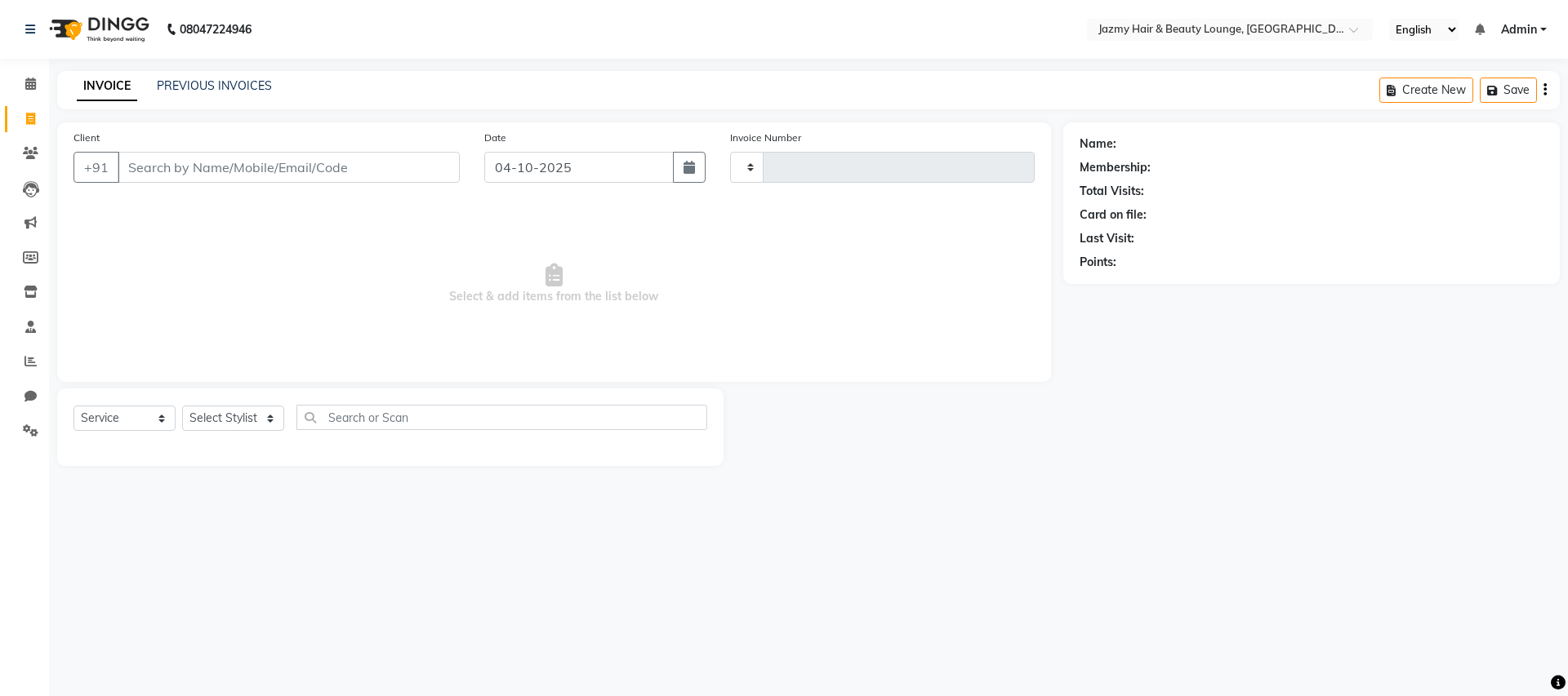
type input "3135"
select select "759"
click at [34, 88] on icon at bounding box center [30, 83] width 11 height 13
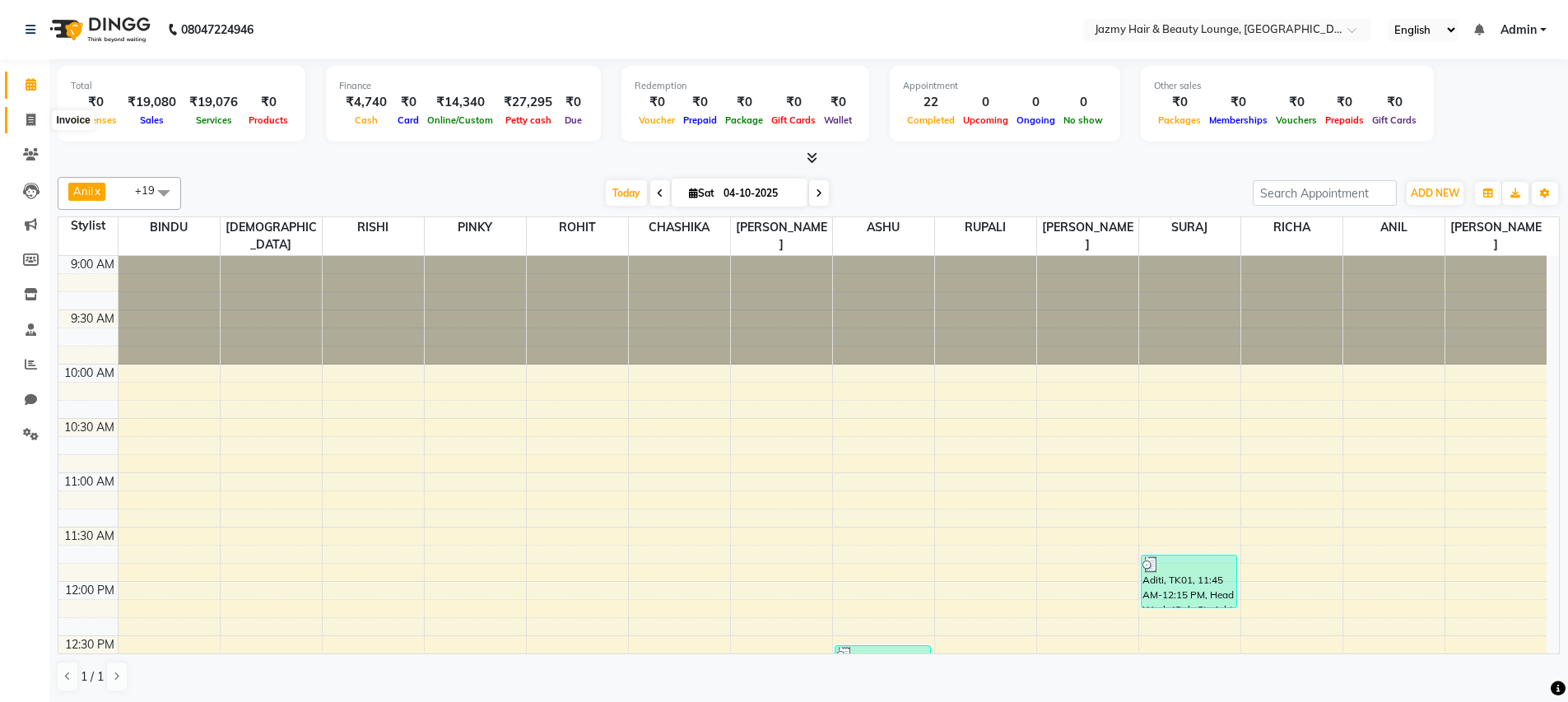
click at [28, 120] on icon at bounding box center [31, 120] width 9 height 13
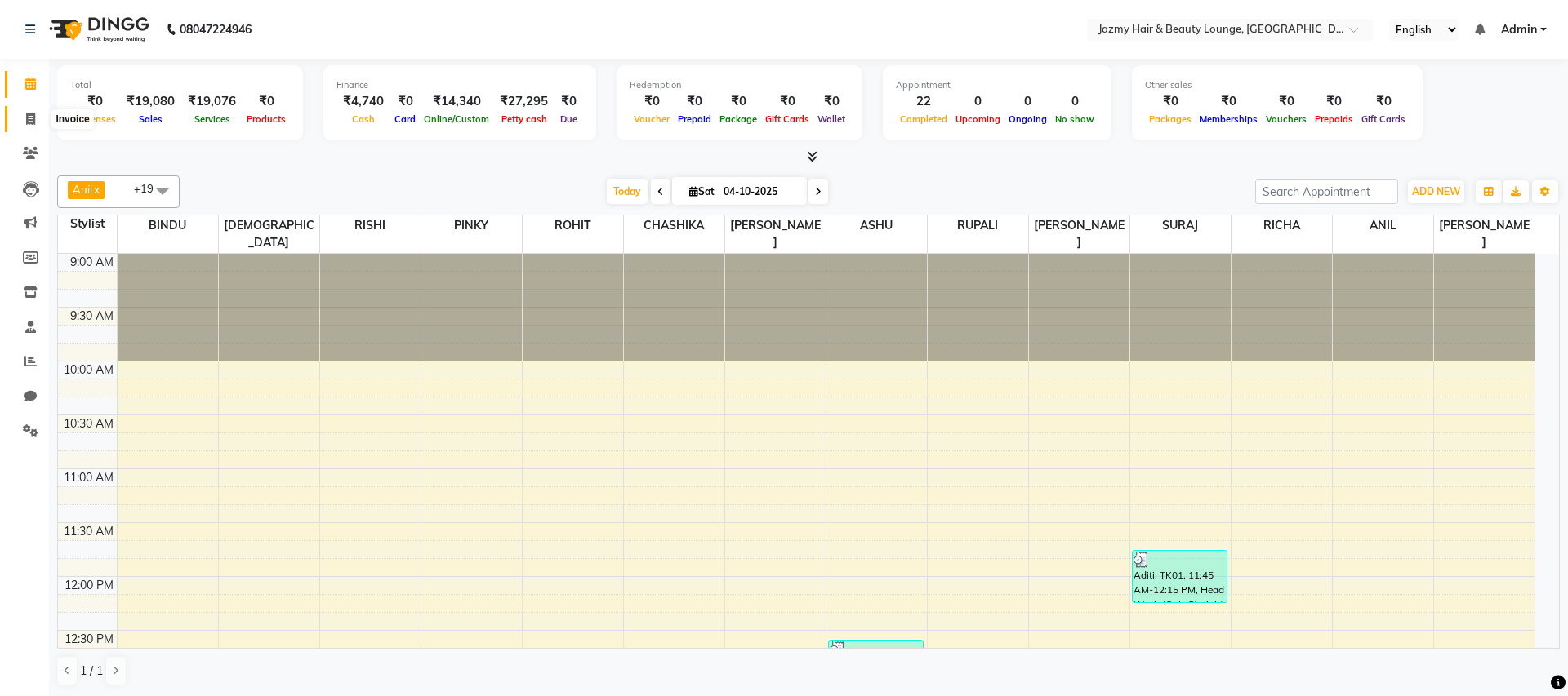
select select "759"
select select "service"
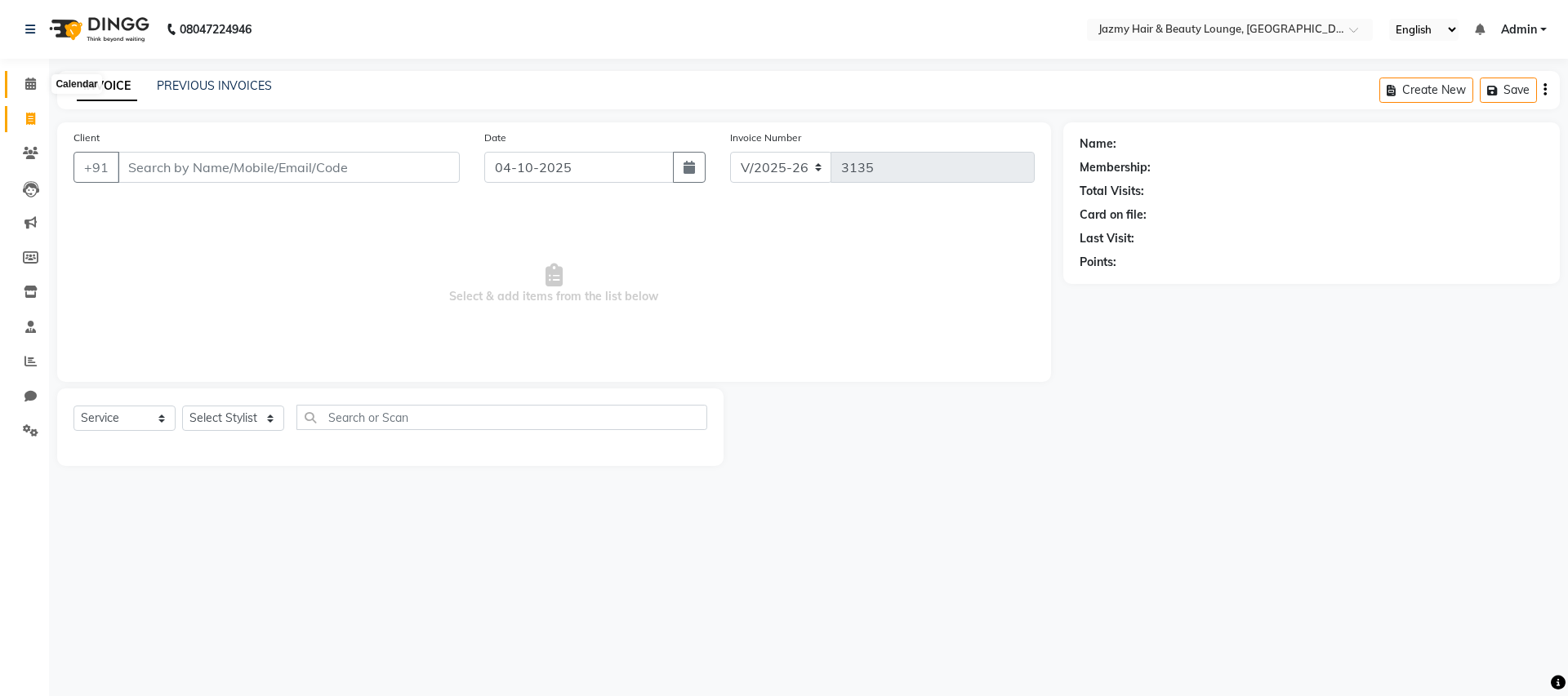
click at [29, 87] on icon at bounding box center [30, 83] width 11 height 13
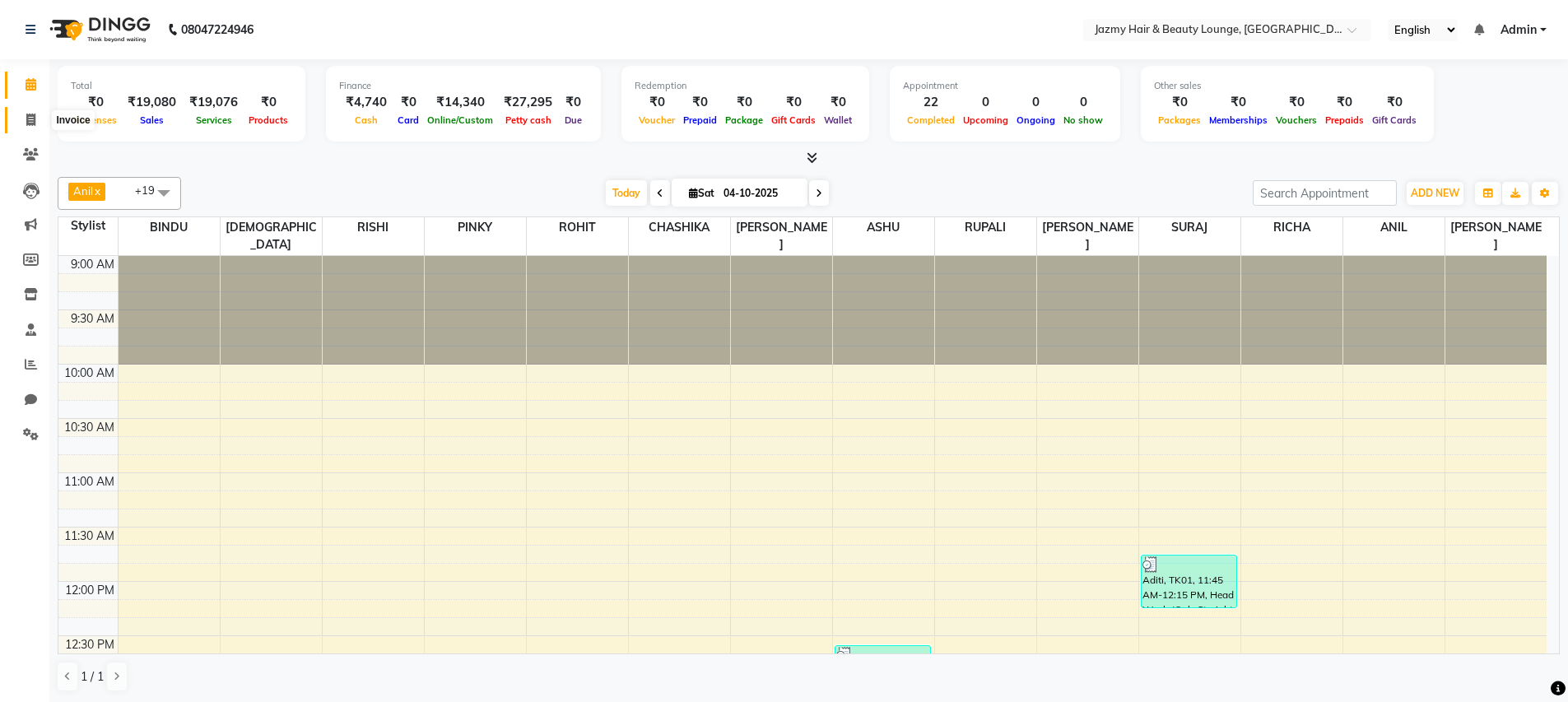
click at [35, 116] on icon at bounding box center [31, 120] width 9 height 13
select select "service"
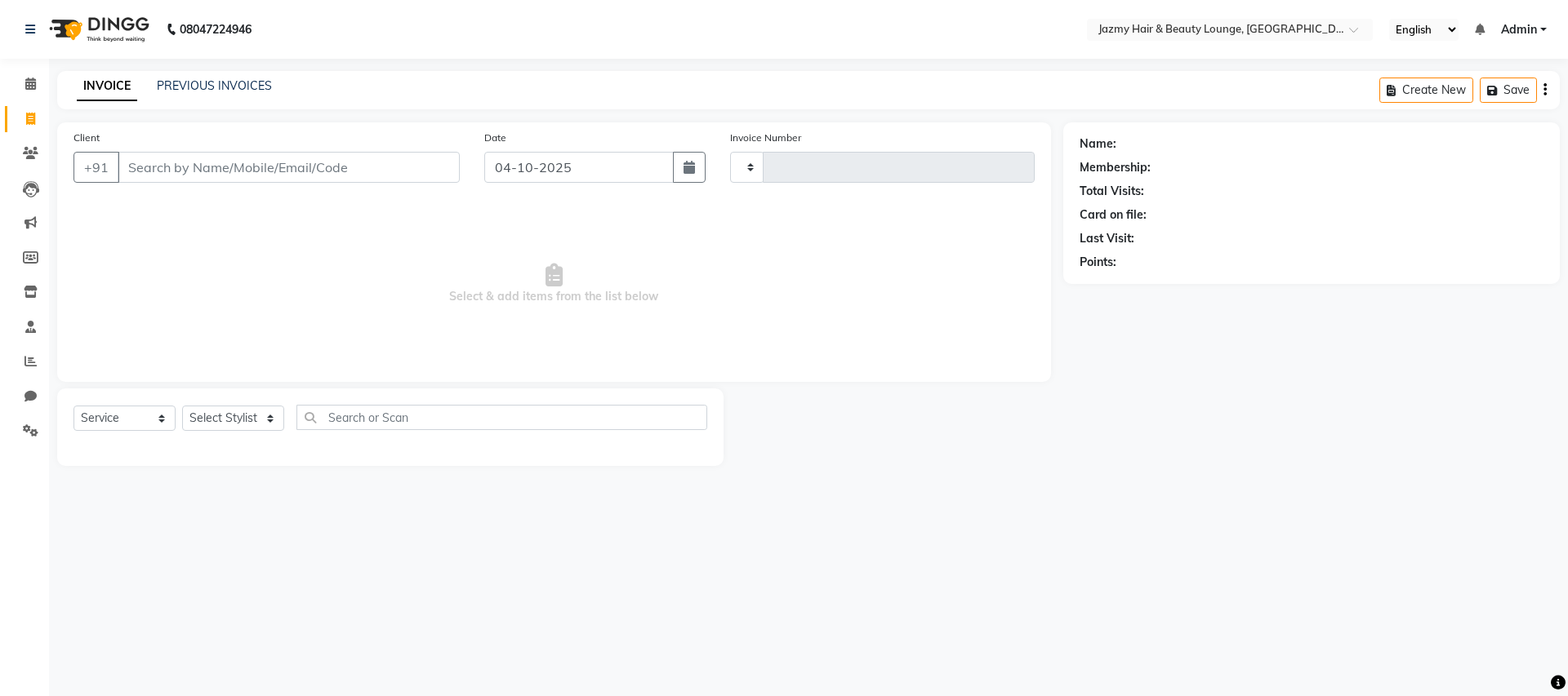
type input "3135"
select select "759"
click at [218, 92] on link "PREVIOUS INVOICES" at bounding box center [214, 85] width 115 height 14
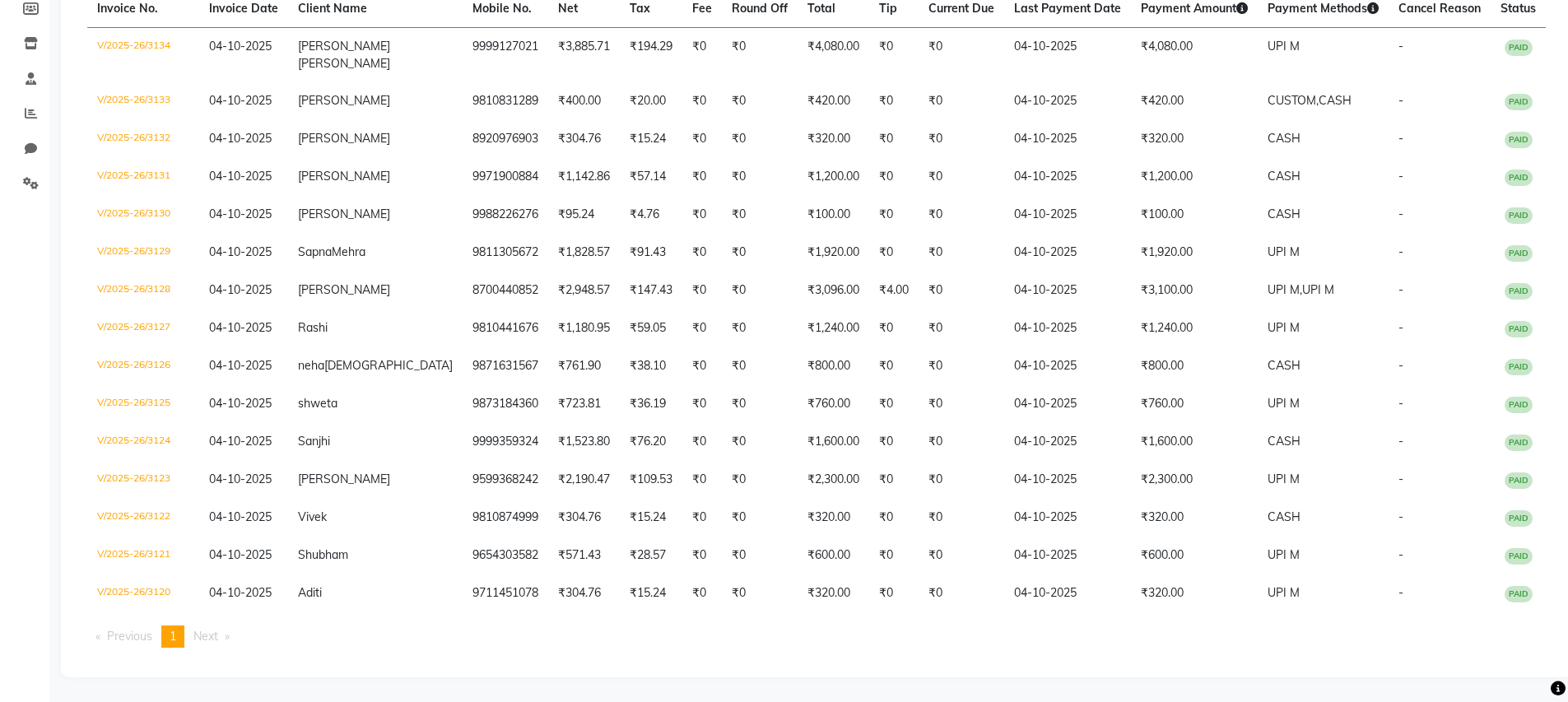
scroll to position [267, 0]
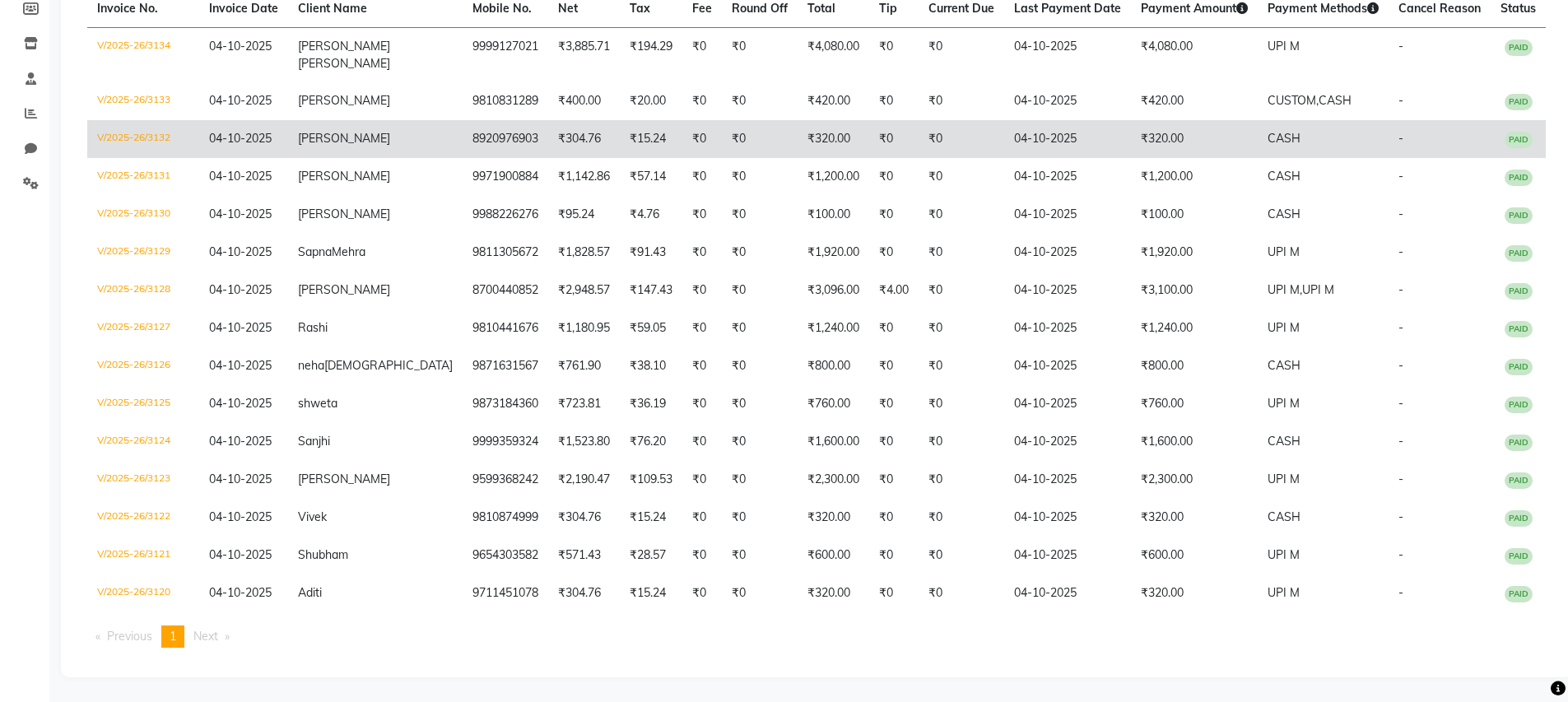
click at [1279, 140] on td "CASH" at bounding box center [1323, 139] width 131 height 38
